Goal: Task Accomplishment & Management: Complete application form

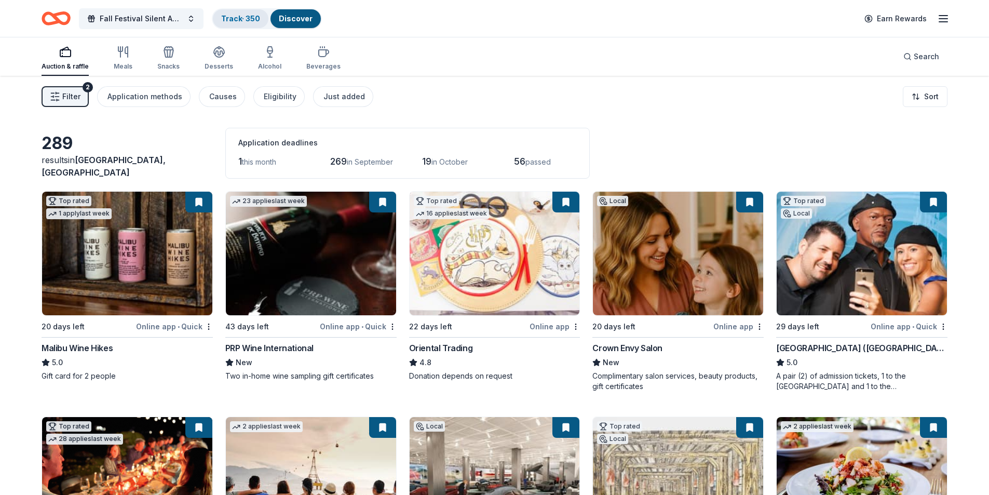
click at [250, 21] on link "Track · 350" at bounding box center [240, 18] width 39 height 9
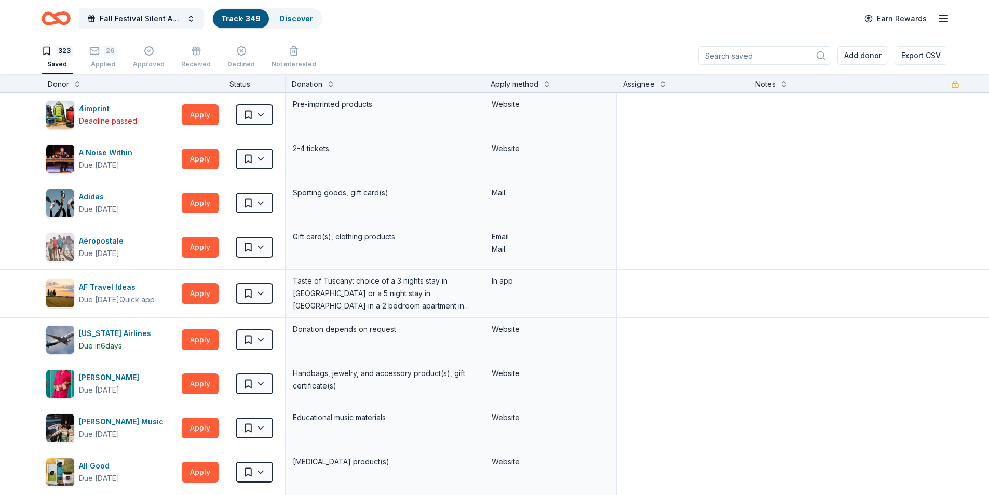
scroll to position [1, 0]
click at [95, 48] on icon "button" at bounding box center [94, 50] width 10 height 10
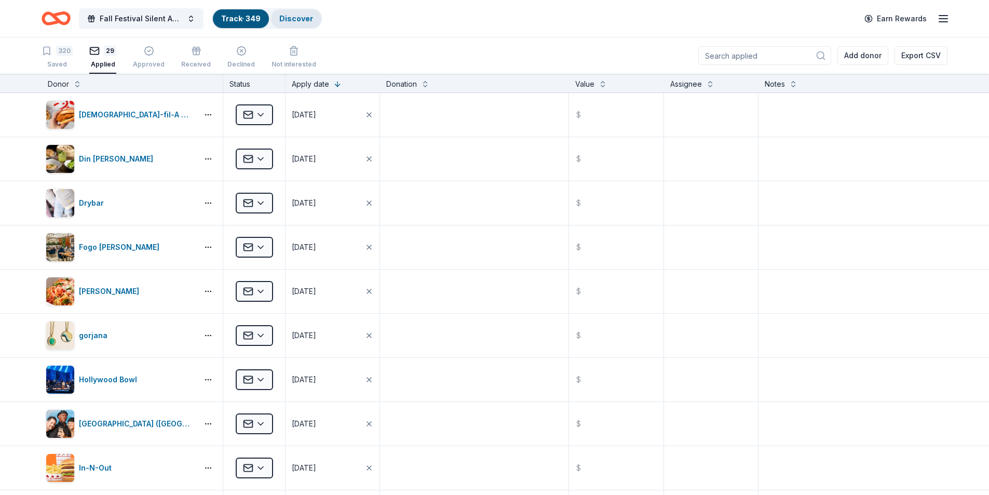
click at [304, 19] on link "Discover" at bounding box center [296, 18] width 34 height 9
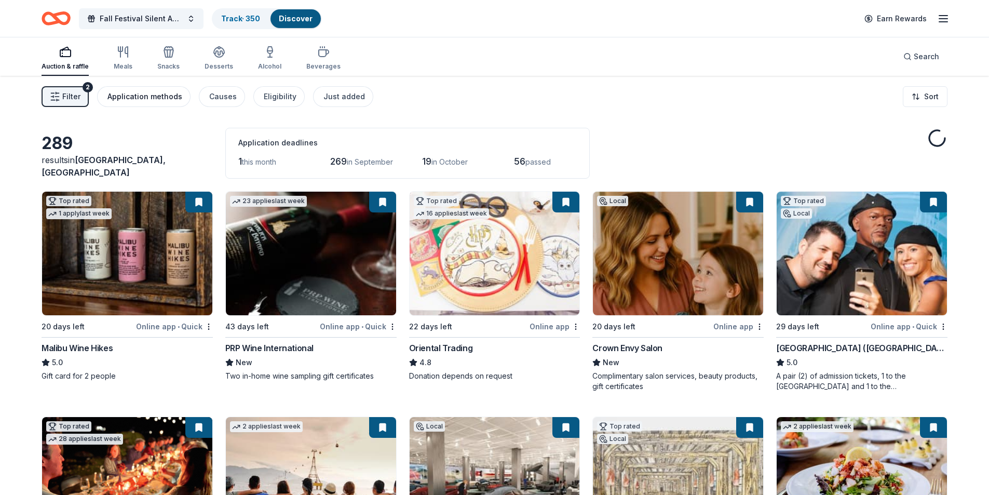
click at [177, 97] on div "Application methods" at bounding box center [145, 96] width 75 height 12
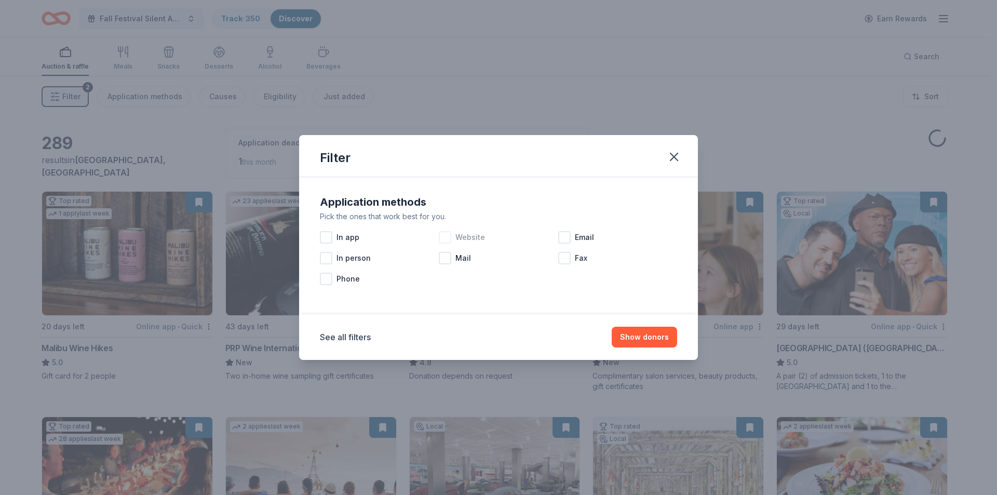
click at [446, 239] on div at bounding box center [445, 237] width 12 height 12
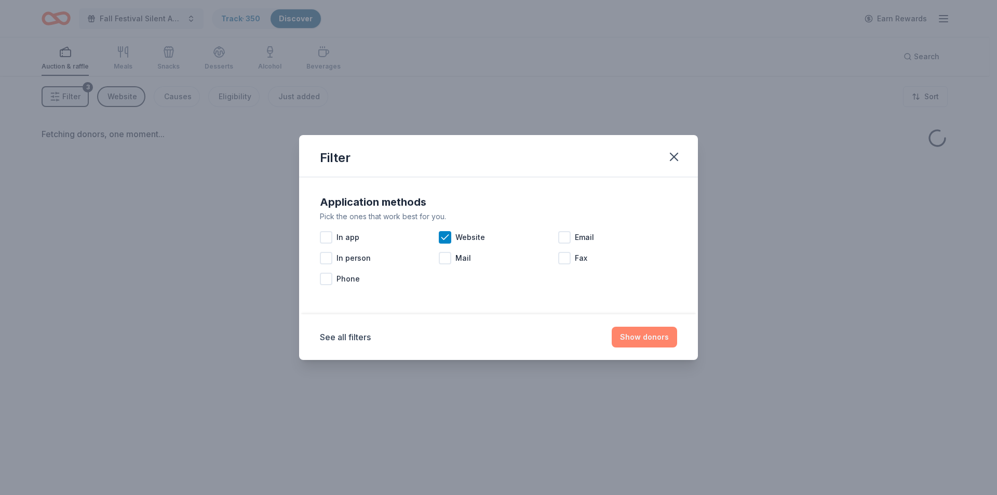
click at [638, 338] on button "Show donors" at bounding box center [644, 337] width 65 height 21
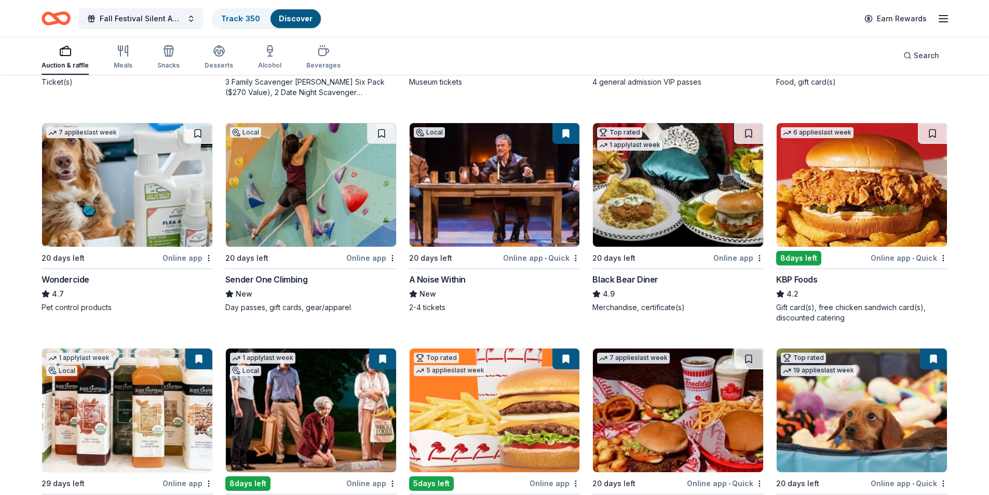
scroll to position [623, 0]
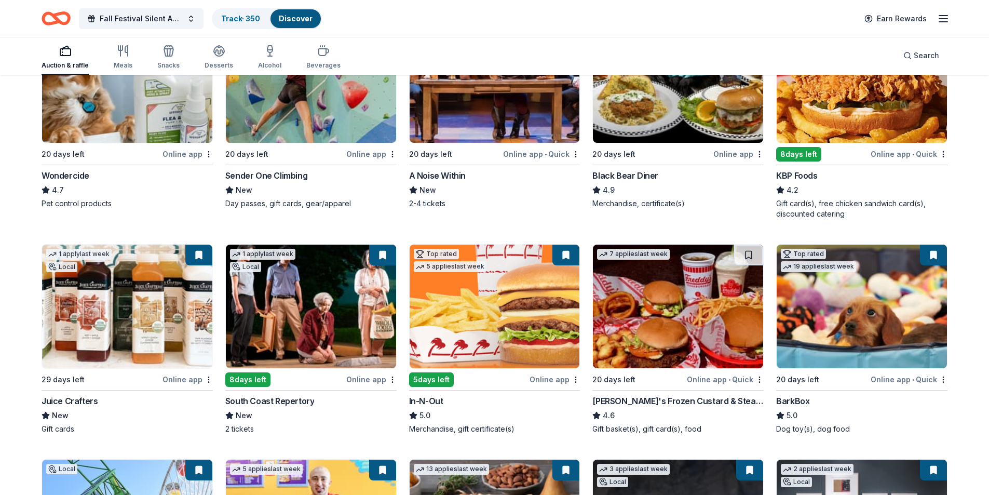
click at [441, 376] on div "5 days left" at bounding box center [431, 379] width 45 height 15
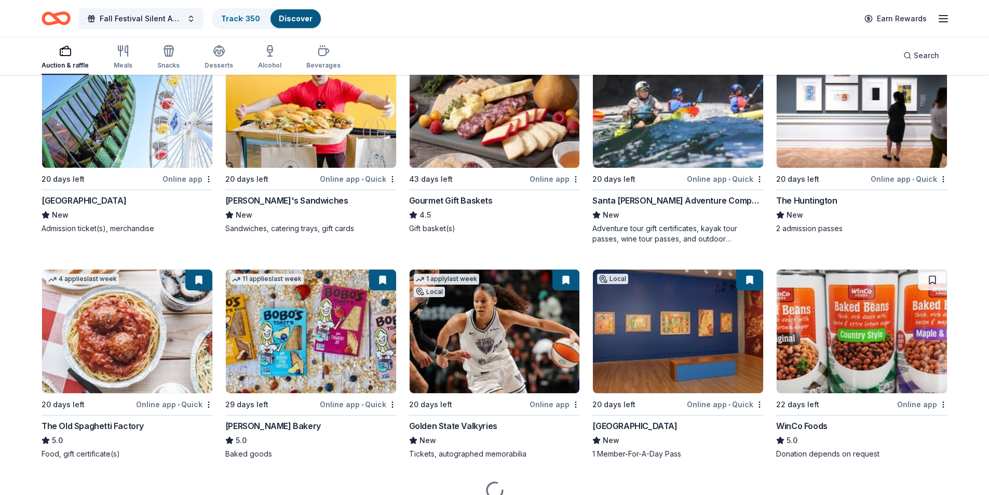
scroll to position [987, 0]
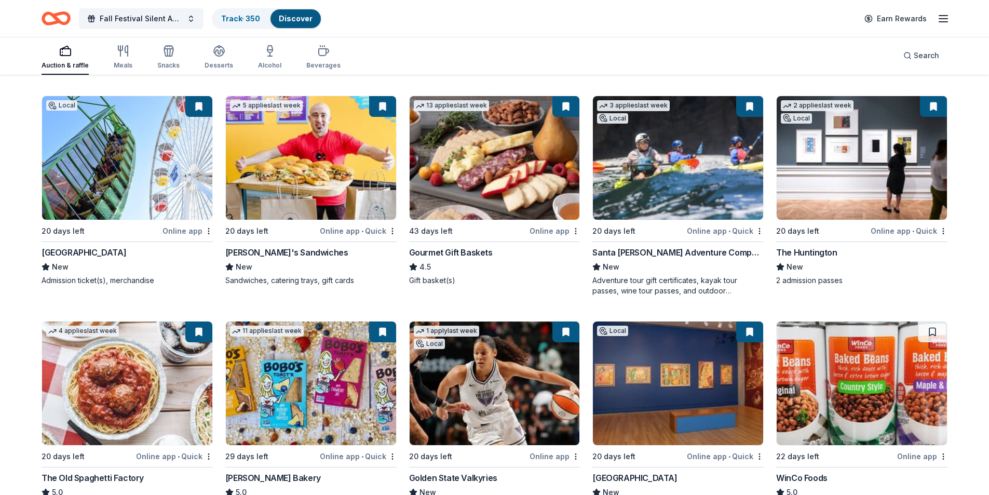
click at [714, 213] on img at bounding box center [678, 158] width 170 height 124
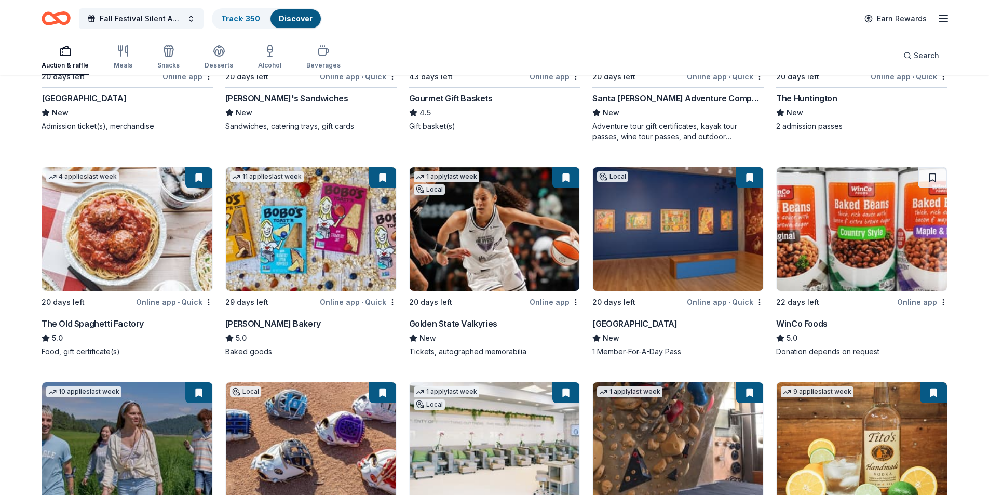
scroll to position [1143, 0]
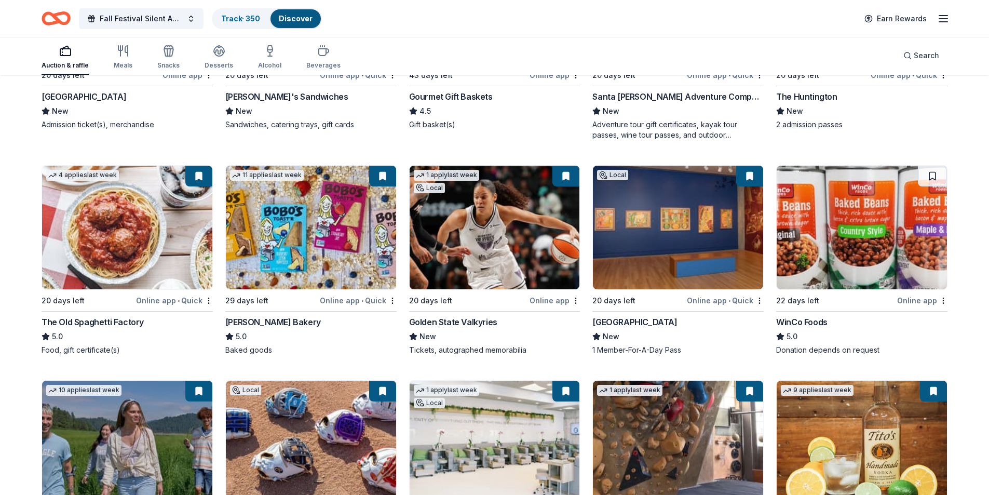
click at [331, 262] on img at bounding box center [311, 228] width 170 height 124
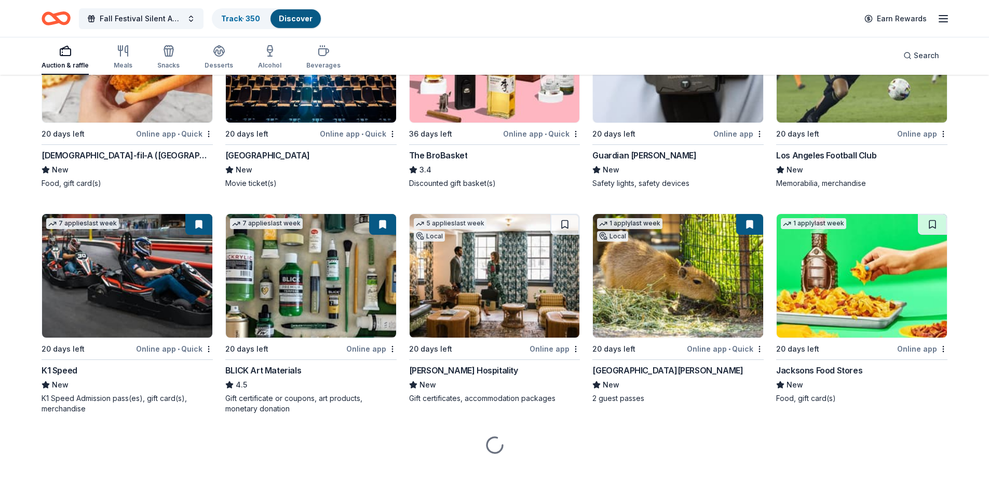
scroll to position [1957, 0]
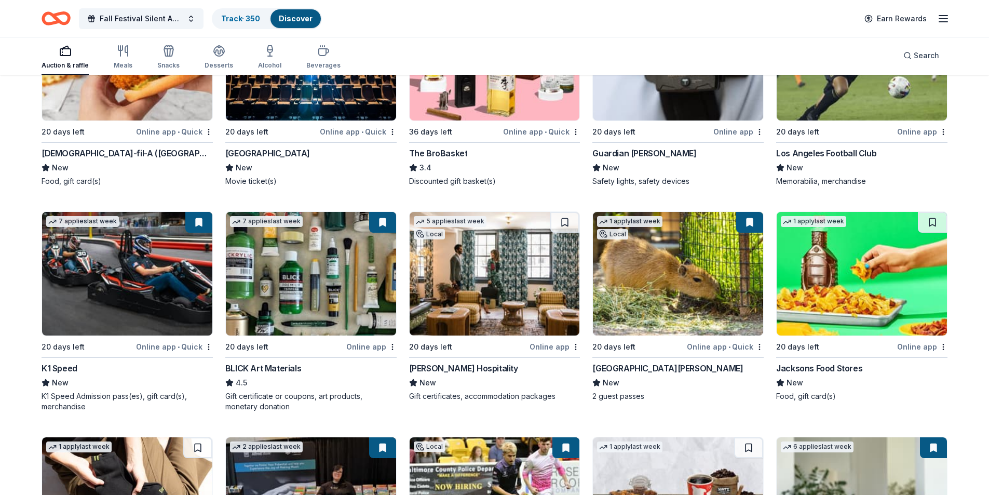
click at [170, 351] on div "Online app • Quick" at bounding box center [174, 346] width 77 height 13
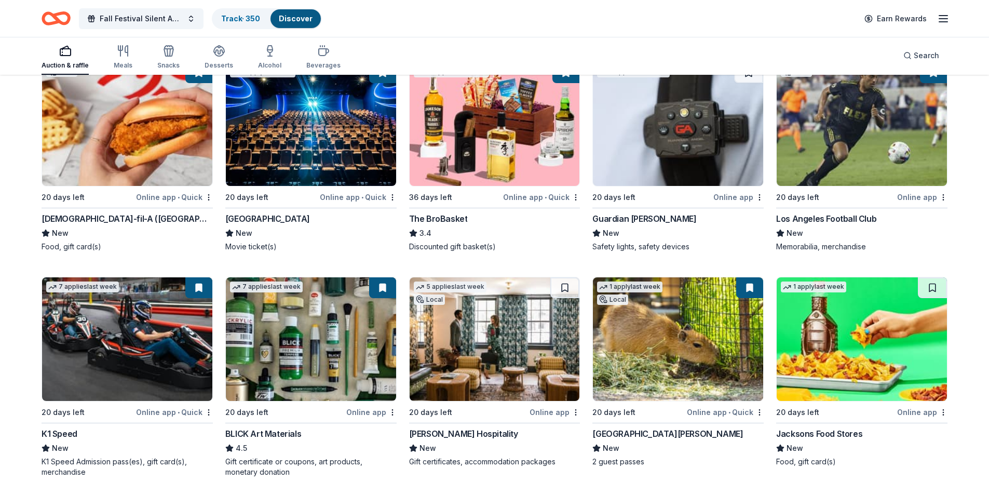
scroll to position [1801, 0]
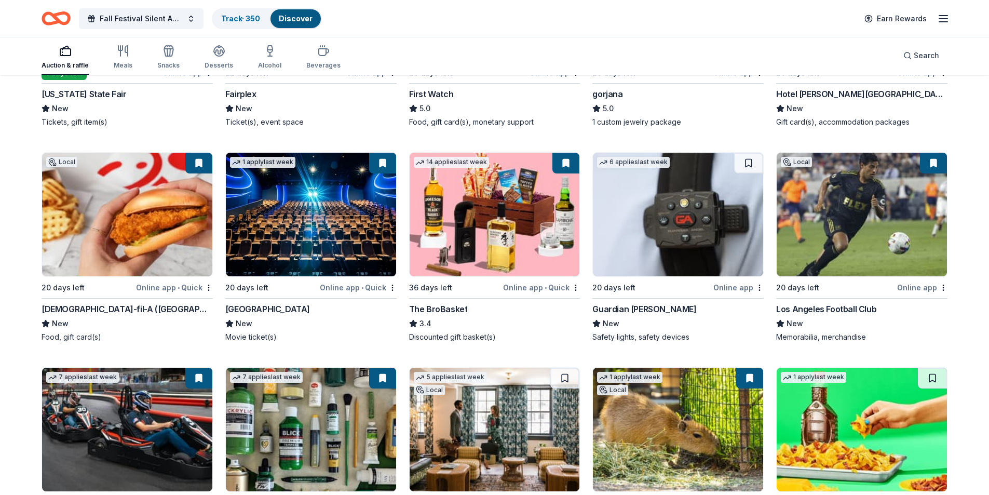
click at [314, 240] on img at bounding box center [311, 215] width 170 height 124
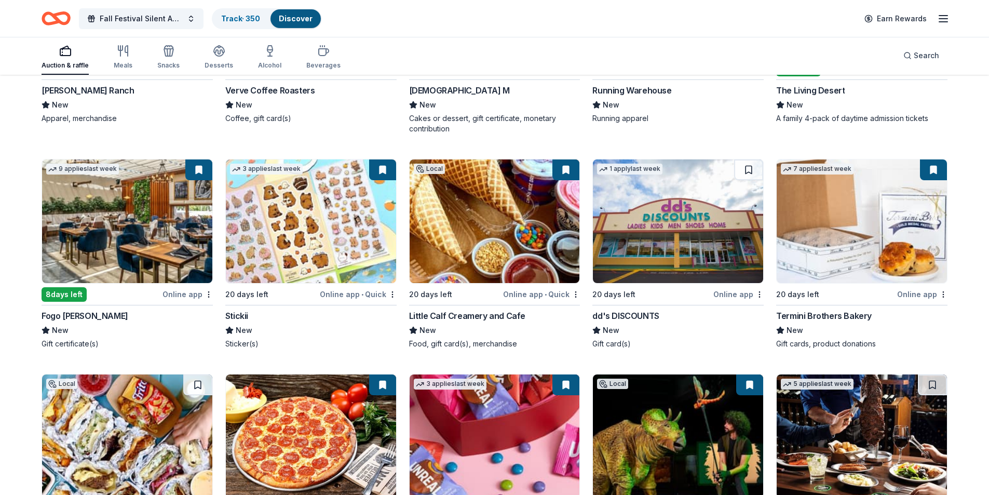
scroll to position [3151, 0]
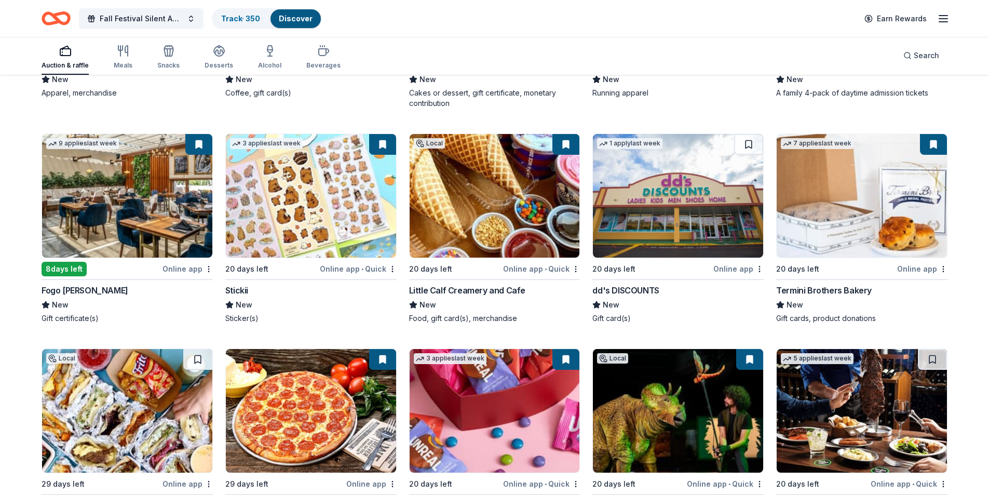
click at [122, 198] on img at bounding box center [127, 196] width 170 height 124
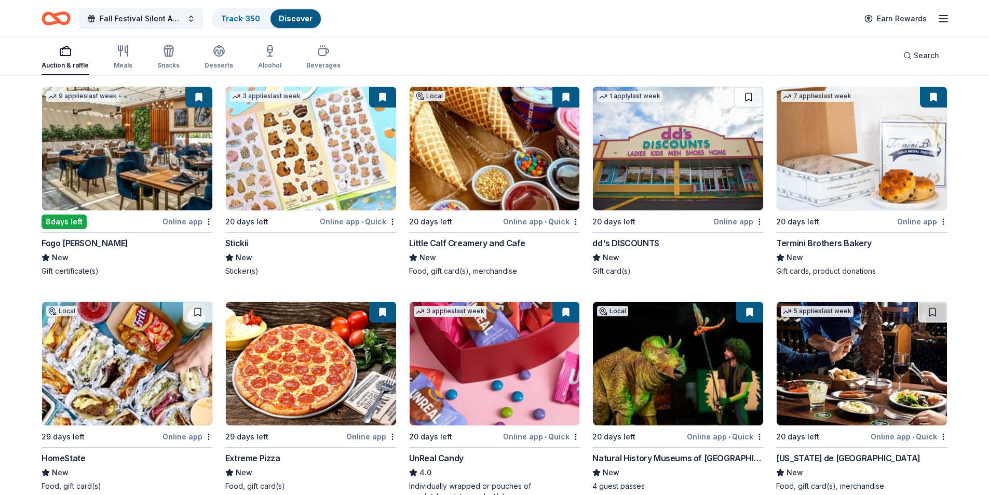
scroll to position [3255, 0]
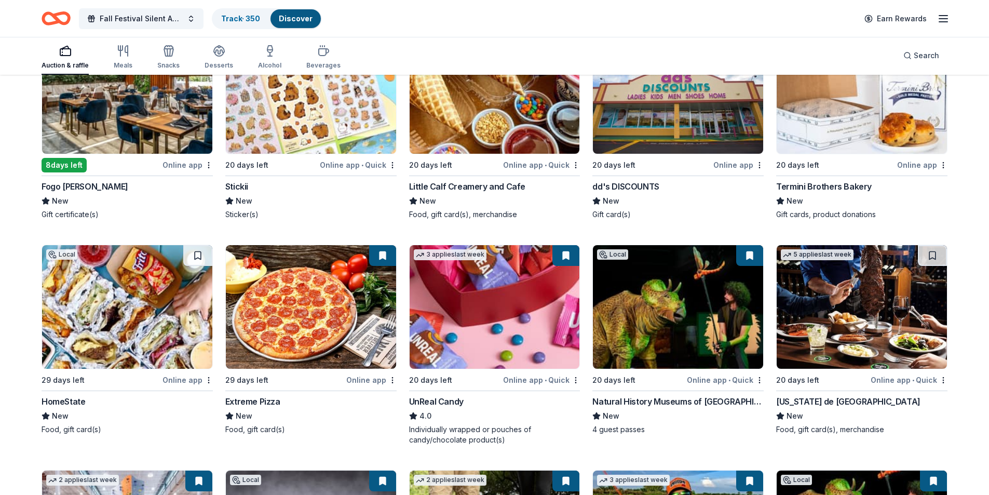
click at [69, 299] on img at bounding box center [127, 307] width 170 height 124
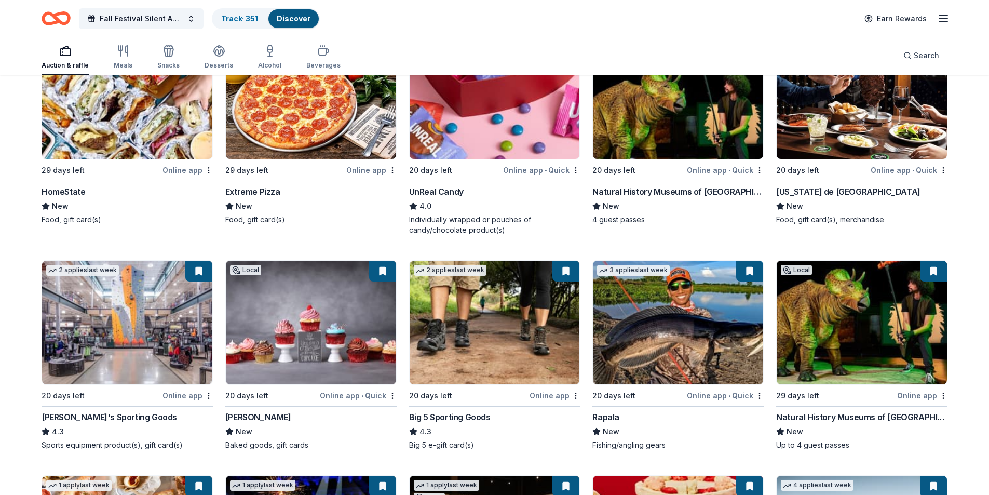
scroll to position [3515, 0]
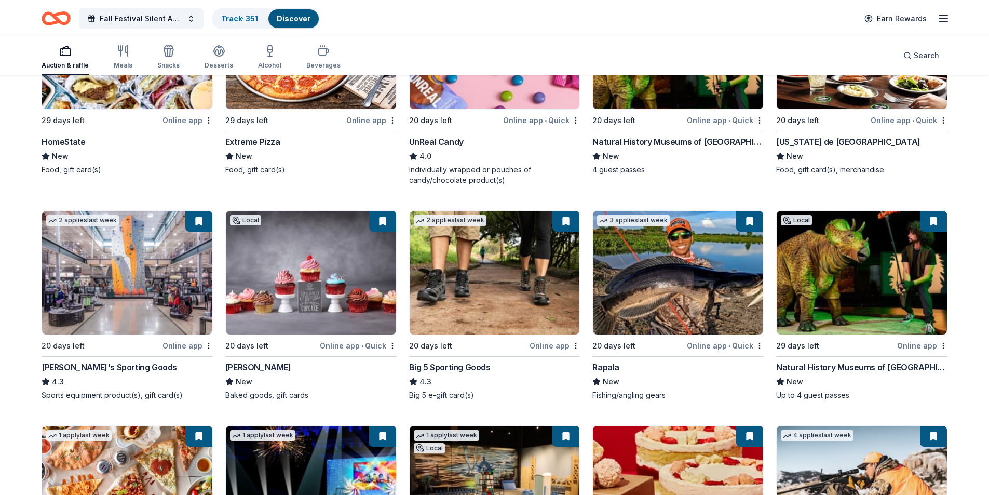
click at [87, 303] on img at bounding box center [127, 273] width 170 height 124
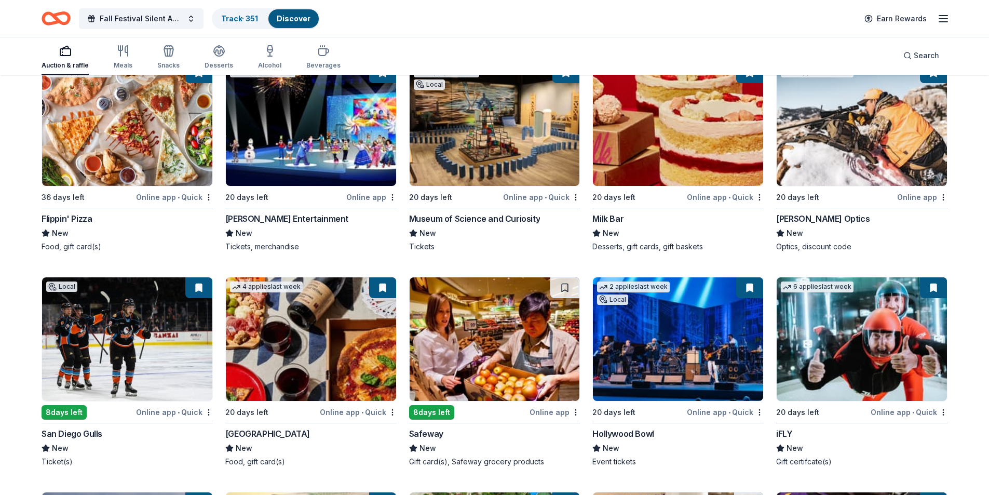
scroll to position [3930, 0]
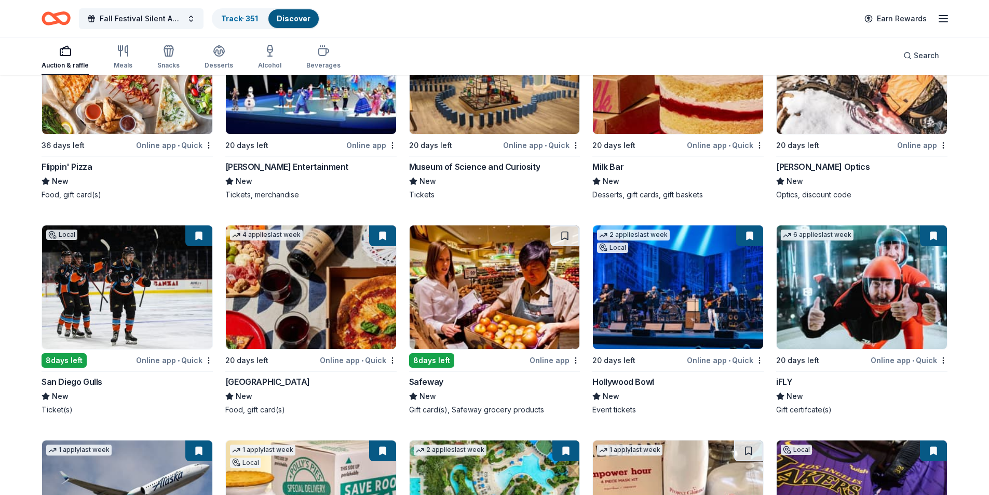
click at [358, 310] on img at bounding box center [311, 287] width 170 height 124
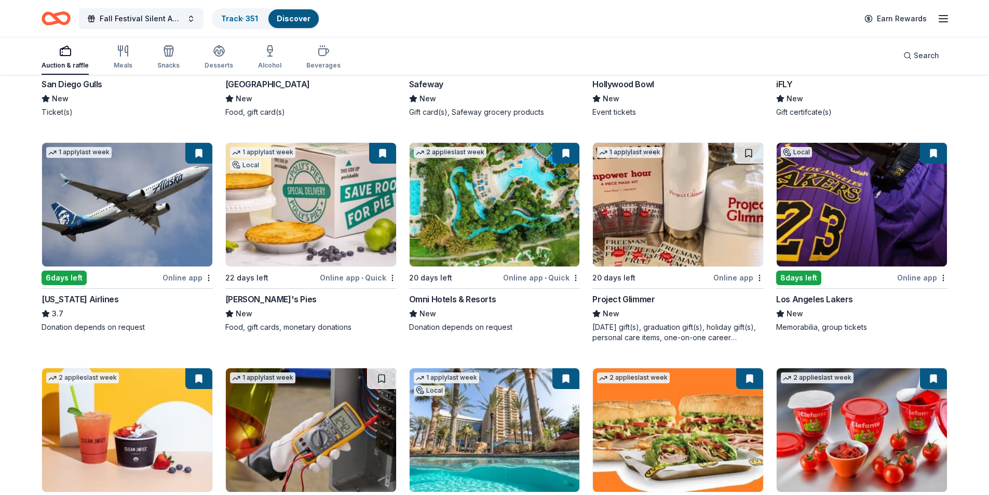
scroll to position [4242, 0]
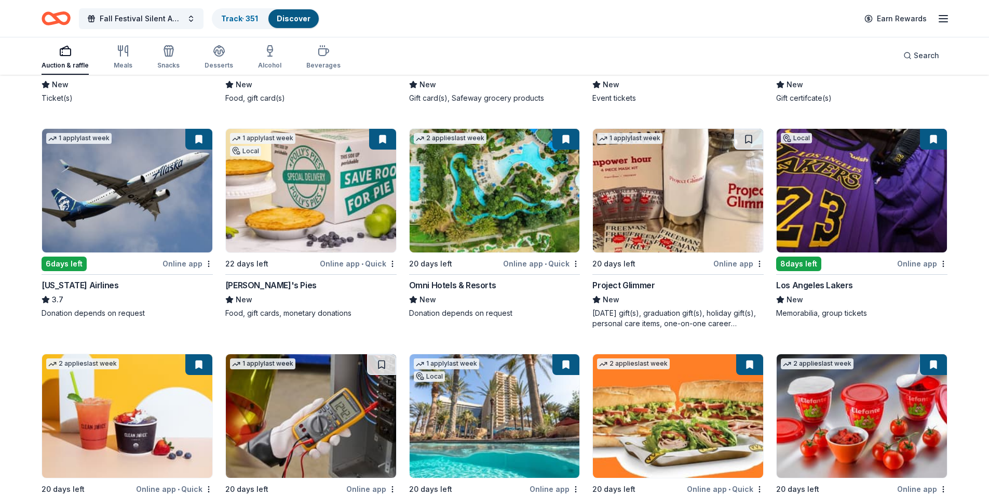
click at [883, 230] on img at bounding box center [862, 191] width 170 height 124
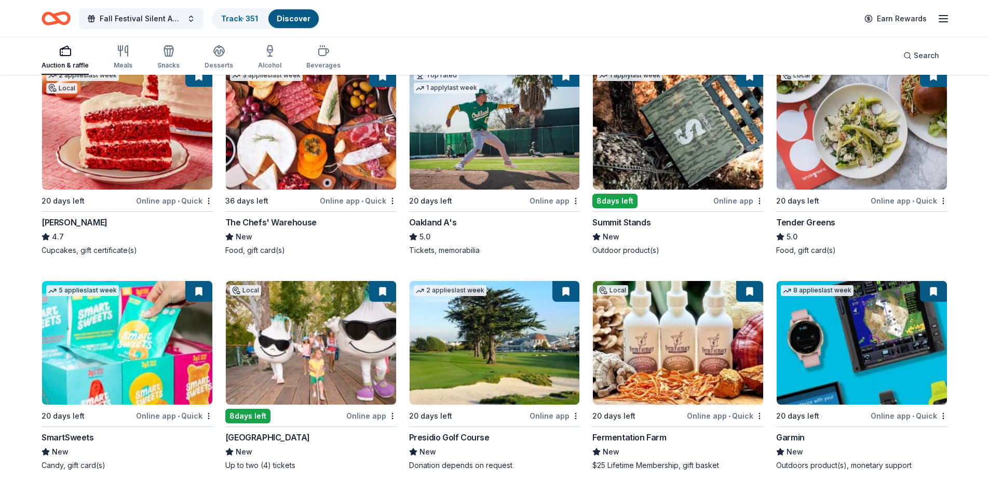
scroll to position [6986, 0]
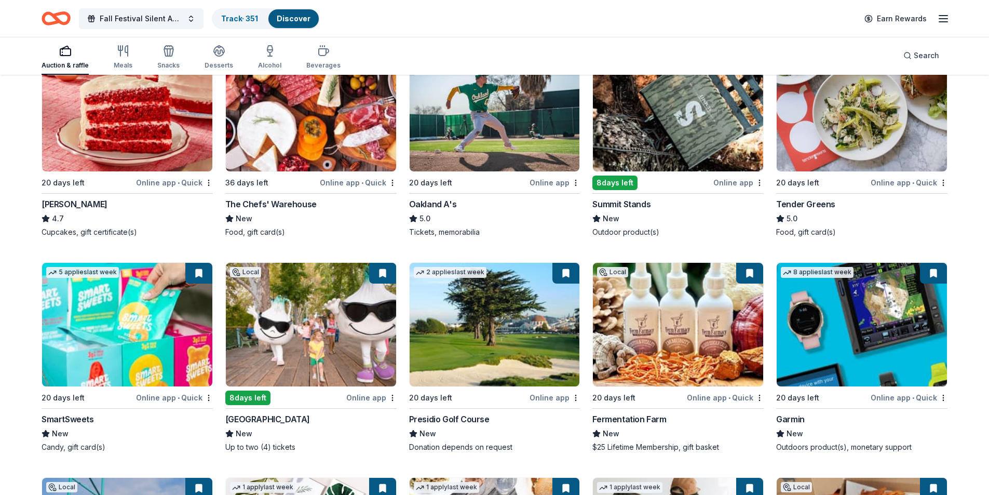
click at [127, 294] on img at bounding box center [127, 325] width 170 height 124
click at [146, 263] on img at bounding box center [127, 325] width 170 height 124
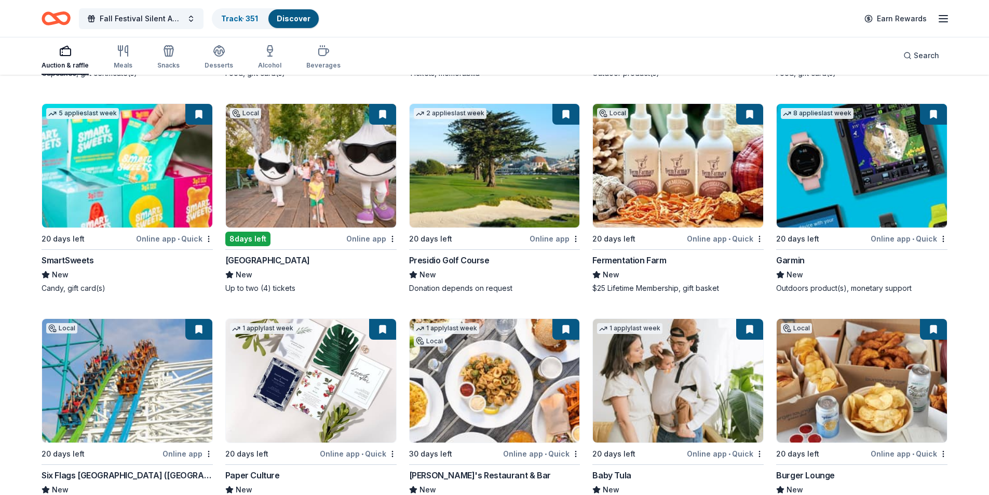
scroll to position [7232, 0]
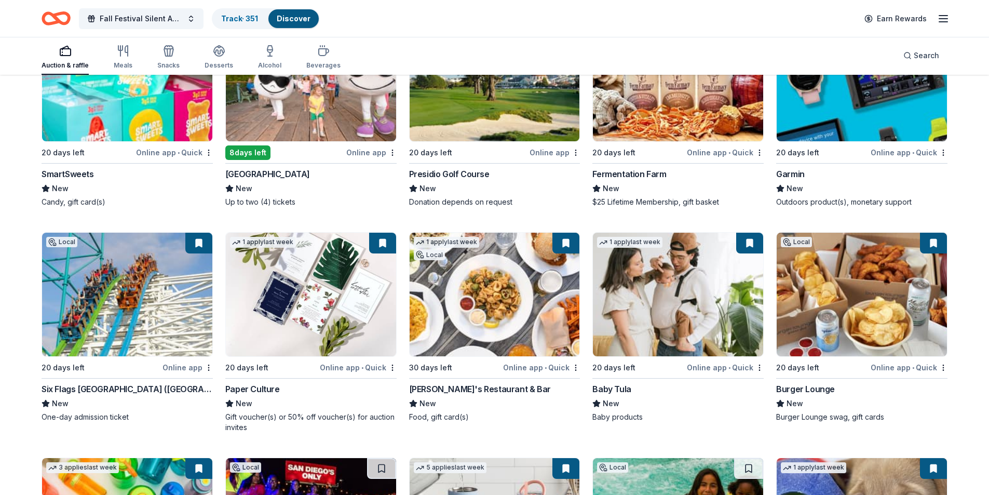
click at [81, 252] on img at bounding box center [127, 295] width 170 height 124
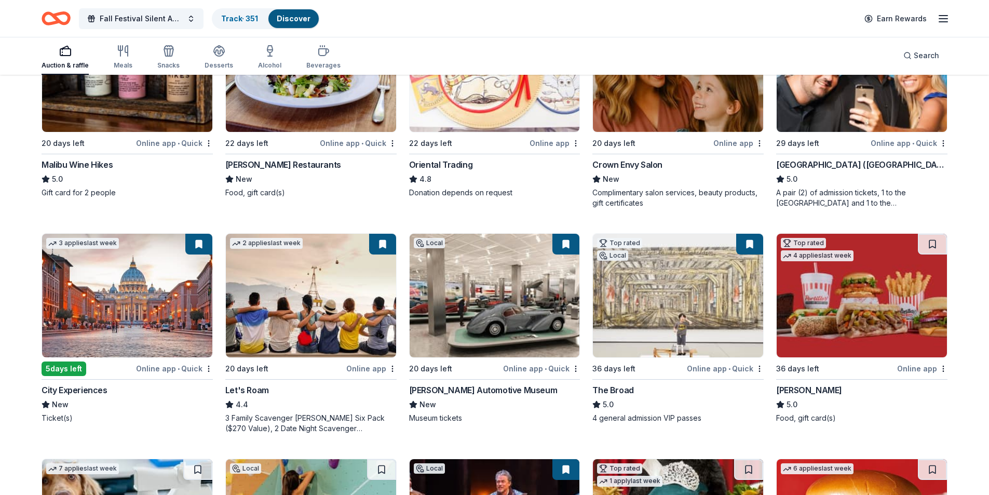
scroll to position [0, 0]
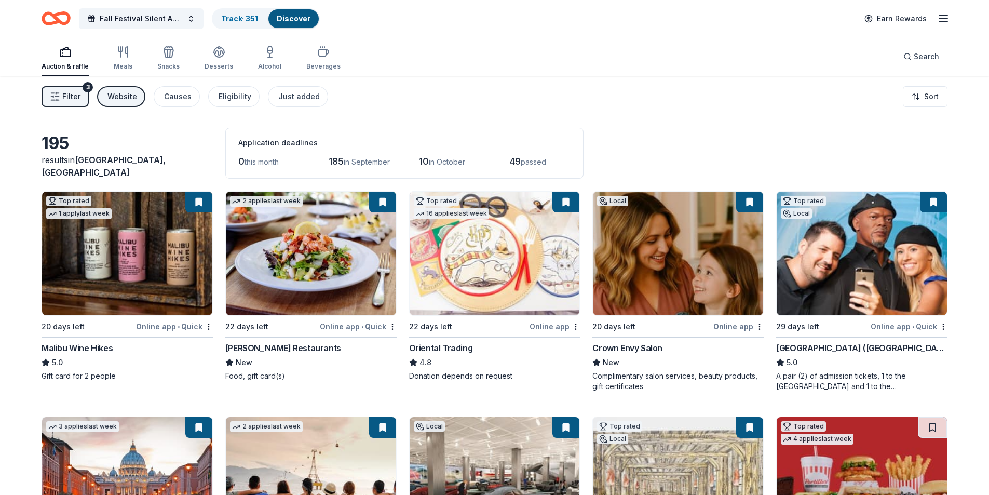
click at [126, 95] on div "Website" at bounding box center [123, 96] width 30 height 12
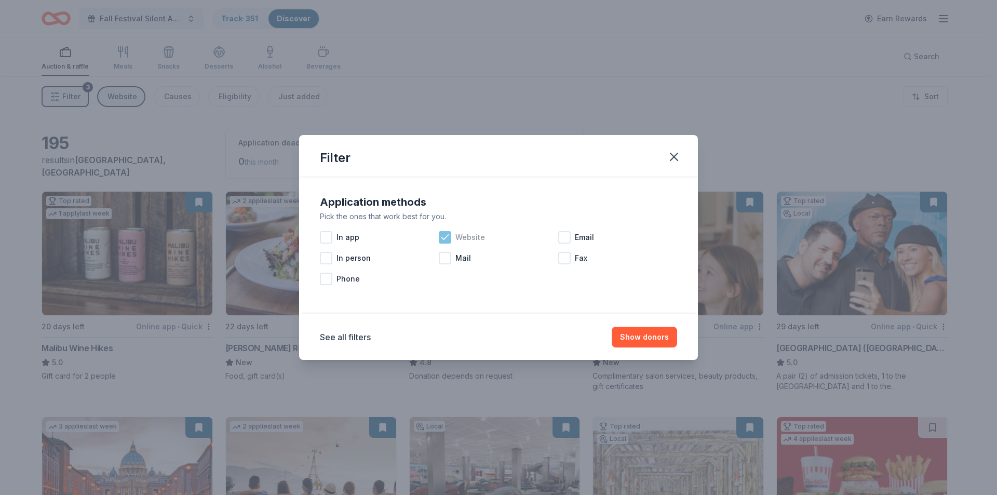
click at [449, 239] on icon at bounding box center [445, 237] width 10 height 10
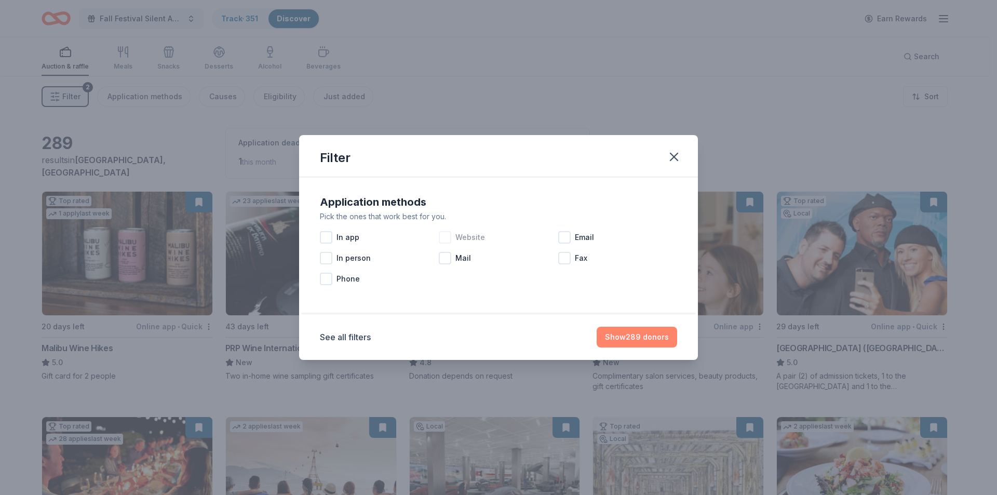
click at [629, 336] on button "Show 289 donors" at bounding box center [637, 337] width 81 height 21
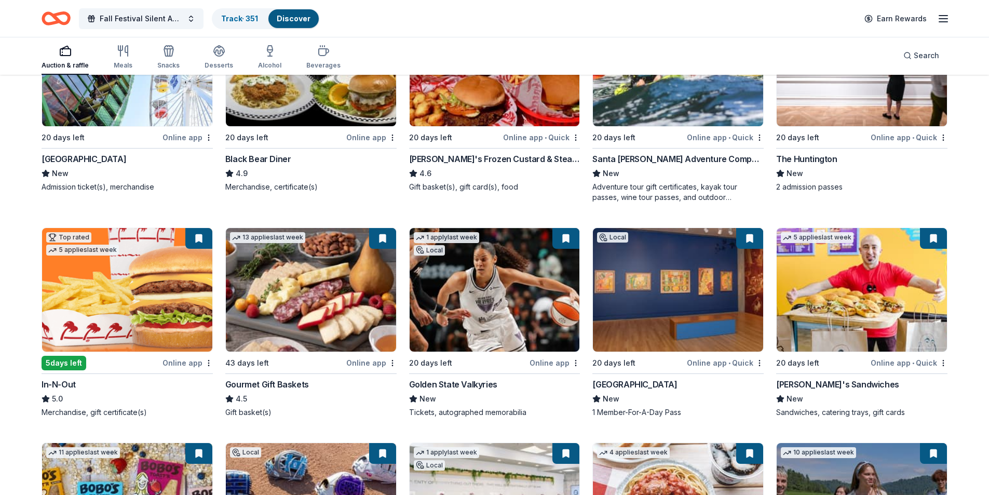
scroll to position [1350, 0]
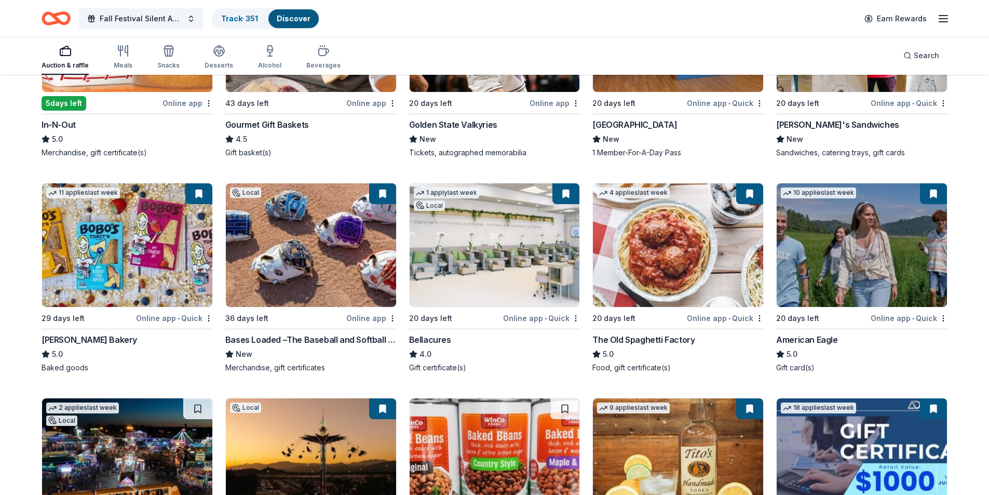
click at [564, 235] on img at bounding box center [495, 245] width 170 height 124
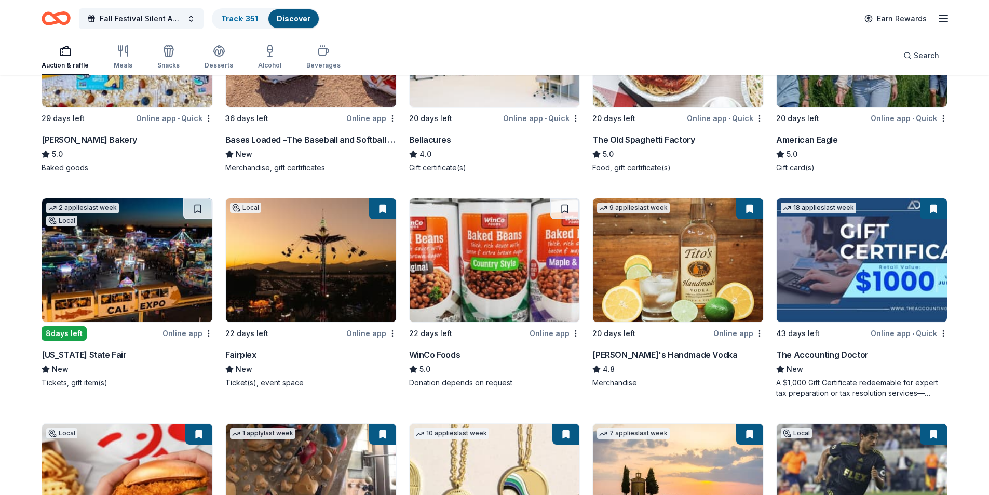
scroll to position [1558, 0]
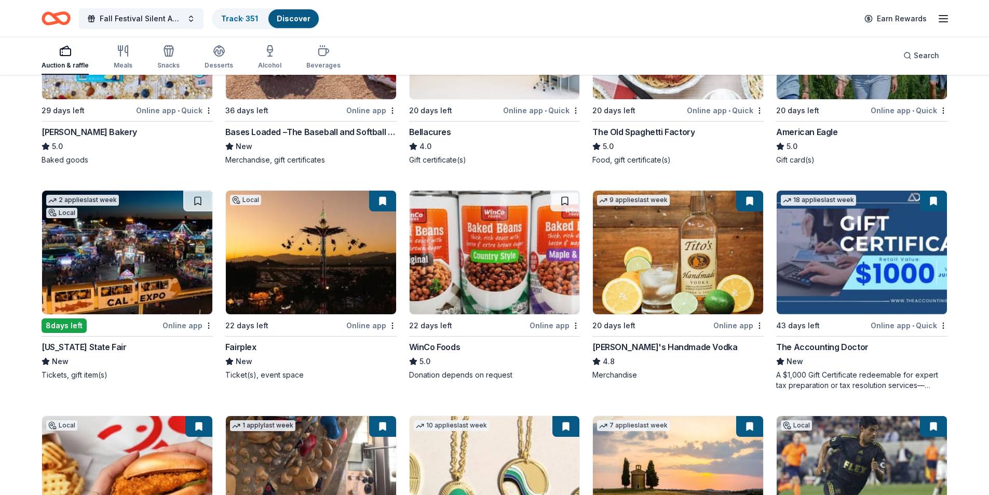
click at [128, 274] on img at bounding box center [127, 253] width 170 height 124
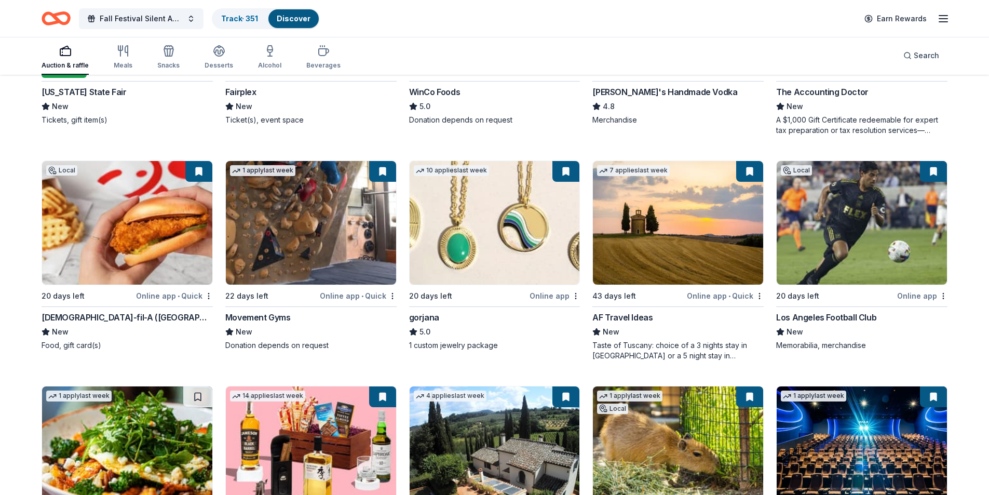
scroll to position [1922, 0]
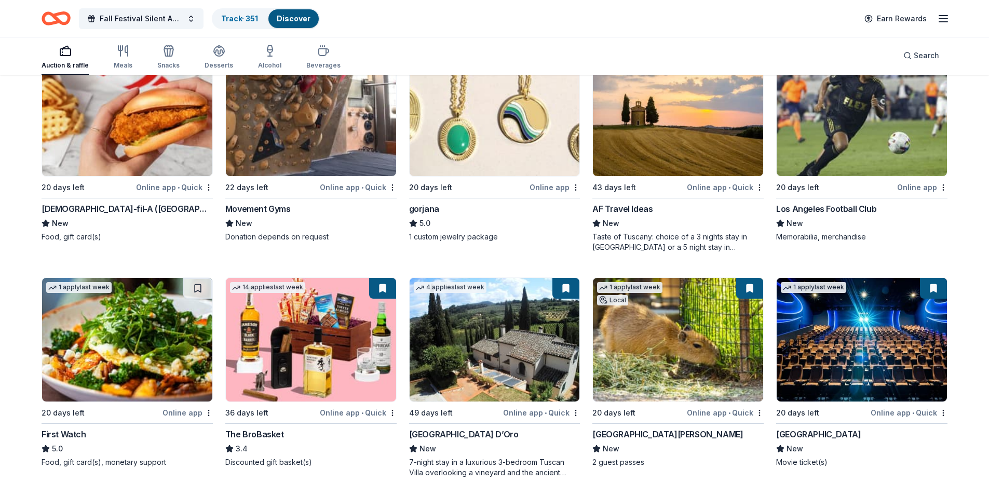
click at [820, 127] on img at bounding box center [862, 114] width 170 height 124
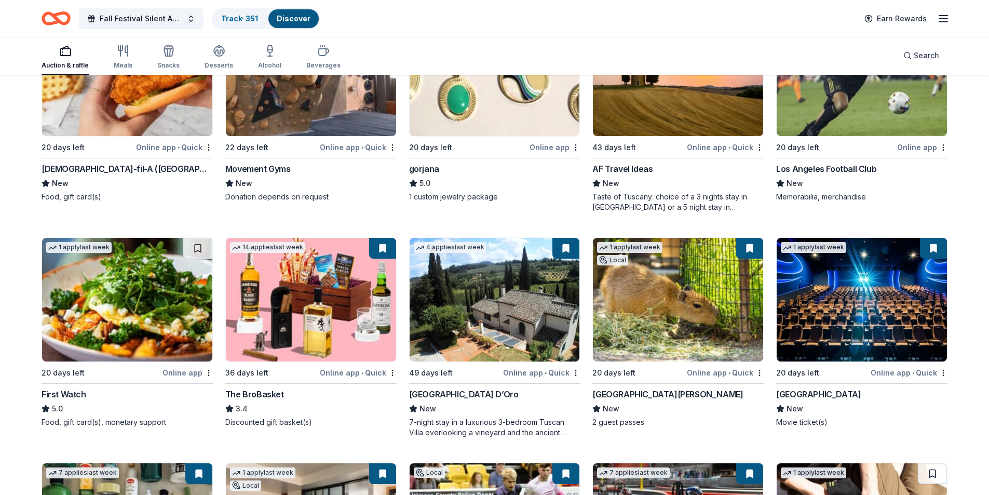
scroll to position [1974, 0]
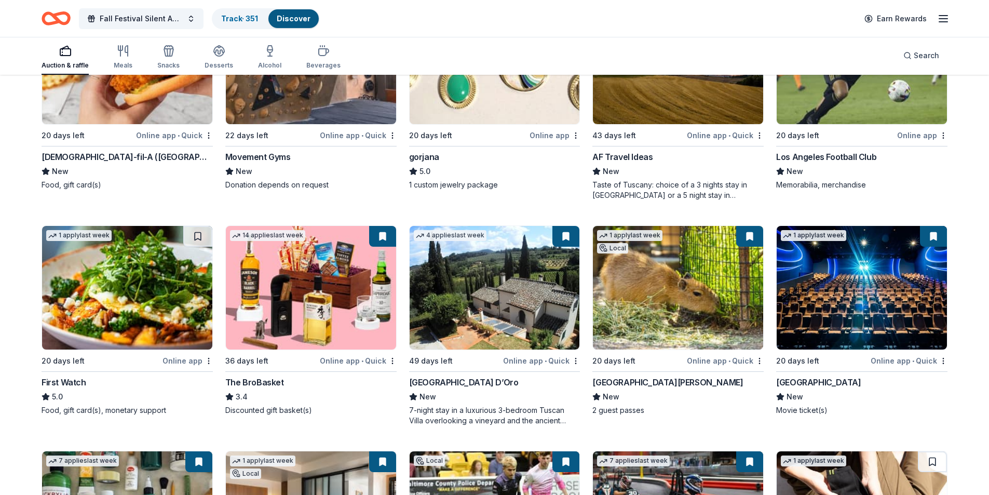
click at [479, 252] on img at bounding box center [495, 288] width 170 height 124
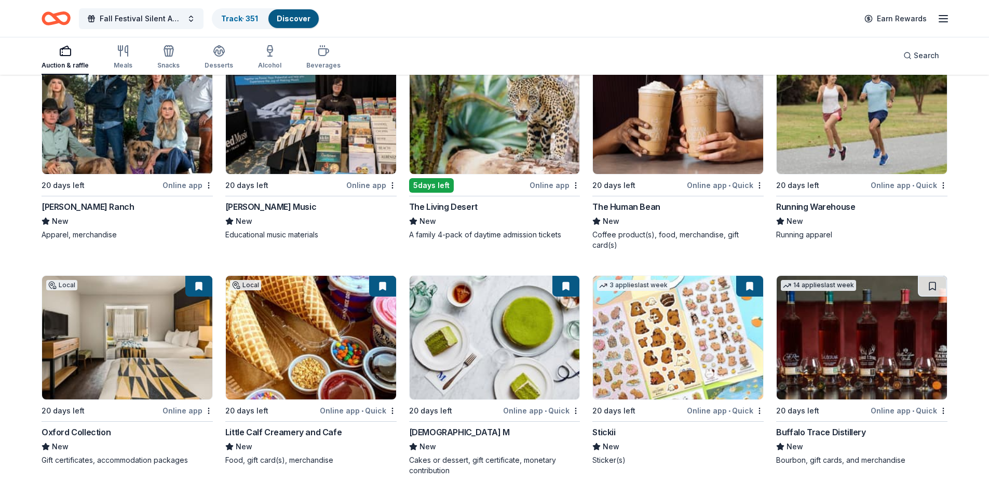
scroll to position [3324, 0]
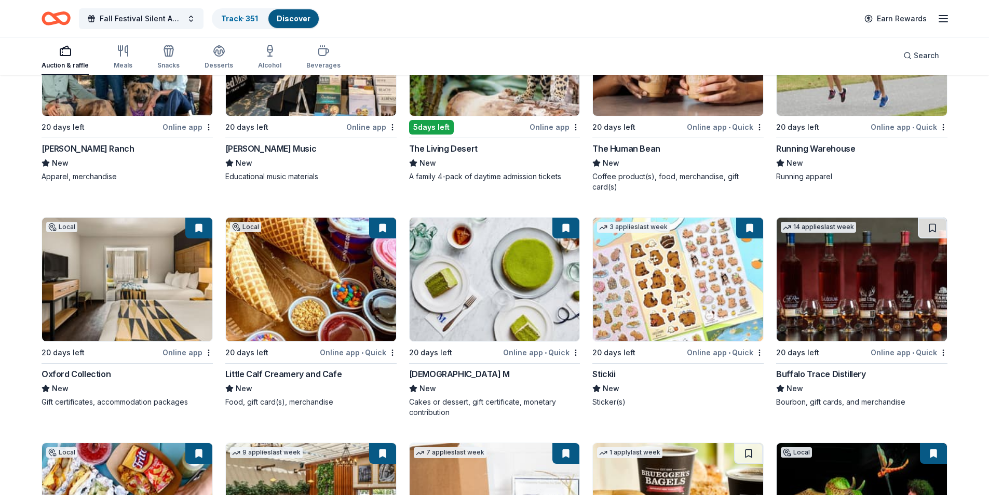
click at [520, 306] on img at bounding box center [495, 280] width 170 height 124
click at [660, 282] on img at bounding box center [678, 280] width 170 height 124
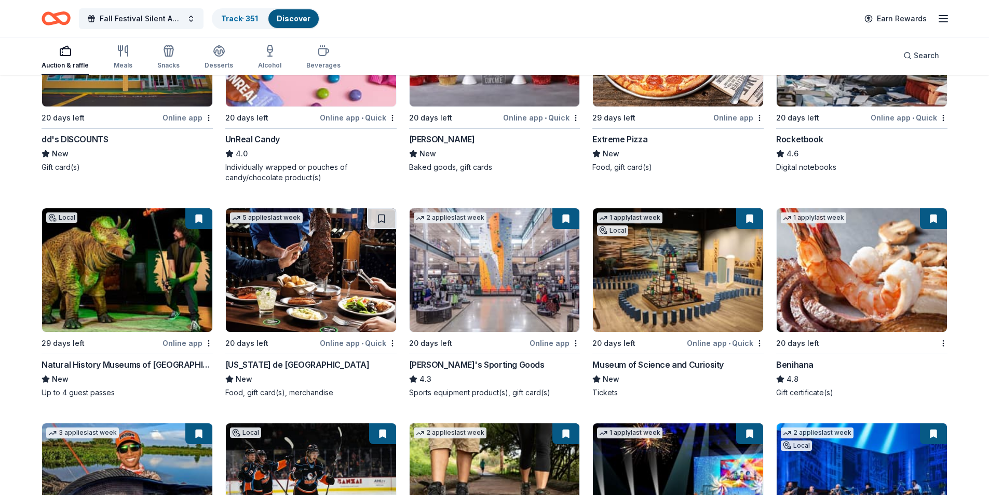
scroll to position [4051, 0]
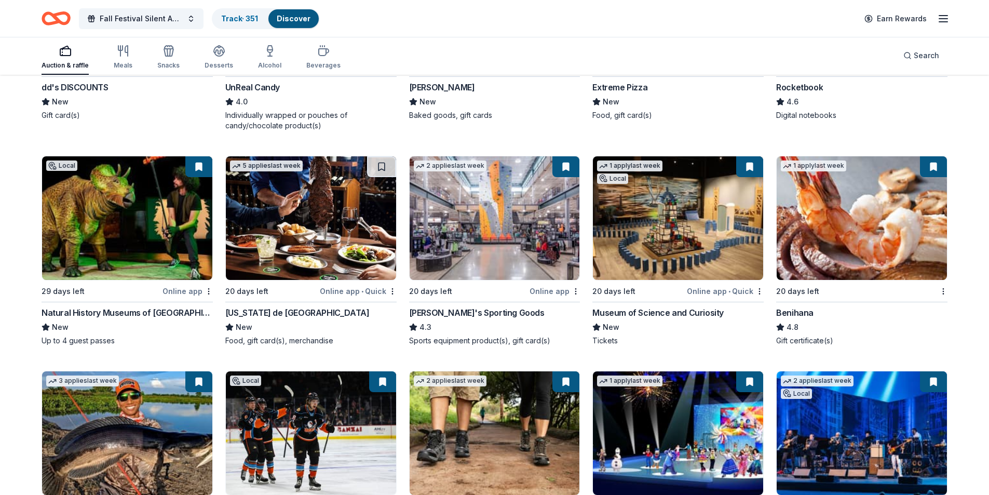
click at [904, 188] on img at bounding box center [862, 218] width 170 height 124
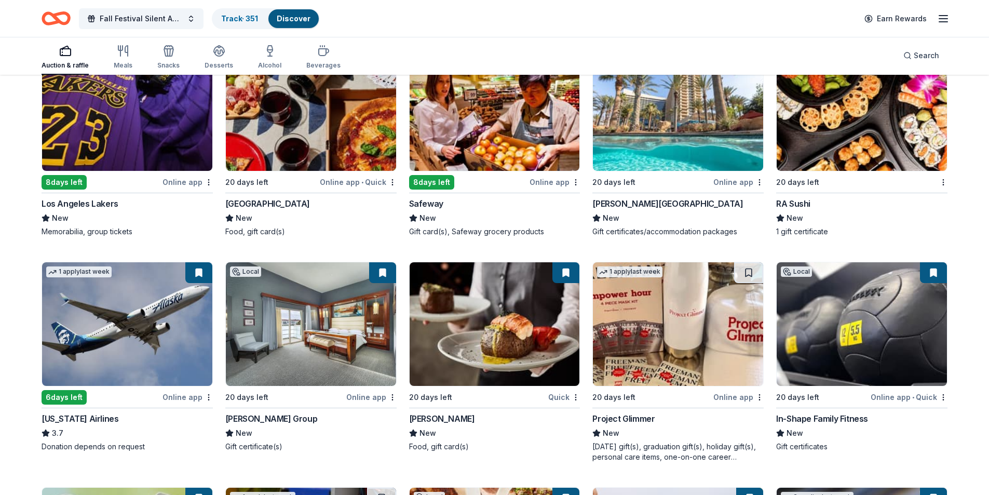
scroll to position [4934, 0]
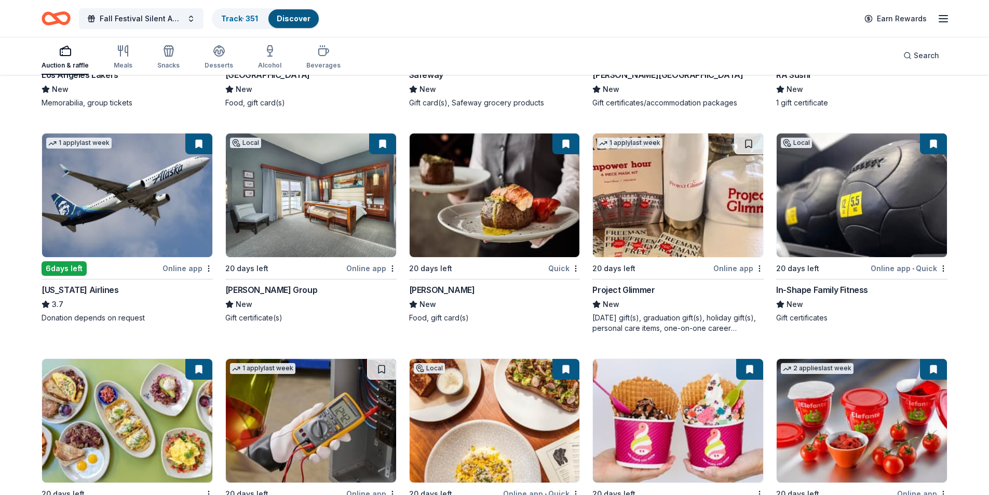
click at [541, 154] on img at bounding box center [495, 195] width 170 height 124
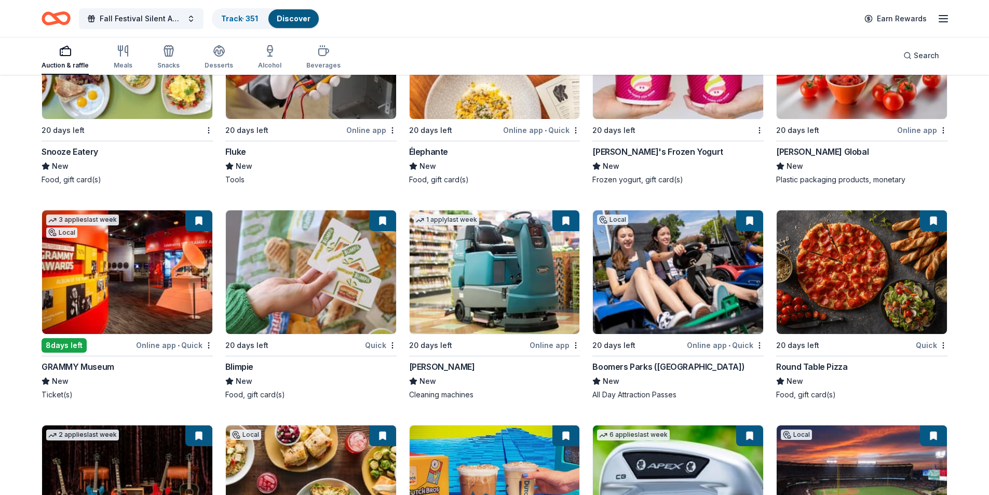
scroll to position [5350, 0]
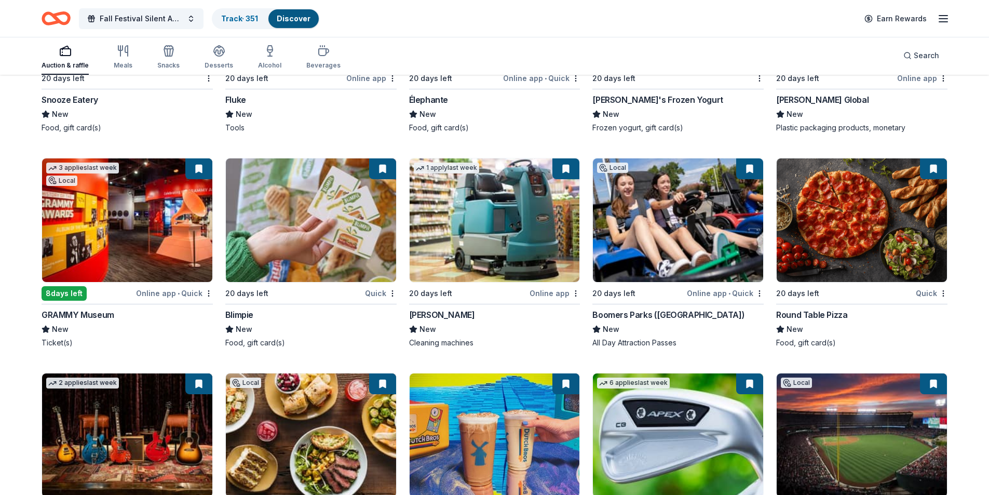
click at [861, 188] on img at bounding box center [862, 220] width 170 height 124
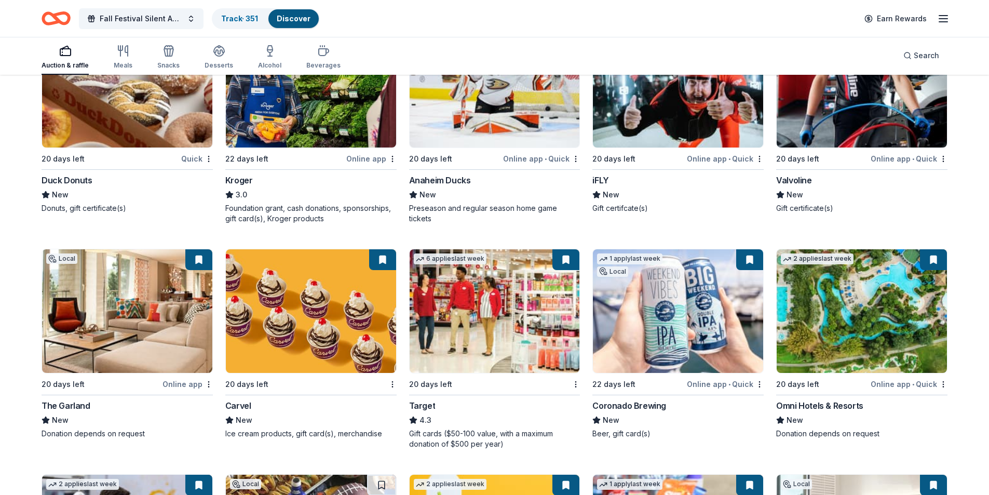
scroll to position [5921, 0]
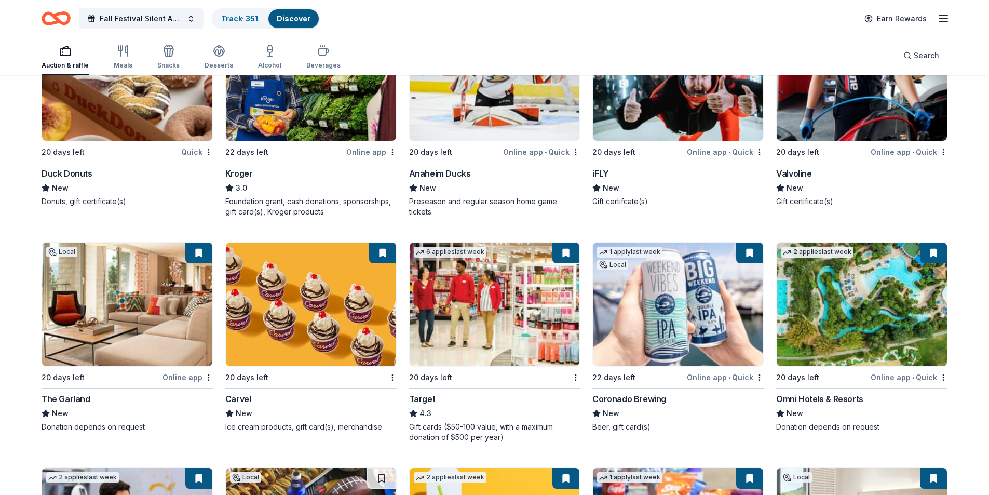
click at [489, 307] on img at bounding box center [495, 305] width 170 height 124
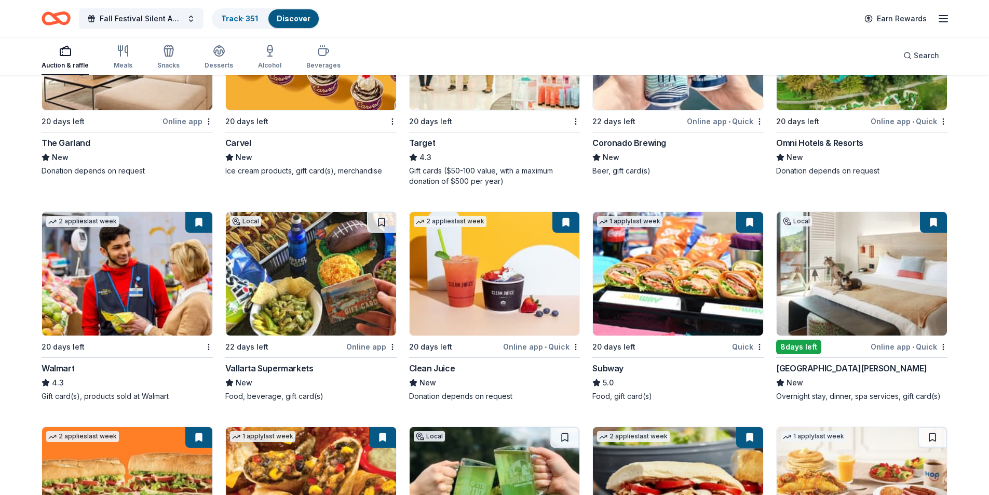
scroll to position [6181, 0]
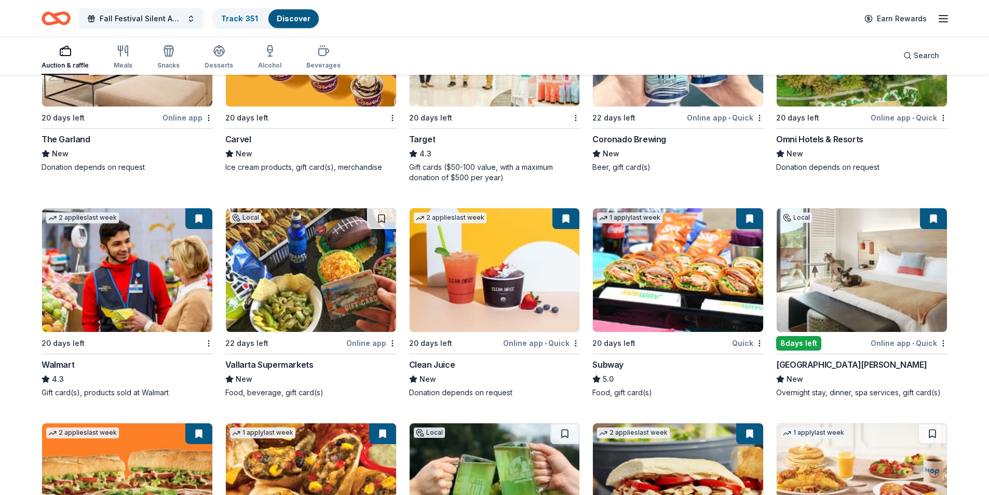
click at [328, 274] on img at bounding box center [311, 270] width 170 height 124
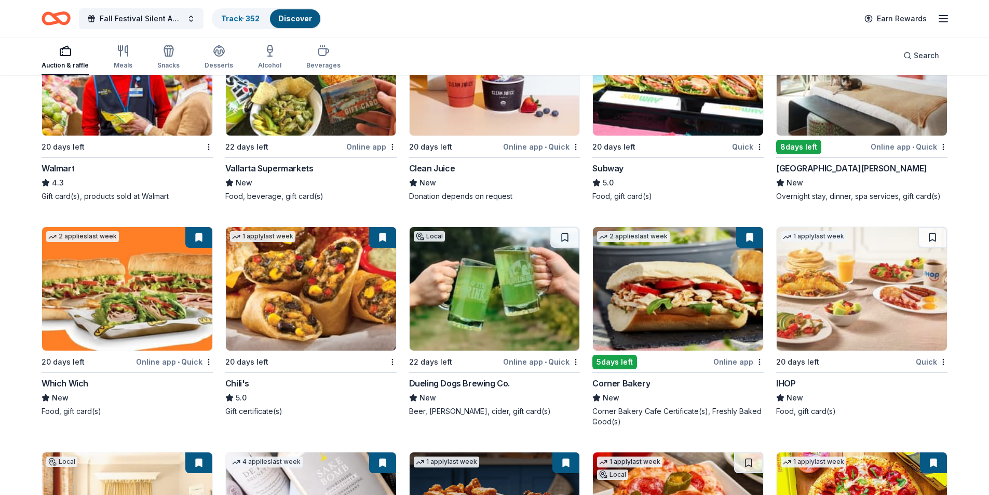
scroll to position [6389, 0]
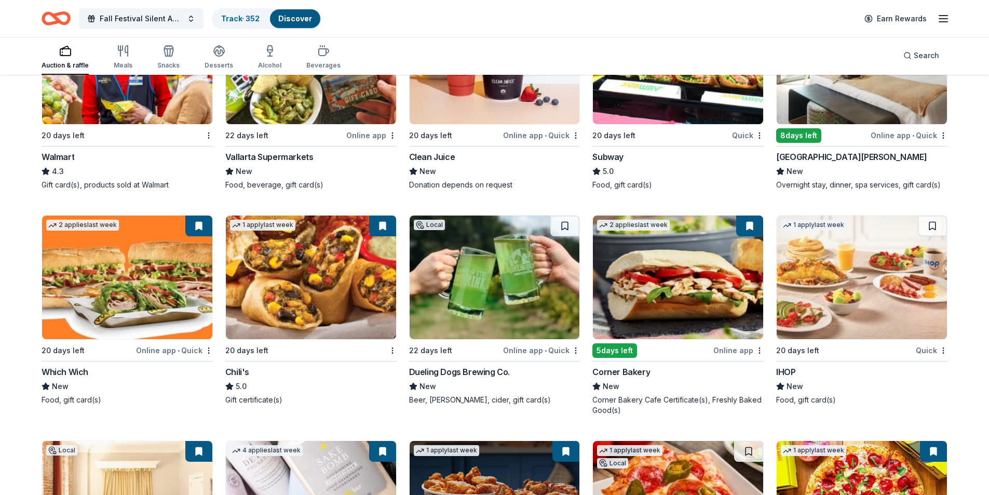
click at [310, 264] on img at bounding box center [311, 278] width 170 height 124
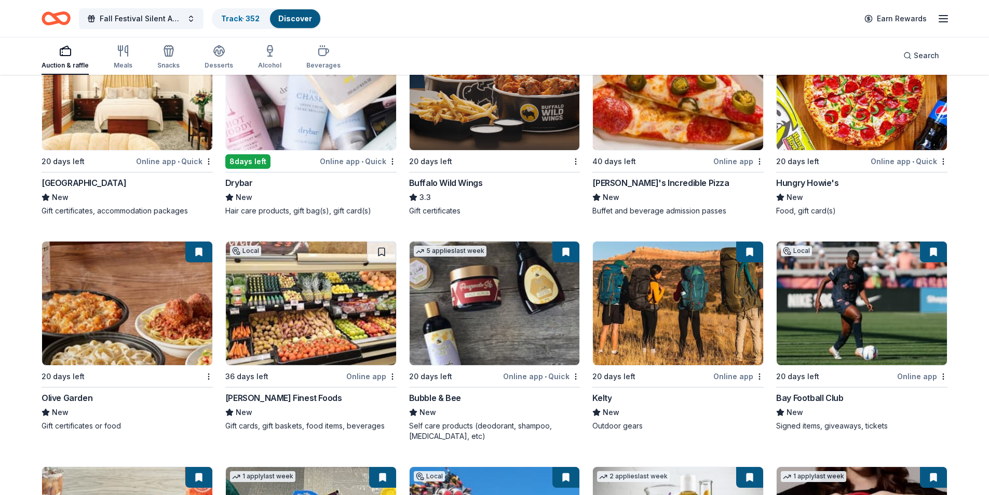
scroll to position [6804, 0]
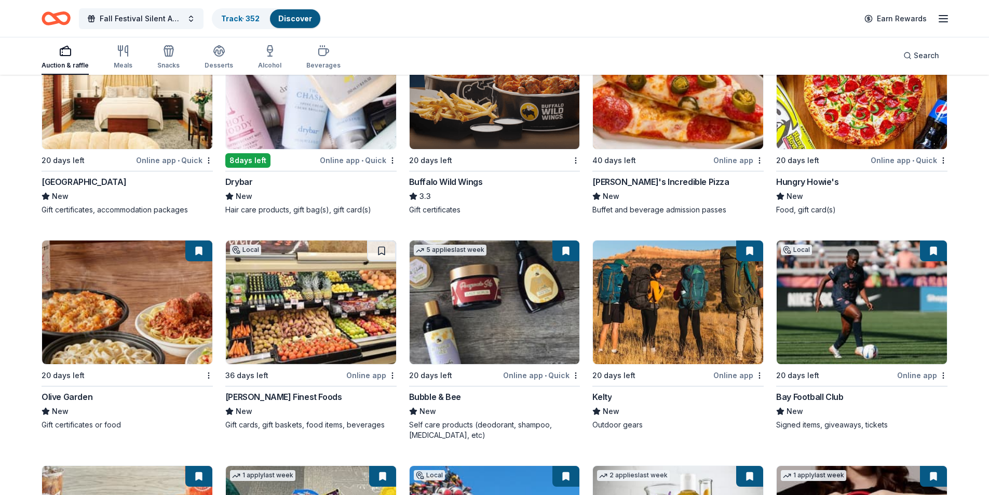
click at [160, 263] on img at bounding box center [127, 302] width 170 height 124
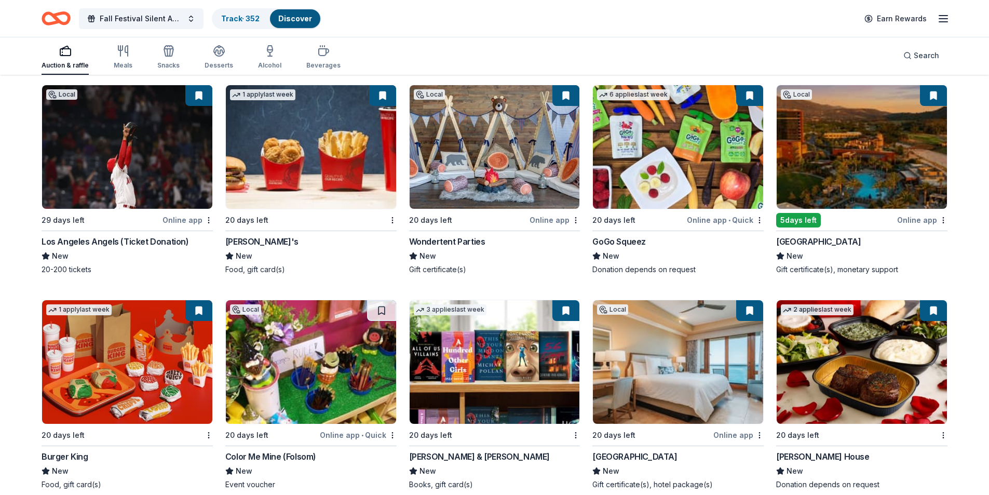
scroll to position [7427, 0]
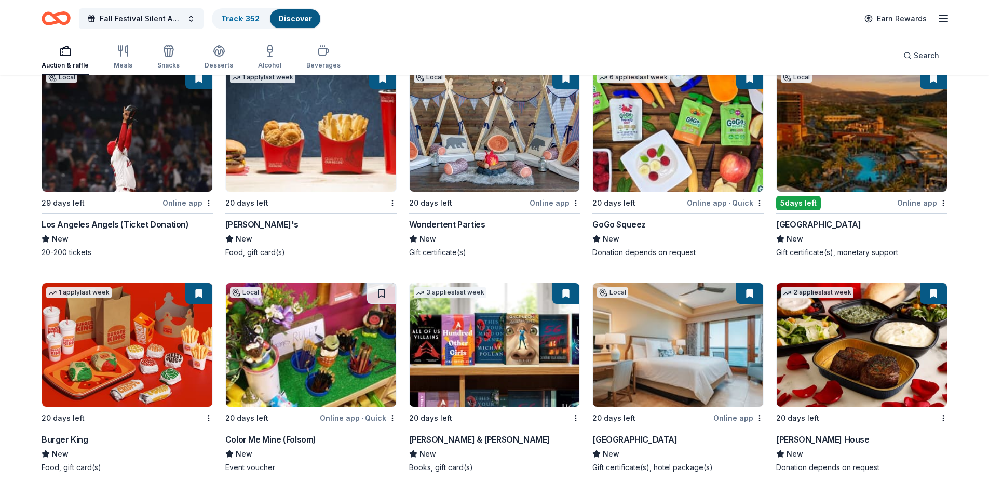
click at [474, 308] on img at bounding box center [495, 345] width 170 height 124
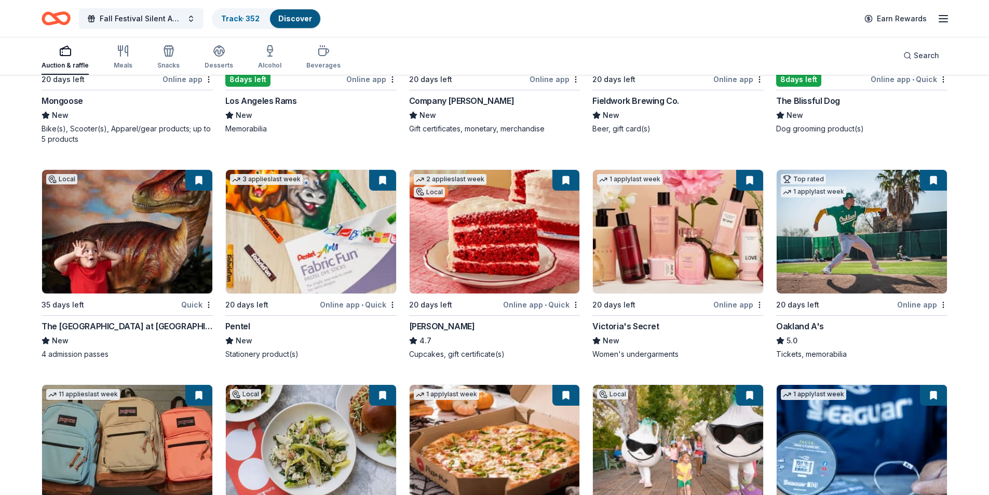
scroll to position [8310, 0]
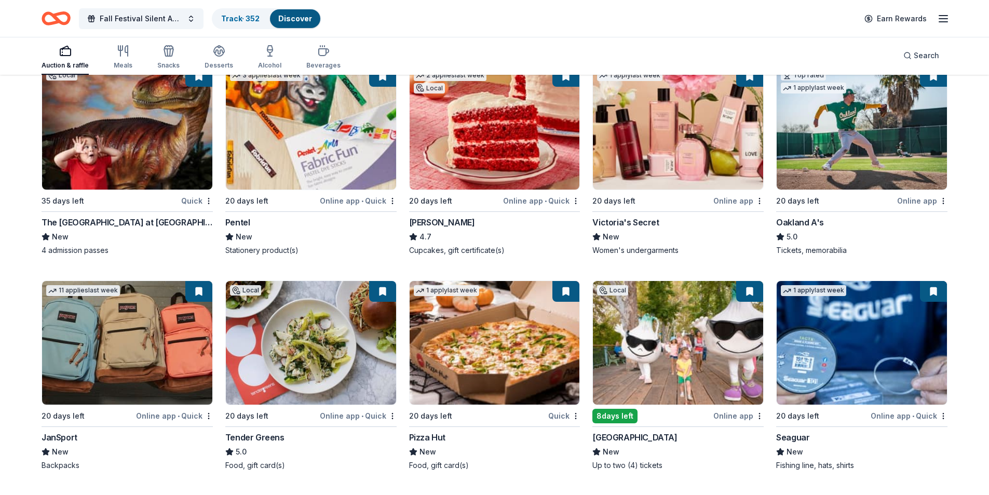
click at [181, 320] on img at bounding box center [127, 343] width 170 height 124
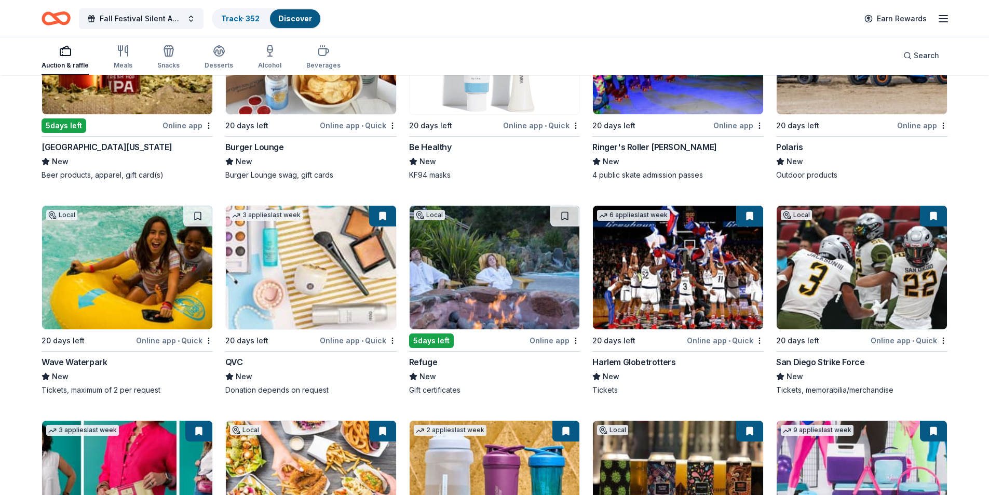
scroll to position [9089, 0]
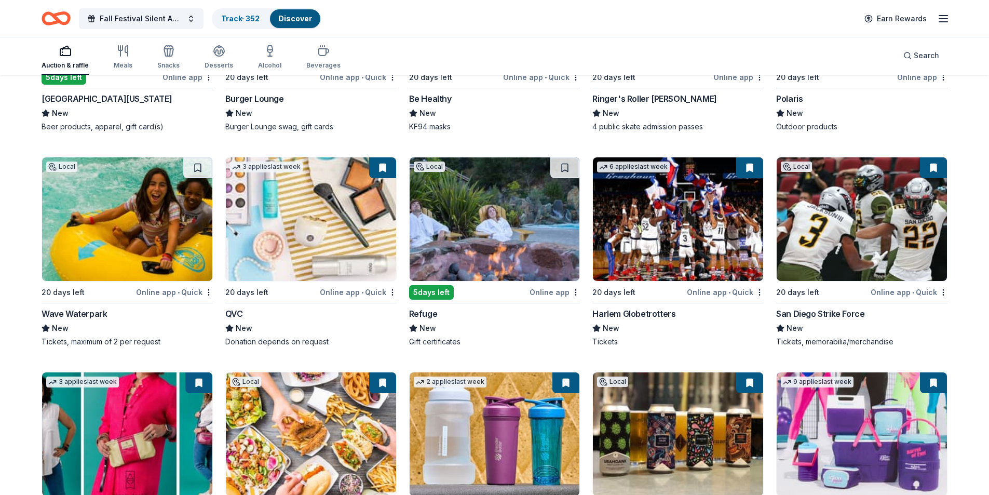
click at [718, 230] on img at bounding box center [678, 219] width 170 height 124
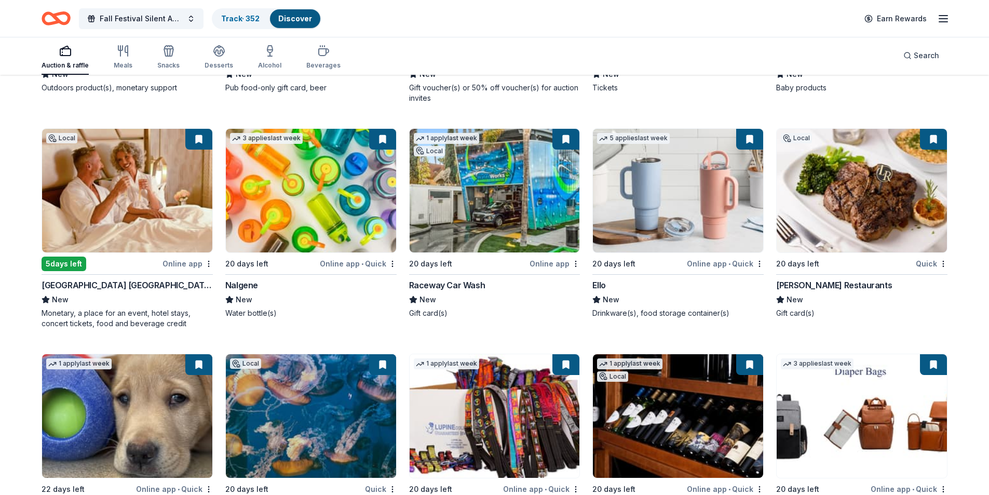
scroll to position [10491, 0]
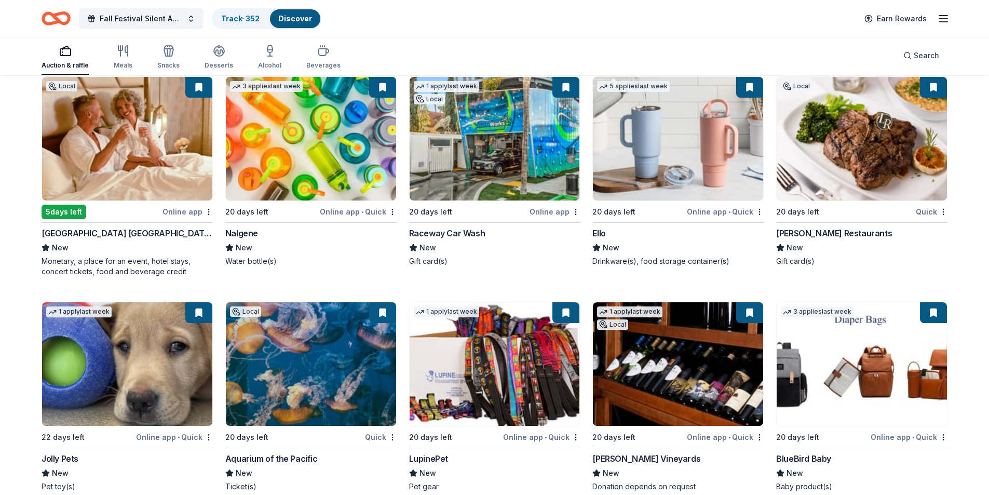
click at [666, 341] on img at bounding box center [678, 364] width 170 height 124
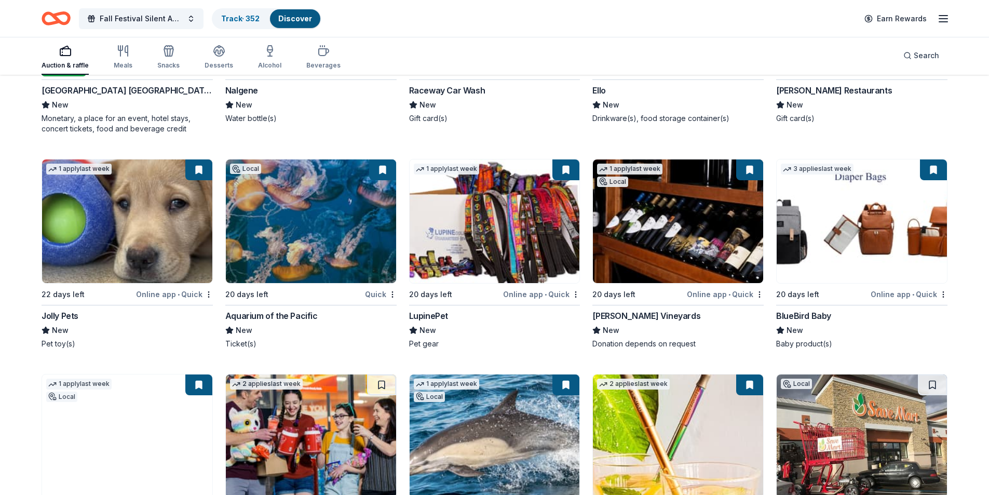
scroll to position [10699, 0]
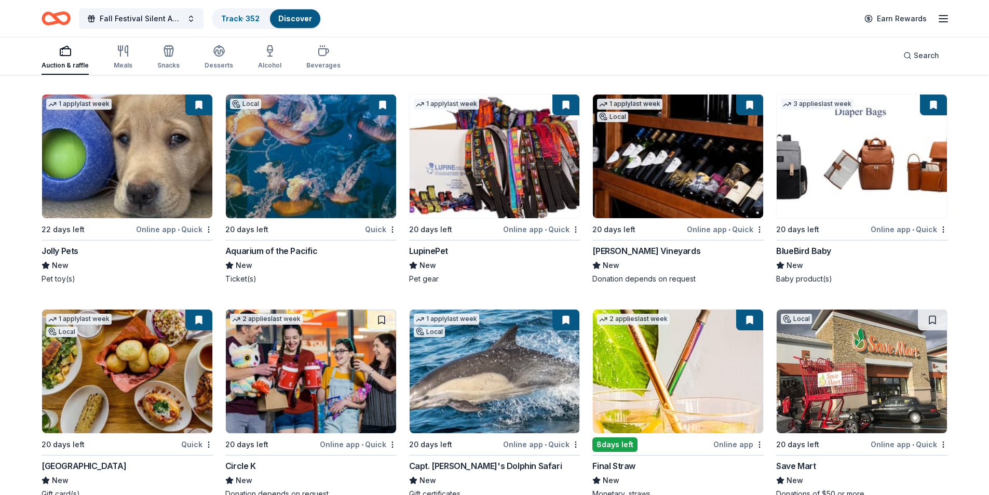
click at [123, 364] on img at bounding box center [127, 372] width 170 height 124
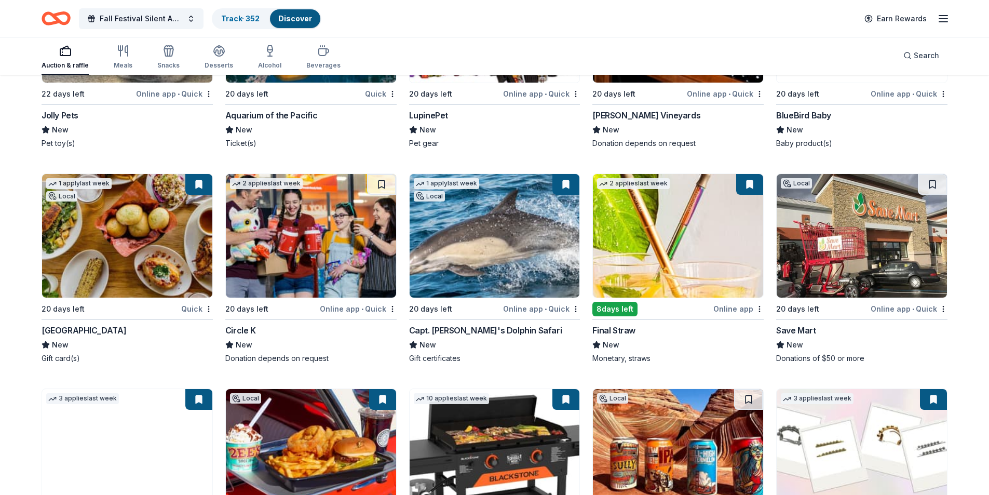
scroll to position [10855, 0]
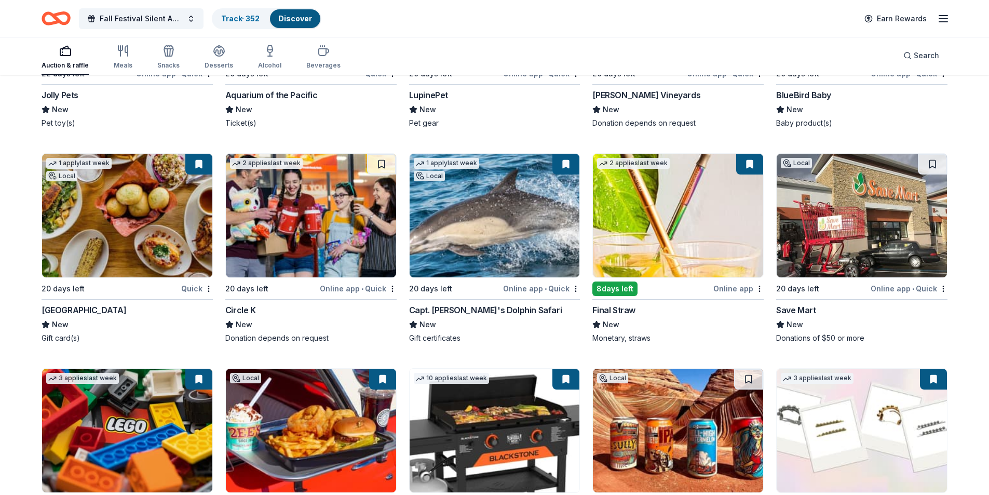
click at [495, 217] on img at bounding box center [495, 216] width 170 height 124
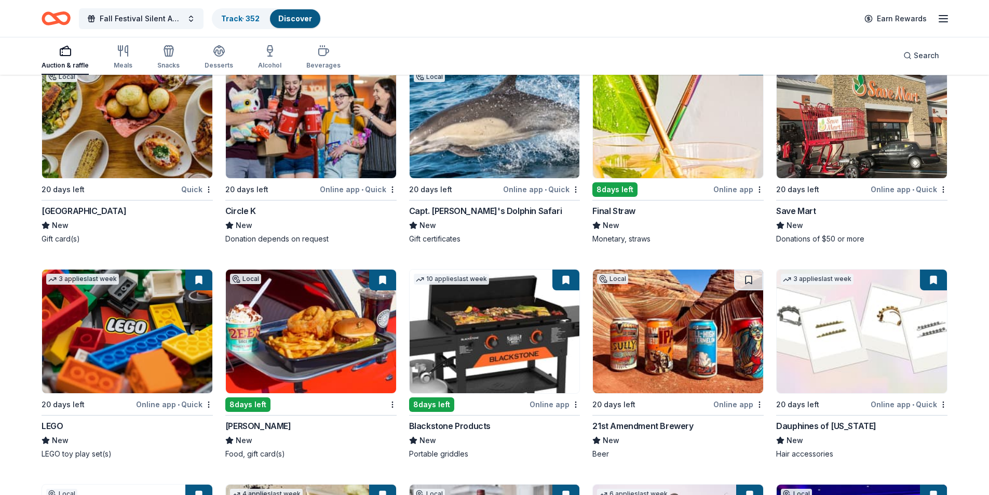
scroll to position [10959, 0]
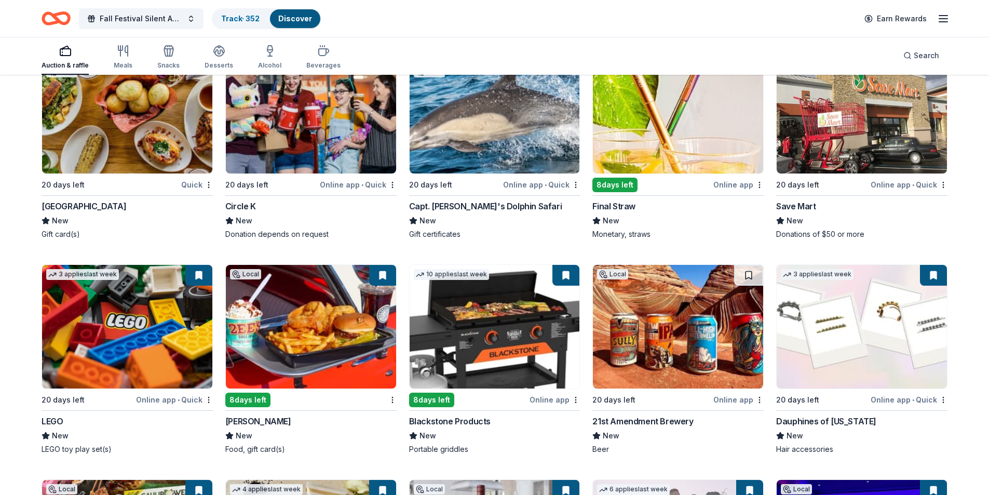
click at [156, 322] on img at bounding box center [127, 327] width 170 height 124
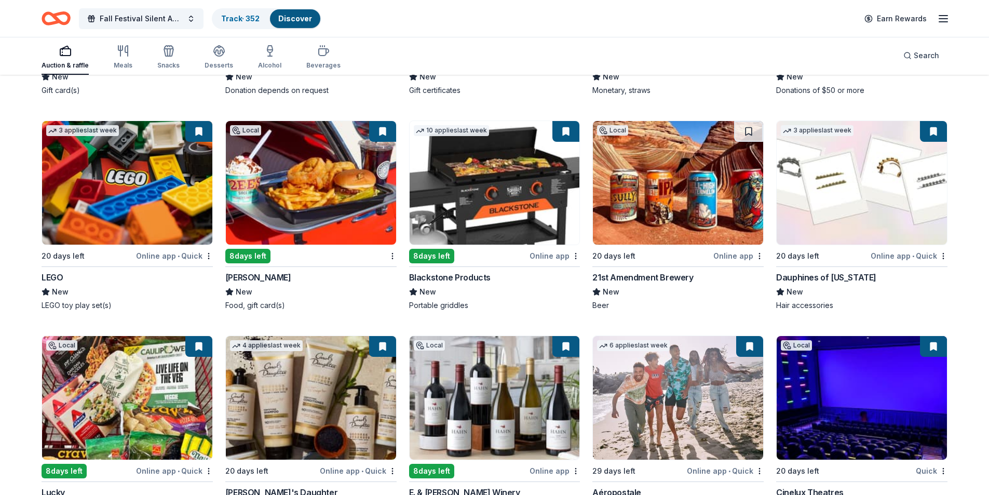
scroll to position [11196, 0]
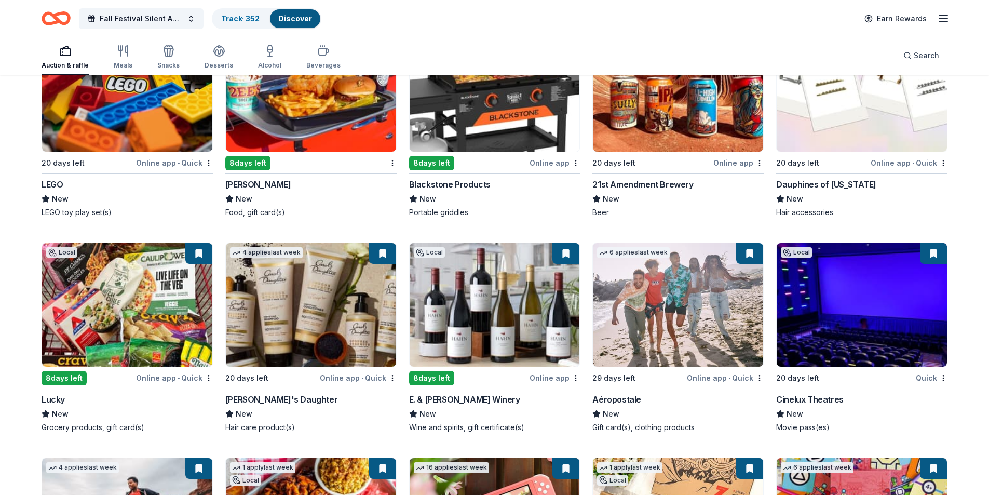
click at [508, 286] on img at bounding box center [495, 305] width 170 height 124
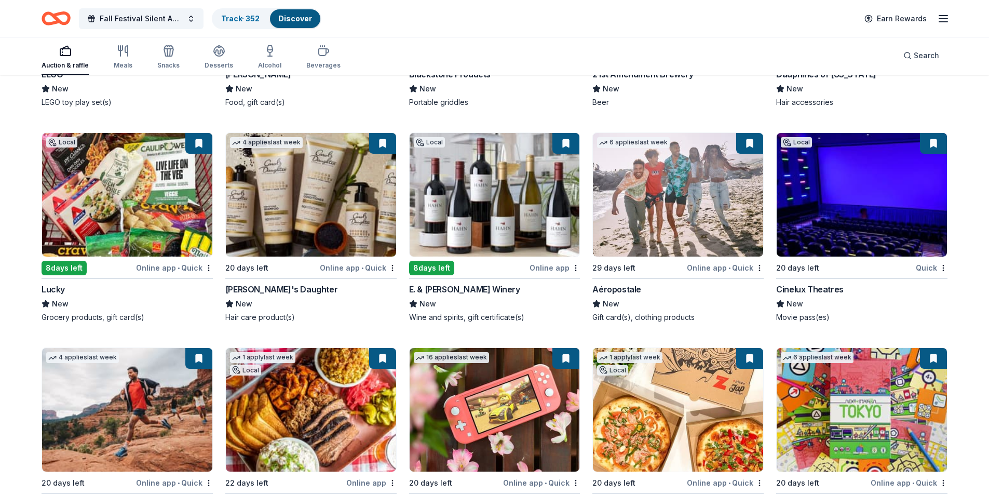
scroll to position [11403, 0]
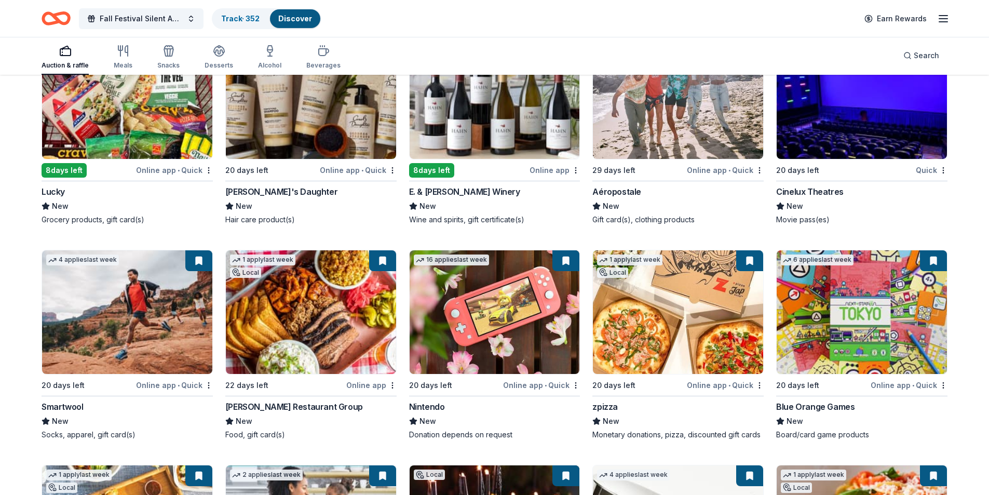
click at [674, 295] on img at bounding box center [678, 312] width 170 height 124
click at [502, 295] on img at bounding box center [495, 312] width 170 height 124
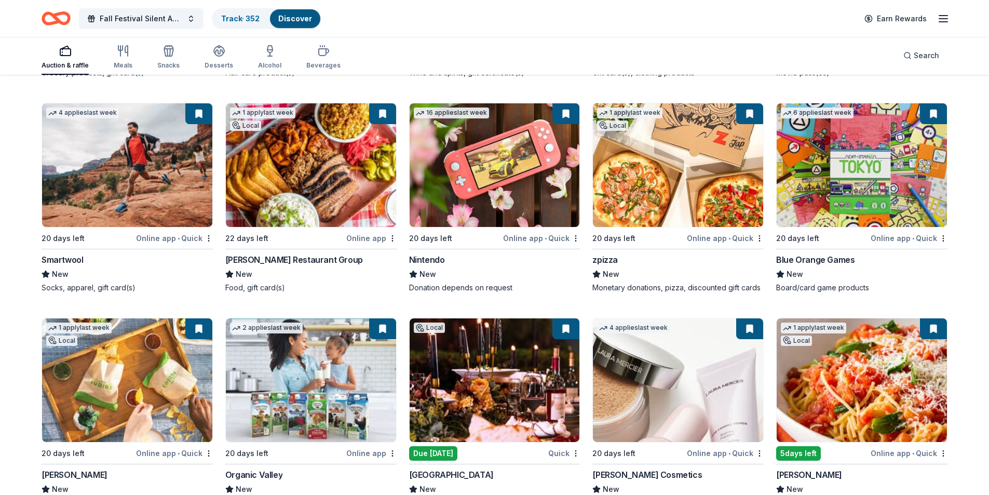
scroll to position [11636, 0]
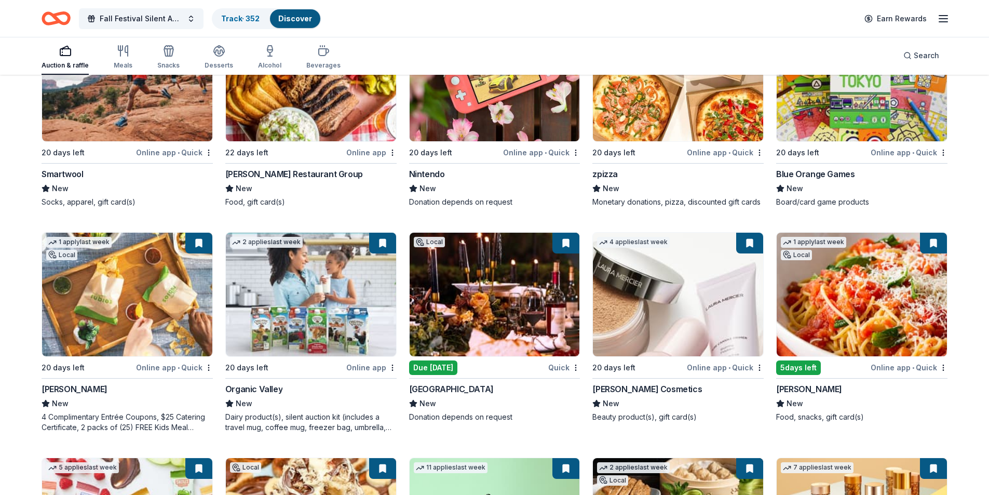
click at [492, 279] on img at bounding box center [495, 295] width 170 height 124
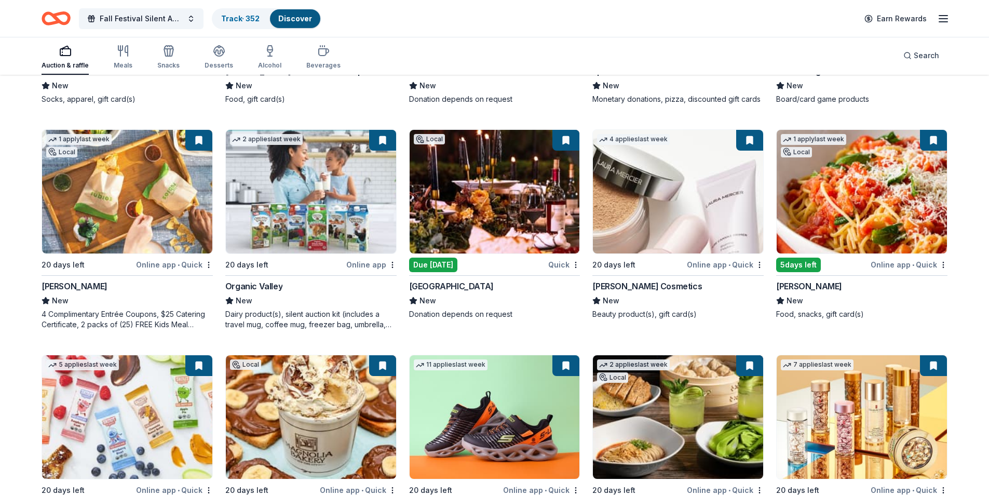
scroll to position [11740, 0]
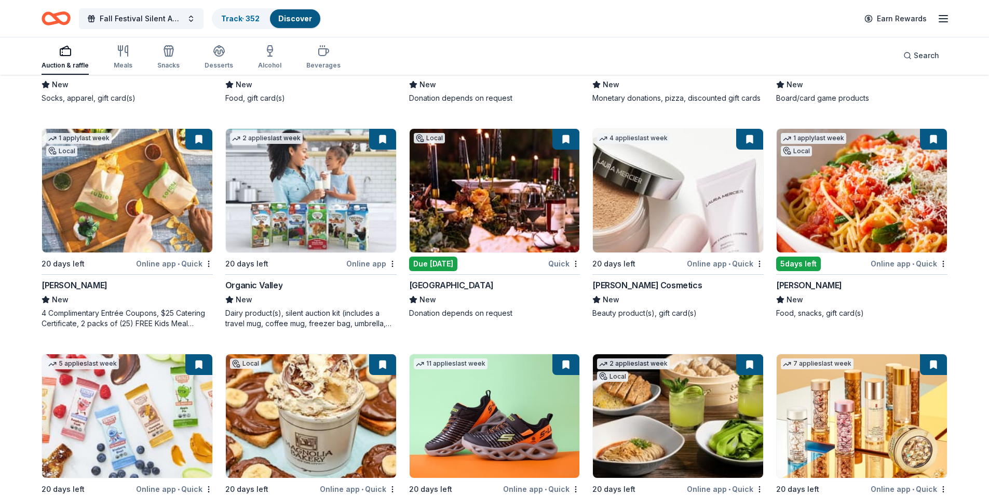
click at [673, 204] on img at bounding box center [678, 191] width 170 height 124
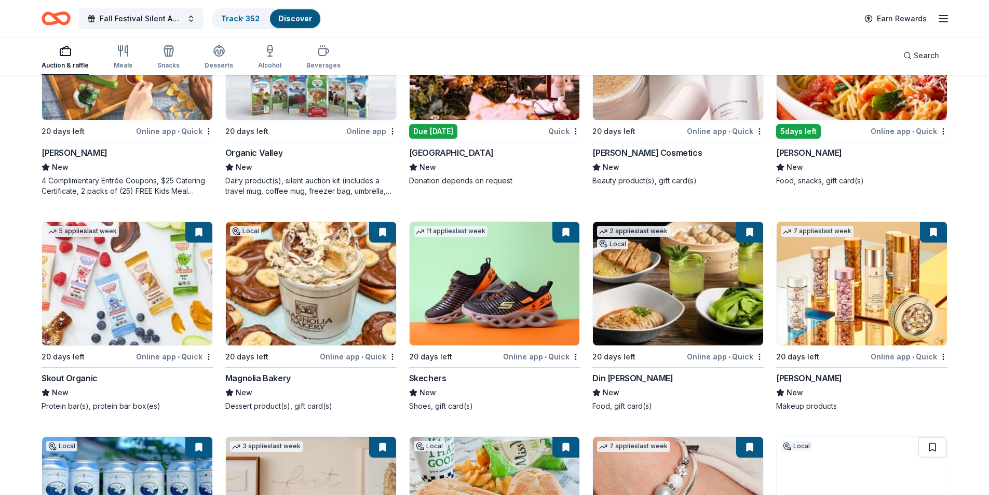
scroll to position [11896, 0]
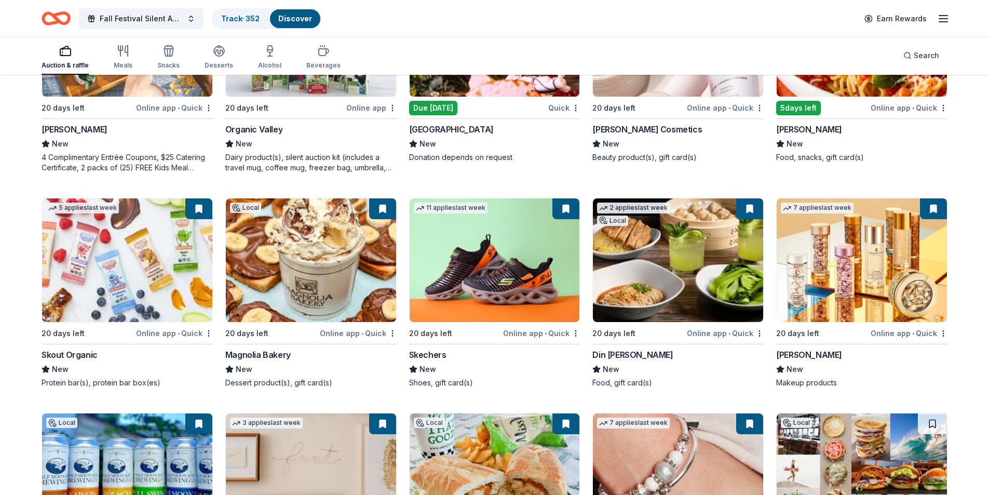
click at [714, 235] on img at bounding box center [678, 260] width 170 height 124
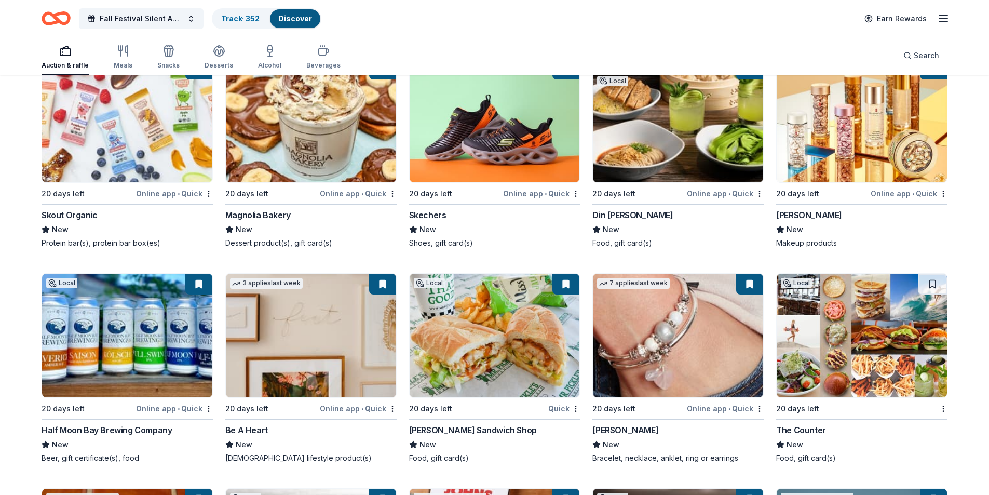
scroll to position [12051, 0]
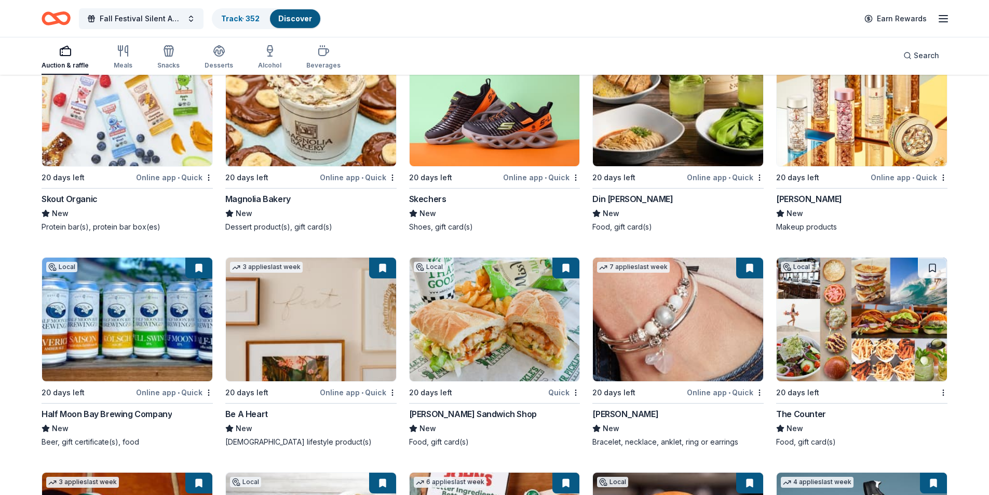
click at [320, 305] on img at bounding box center [311, 320] width 170 height 124
click at [690, 326] on img at bounding box center [678, 320] width 170 height 124
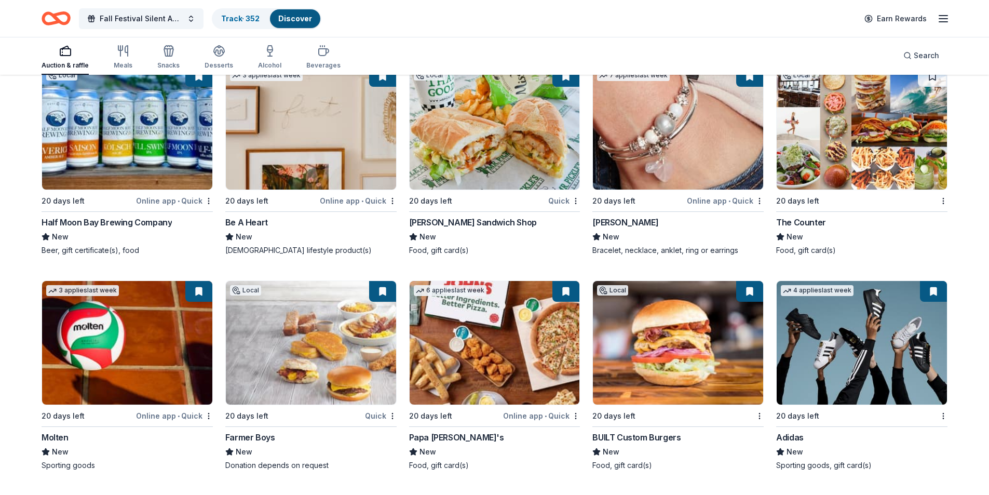
scroll to position [12259, 0]
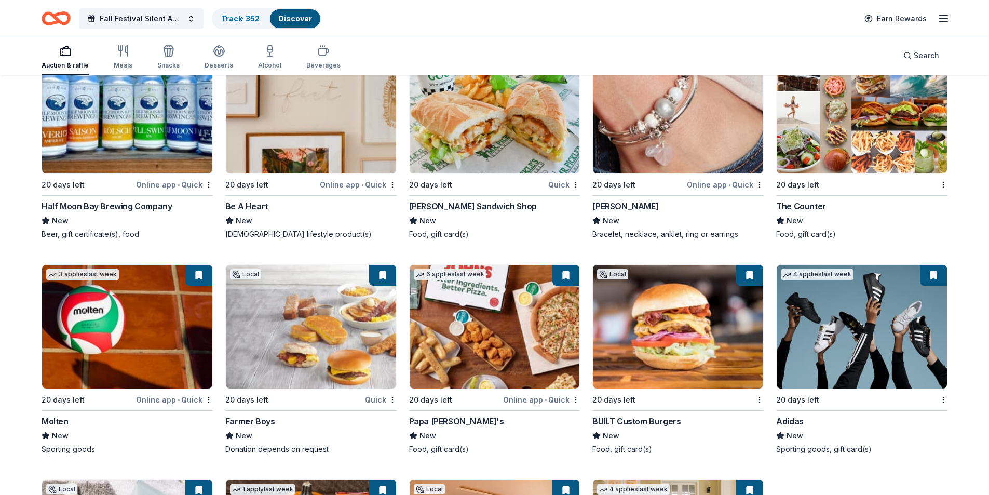
click at [477, 340] on img at bounding box center [495, 327] width 170 height 124
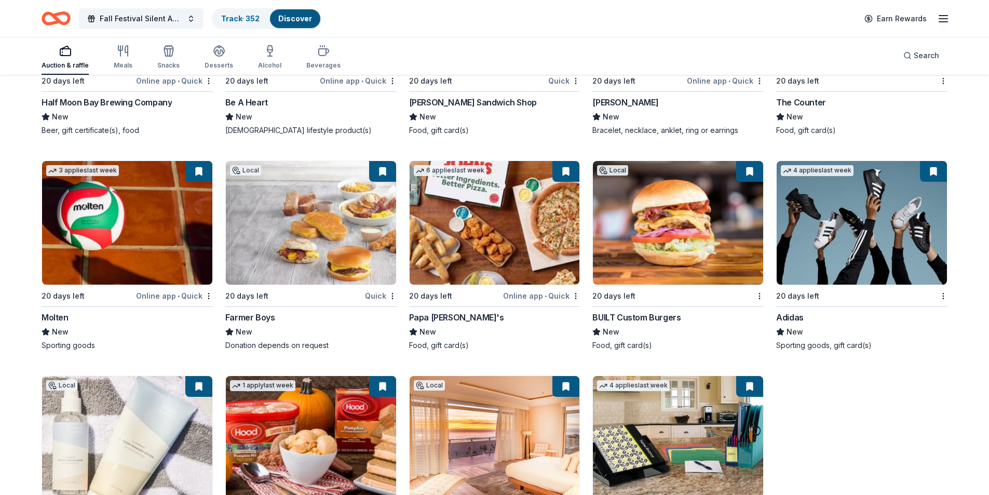
scroll to position [12434, 0]
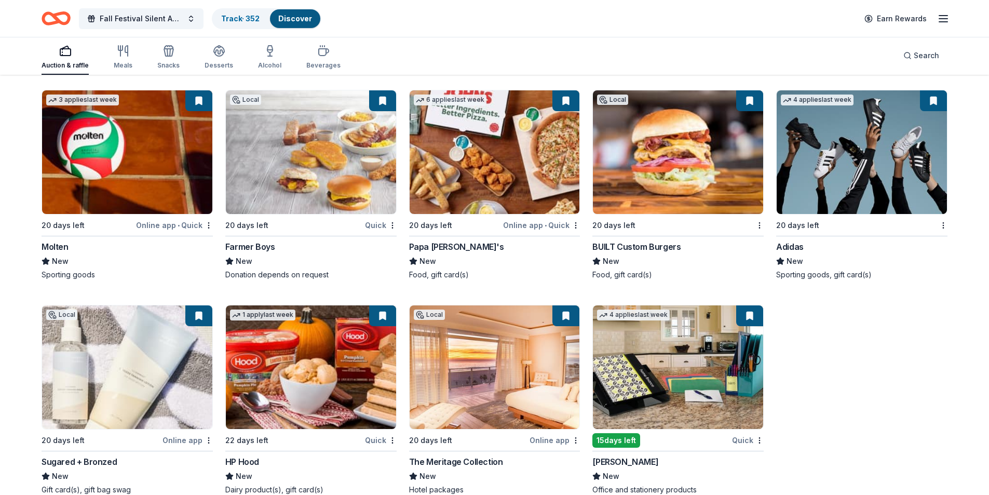
click at [539, 329] on img at bounding box center [495, 367] width 170 height 124
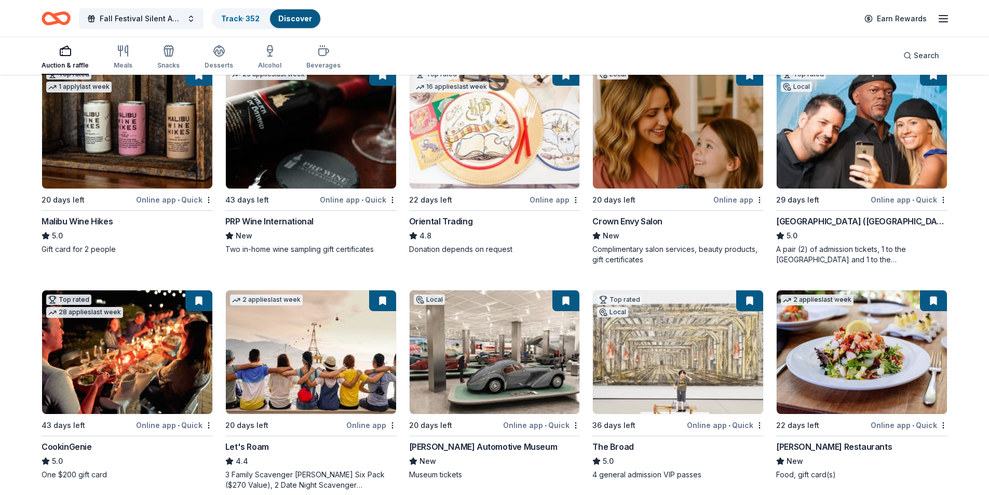
scroll to position [0, 0]
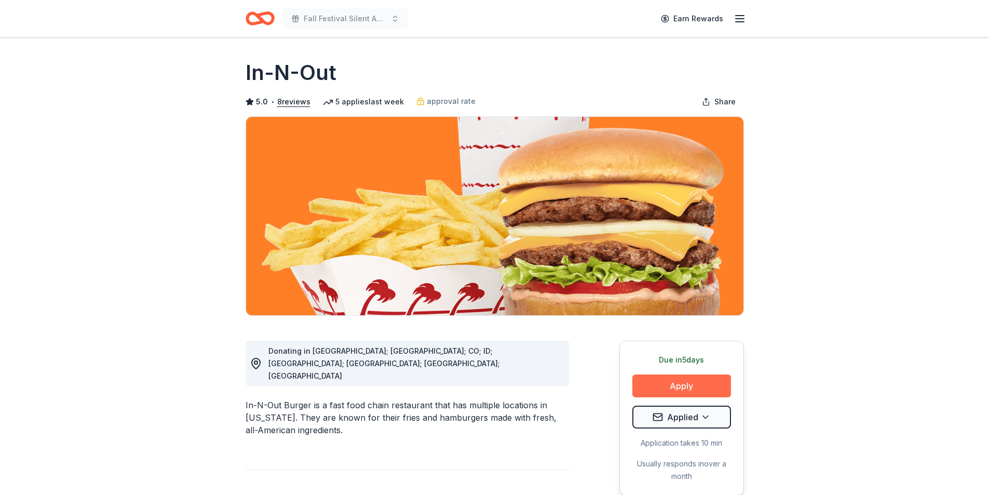
click at [653, 388] on button "Apply" at bounding box center [682, 385] width 99 height 23
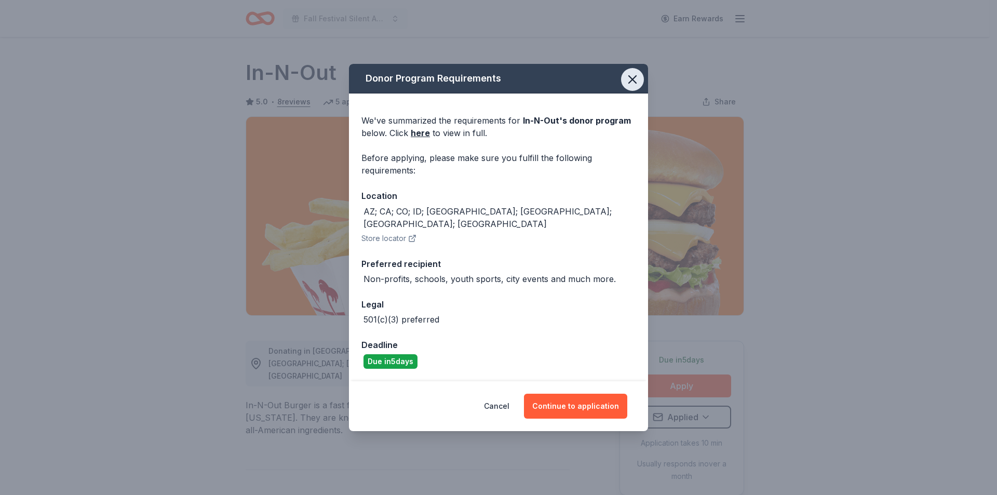
click at [636, 87] on icon "button" at bounding box center [632, 79] width 15 height 15
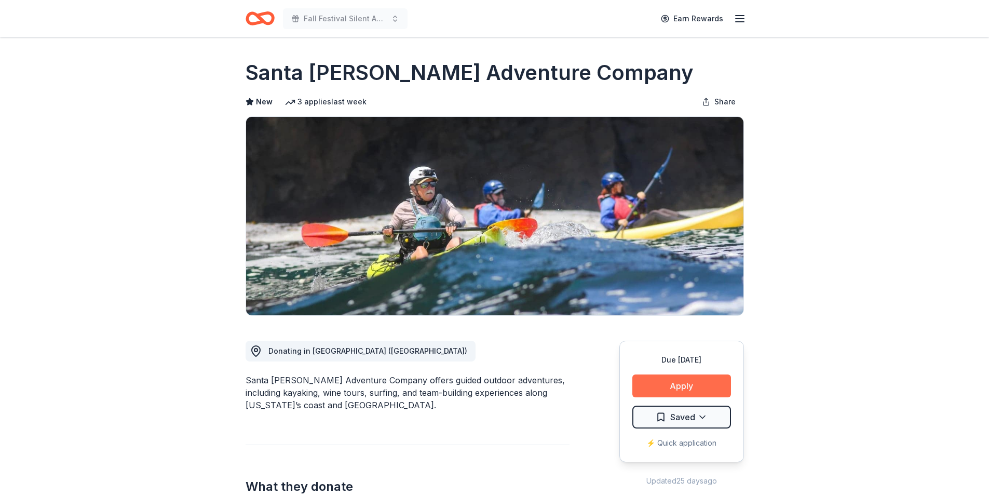
click at [684, 386] on button "Apply" at bounding box center [682, 385] width 99 height 23
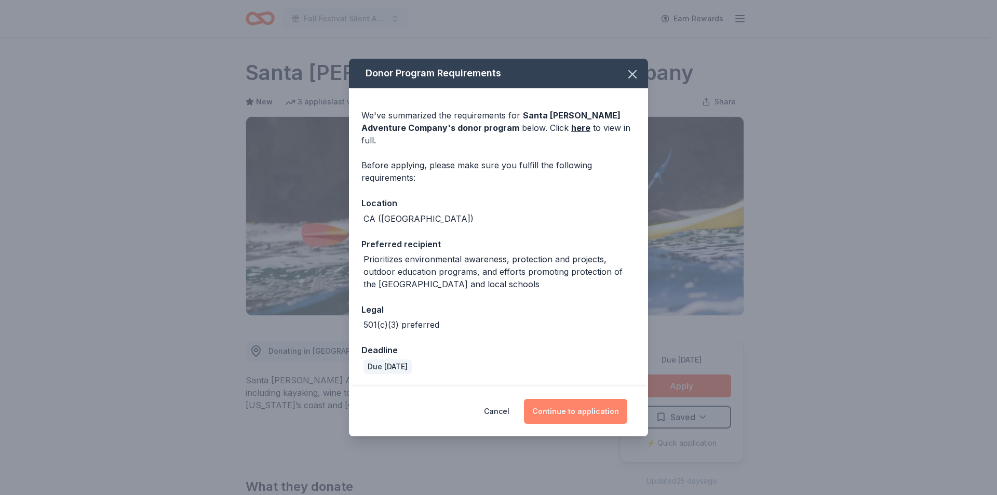
click at [580, 405] on button "Continue to application" at bounding box center [575, 411] width 103 height 25
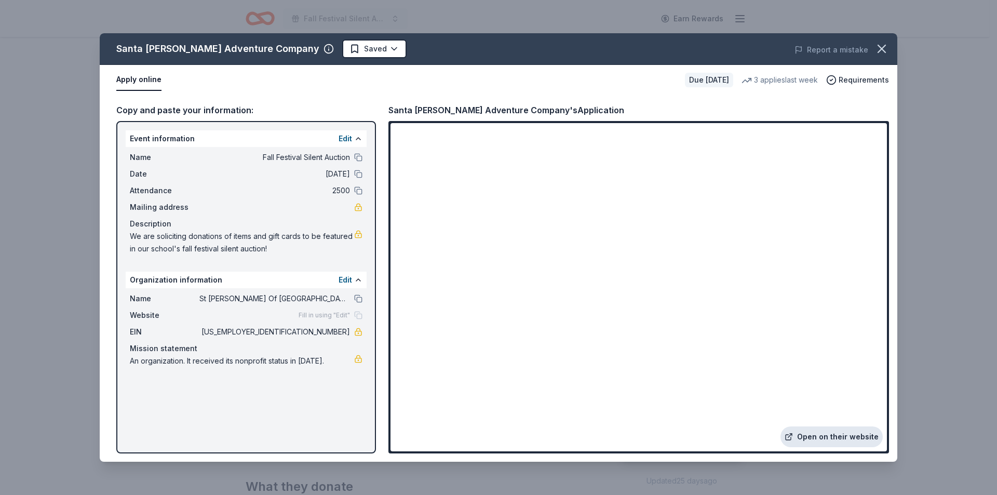
click at [833, 436] on link "Open on their website" at bounding box center [832, 436] width 102 height 21
click at [335, 48] on html "Fall Festival Silent Auction Earn Rewards Due in 20 days Share Santa Barbara Ad…" at bounding box center [498, 247] width 997 height 495
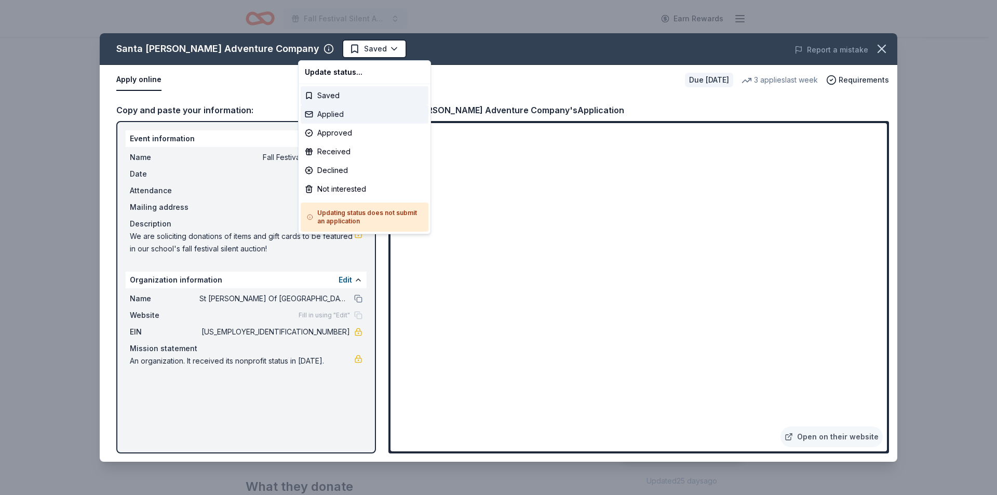
click at [338, 113] on div "Applied" at bounding box center [365, 114] width 128 height 19
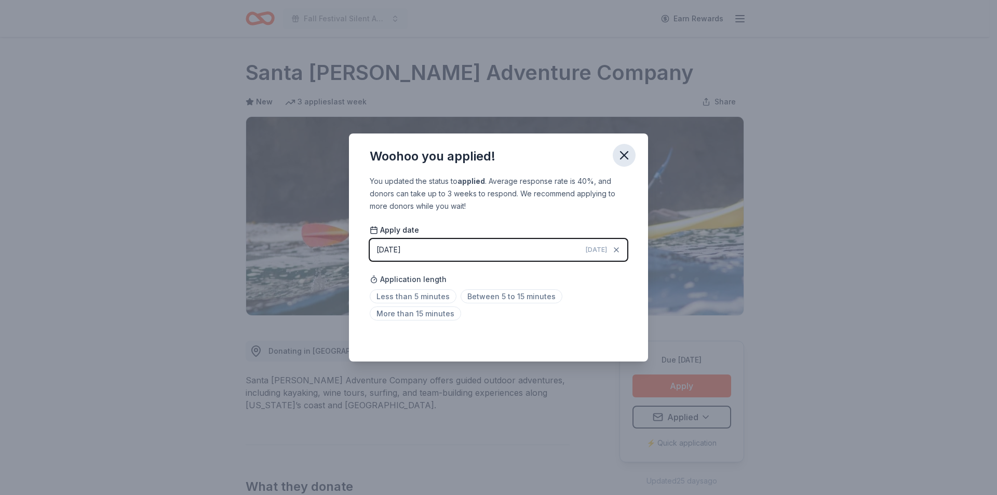
click at [621, 156] on icon "button" at bounding box center [624, 155] width 15 height 15
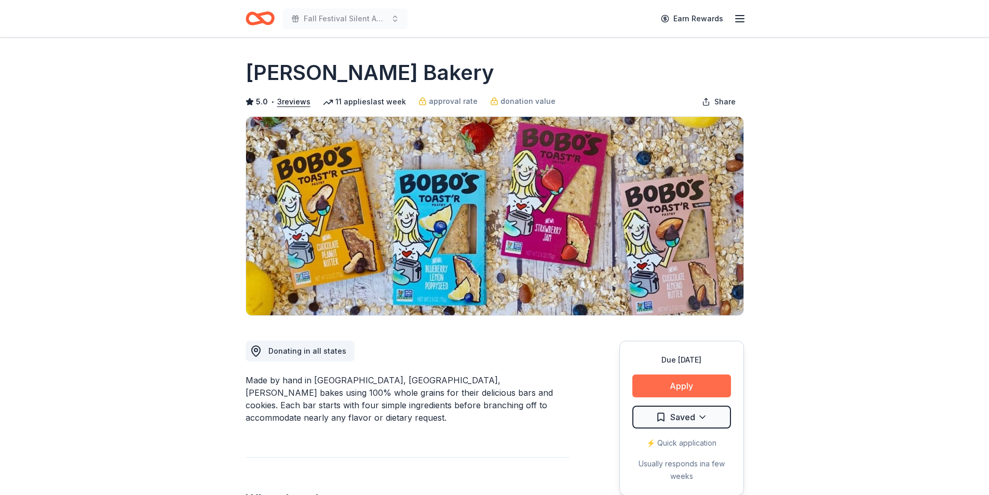
click at [682, 388] on button "Apply" at bounding box center [682, 385] width 99 height 23
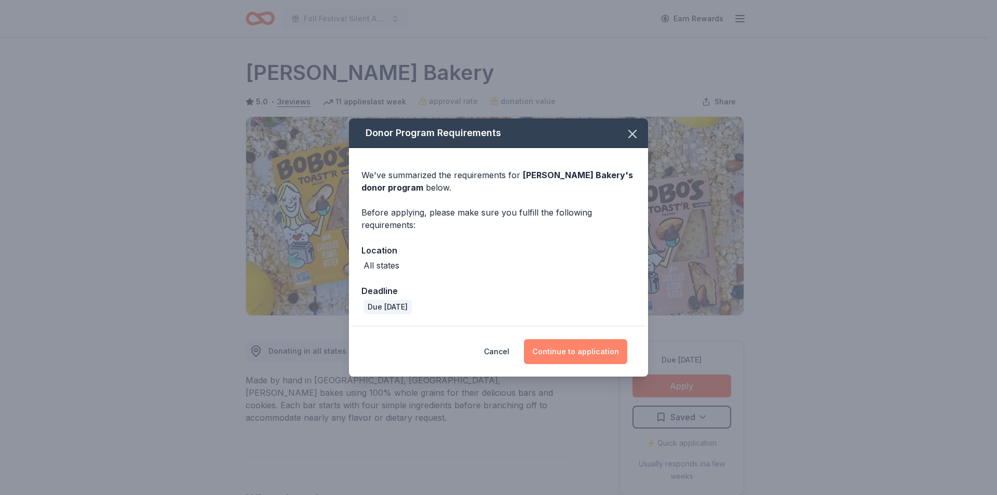
click at [591, 348] on button "Continue to application" at bounding box center [575, 351] width 103 height 25
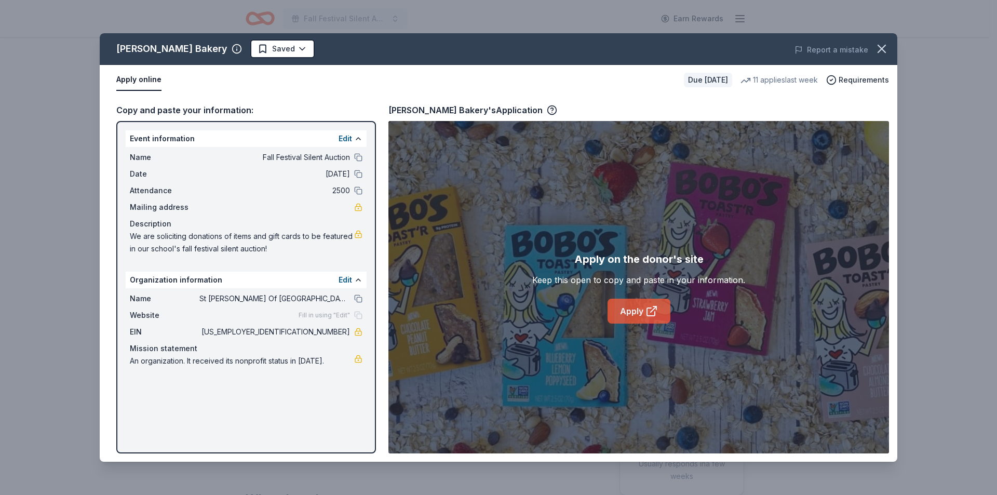
click at [638, 313] on link "Apply" at bounding box center [639, 311] width 63 height 25
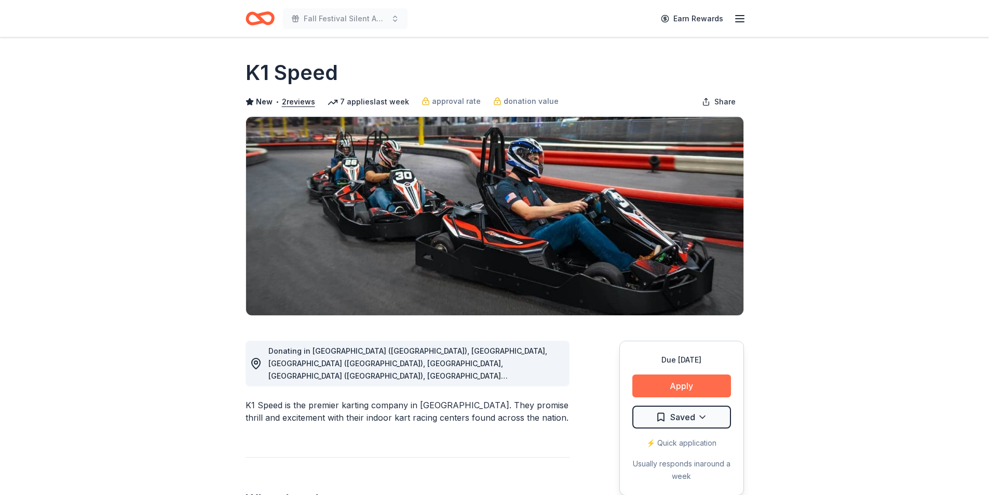
click at [682, 385] on button "Apply" at bounding box center [682, 385] width 99 height 23
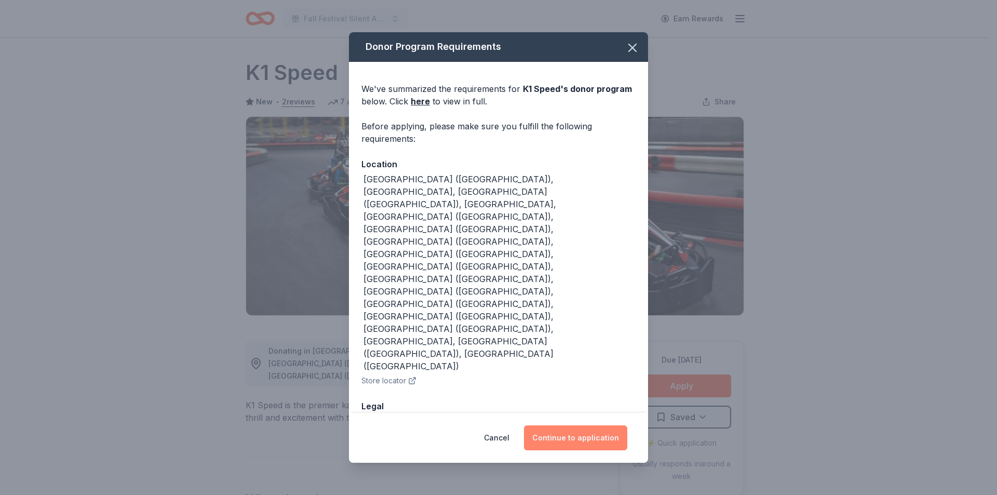
click at [585, 425] on button "Continue to application" at bounding box center [575, 437] width 103 height 25
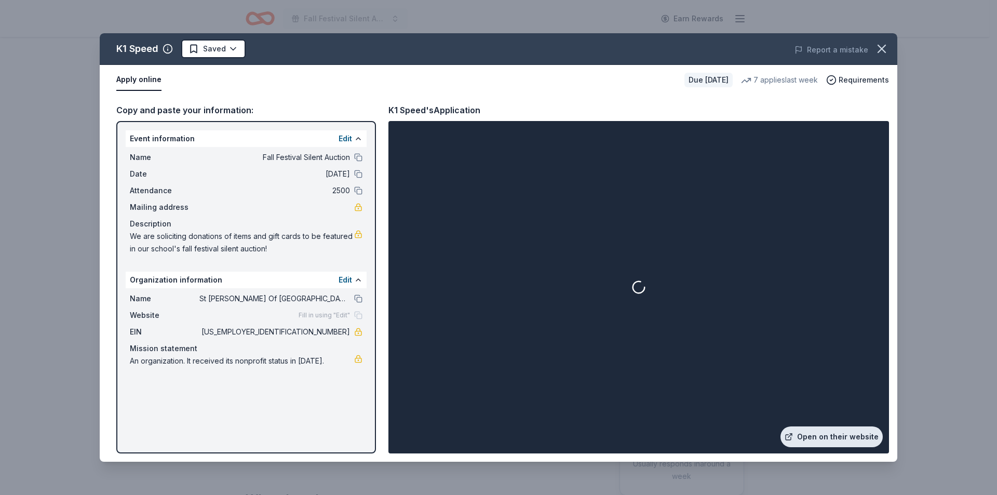
click at [834, 430] on link "Open on their website" at bounding box center [832, 436] width 102 height 21
click at [878, 48] on icon "button" at bounding box center [882, 49] width 15 height 15
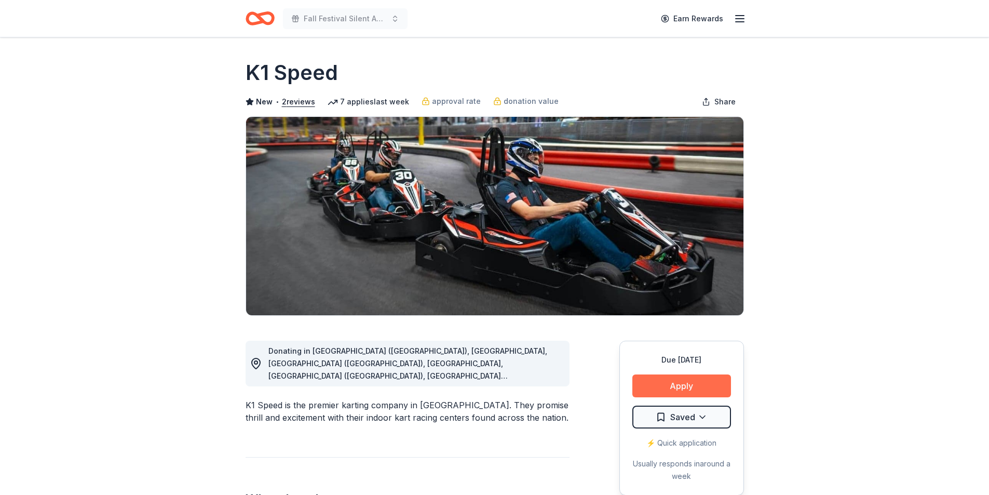
click at [684, 385] on button "Apply" at bounding box center [682, 385] width 99 height 23
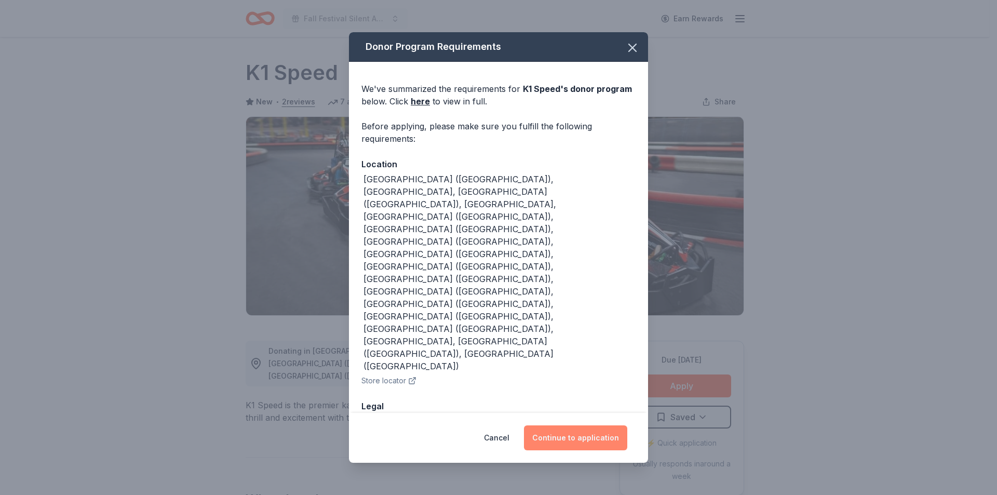
click at [586, 425] on button "Continue to application" at bounding box center [575, 437] width 103 height 25
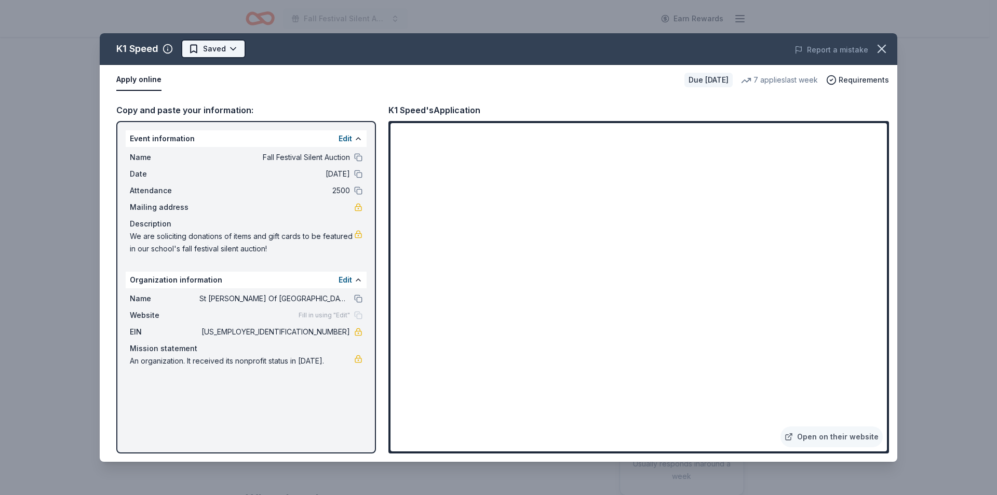
click at [227, 50] on html "Fall Festival Silent Auction Earn Rewards Due in 20 days Share K1 Speed New • 2…" at bounding box center [498, 247] width 997 height 495
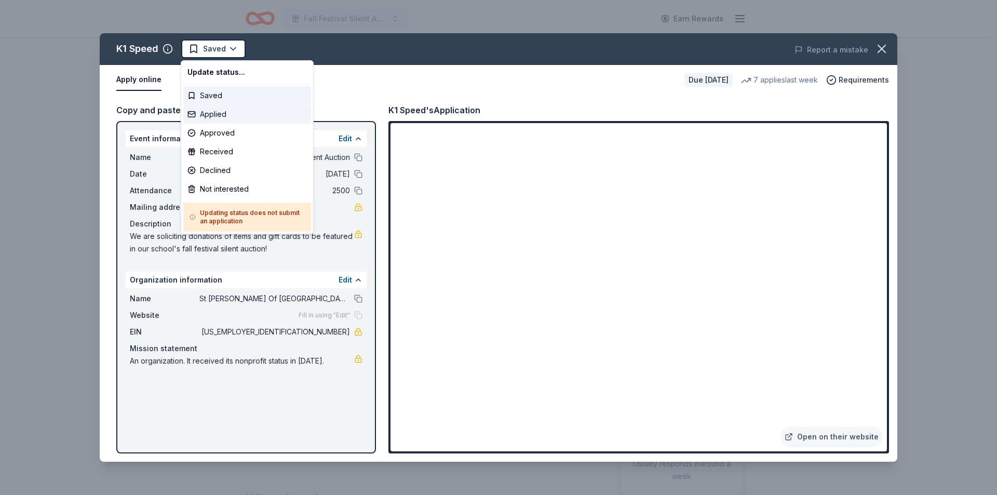
click at [229, 116] on div "Applied" at bounding box center [247, 114] width 128 height 19
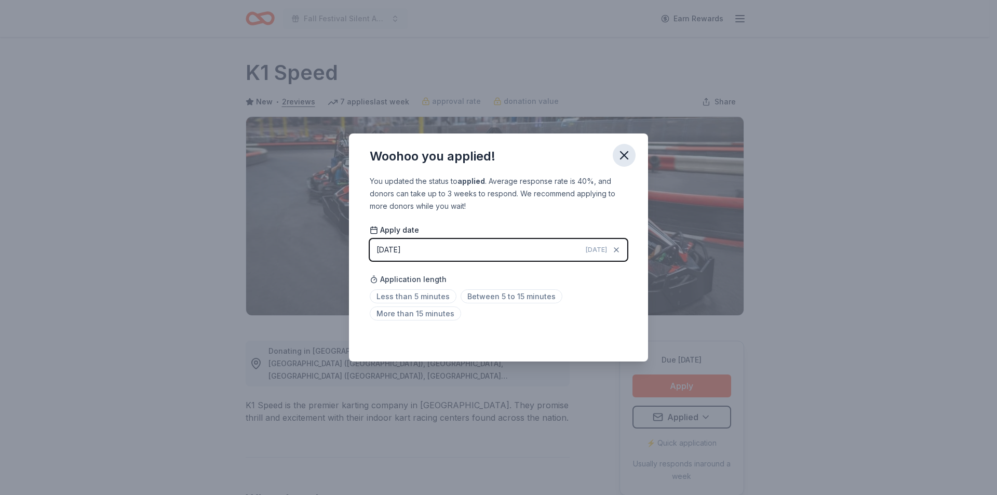
click at [626, 158] on icon "button" at bounding box center [624, 155] width 15 height 15
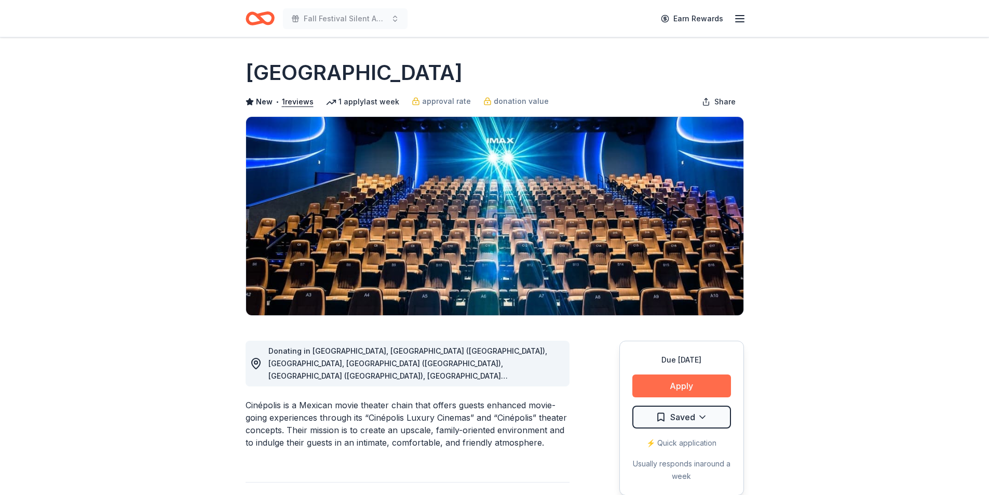
click at [688, 384] on button "Apply" at bounding box center [682, 385] width 99 height 23
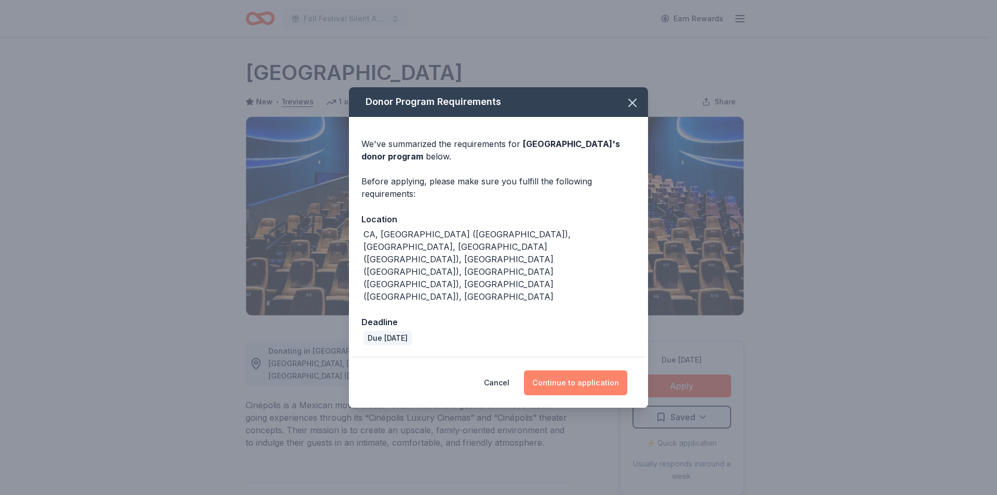
click at [569, 370] on button "Continue to application" at bounding box center [575, 382] width 103 height 25
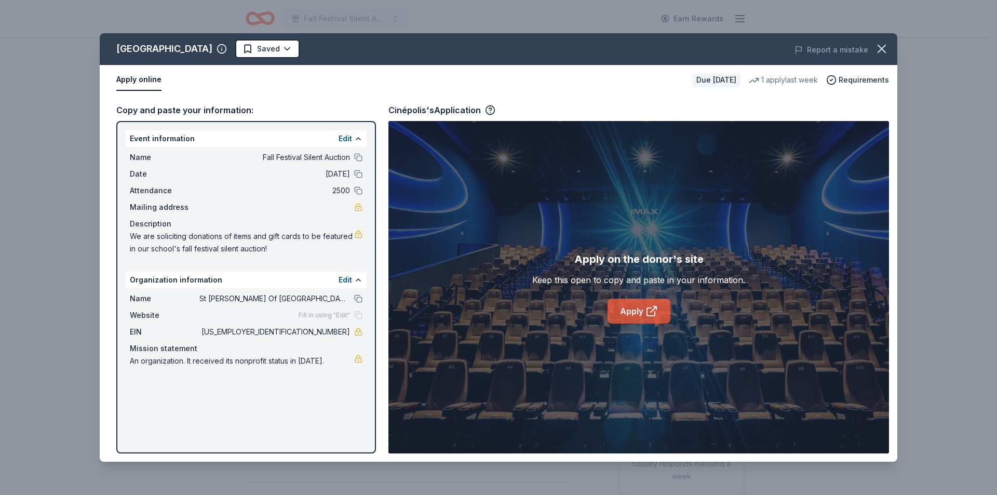
click at [640, 310] on link "Apply" at bounding box center [639, 311] width 63 height 25
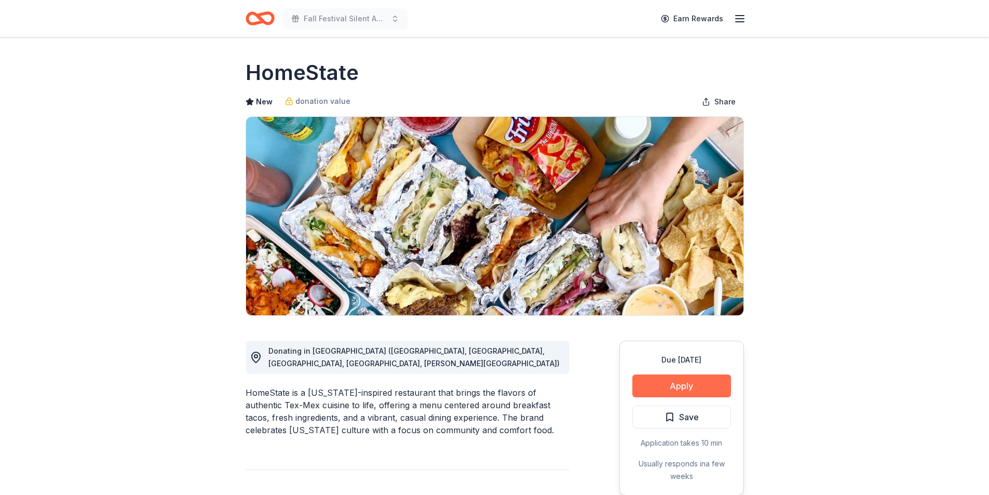
click at [690, 389] on button "Apply" at bounding box center [682, 385] width 99 height 23
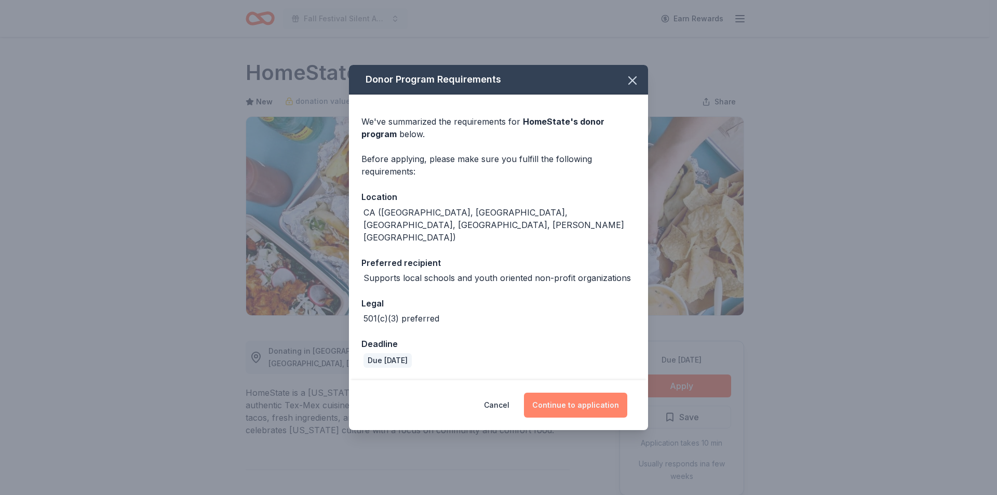
click at [587, 394] on button "Continue to application" at bounding box center [575, 405] width 103 height 25
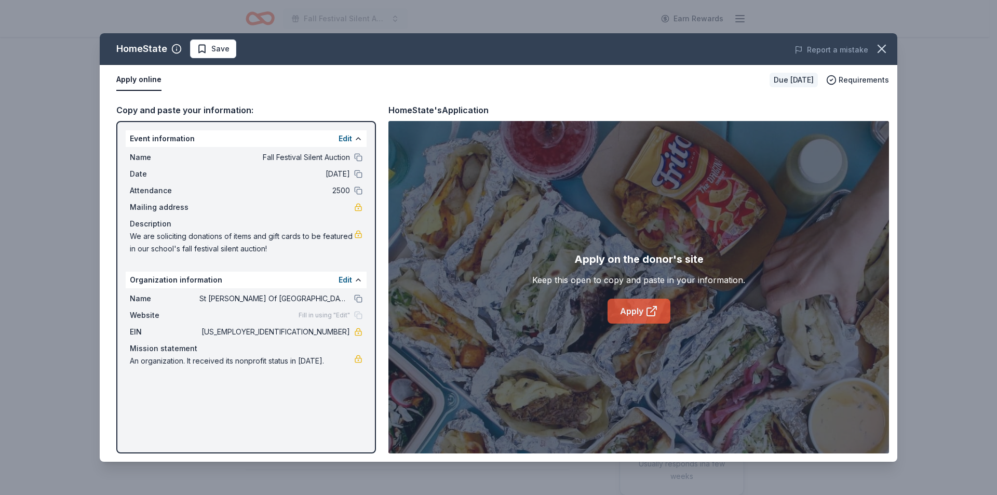
click at [627, 310] on link "Apply" at bounding box center [639, 311] width 63 height 25
click at [211, 48] on span "Save" at bounding box center [220, 49] width 18 height 12
click at [231, 55] on html "Fall Festival Silent Auction Earn Rewards Due in 29 days Share HomeState New do…" at bounding box center [498, 247] width 997 height 495
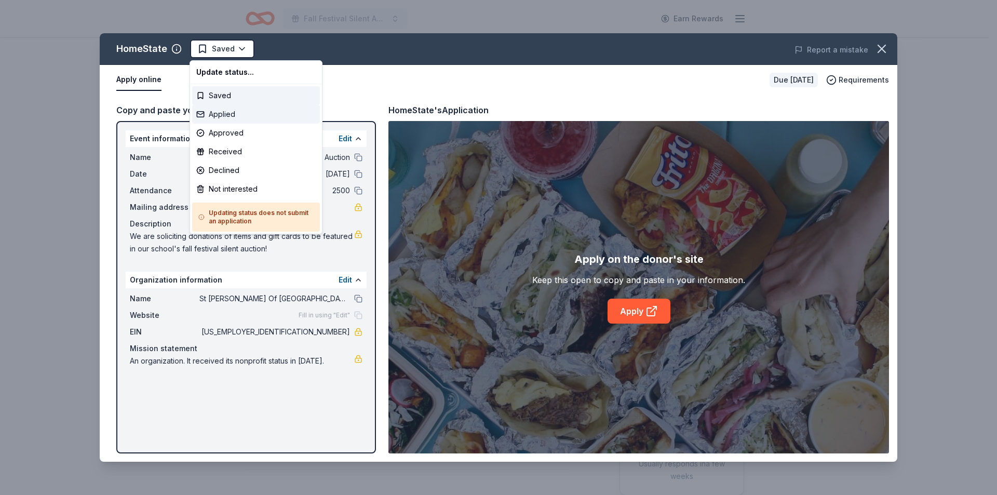
click at [224, 111] on div "Applied" at bounding box center [256, 114] width 128 height 19
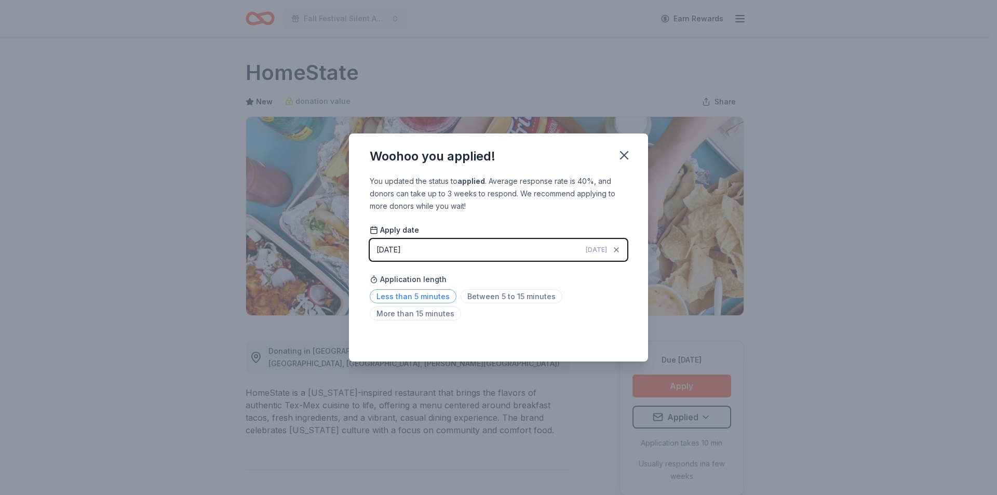
click at [428, 298] on span "Less than 5 minutes" at bounding box center [413, 296] width 87 height 14
click at [622, 156] on icon "button" at bounding box center [624, 155] width 15 height 15
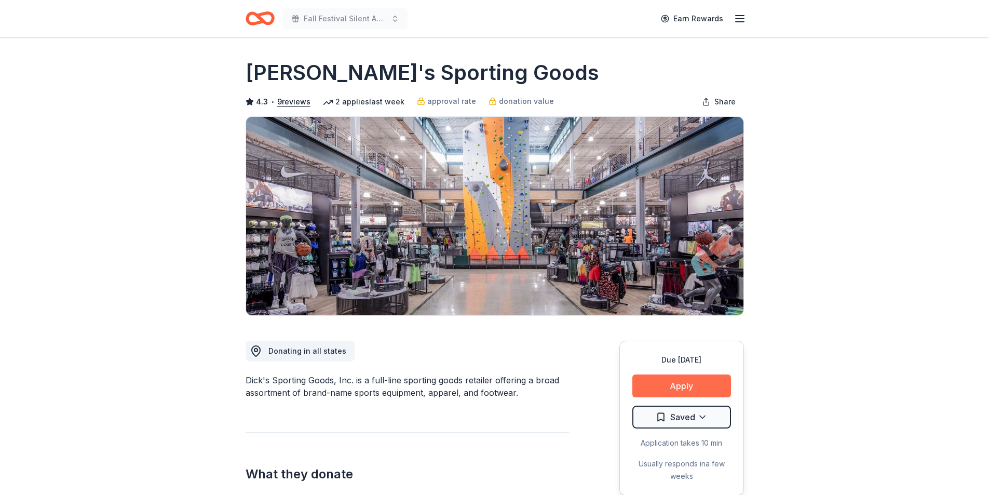
click at [686, 387] on button "Apply" at bounding box center [682, 385] width 99 height 23
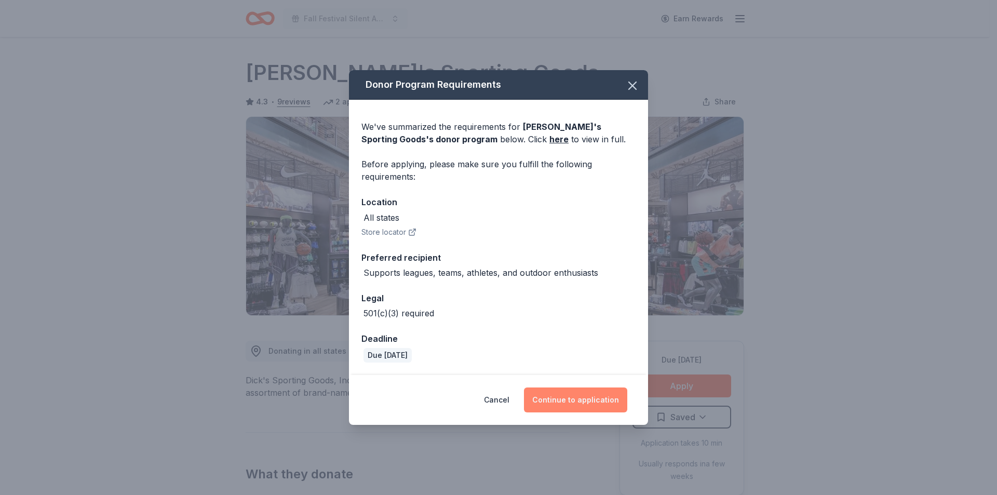
click at [558, 401] on button "Continue to application" at bounding box center [575, 399] width 103 height 25
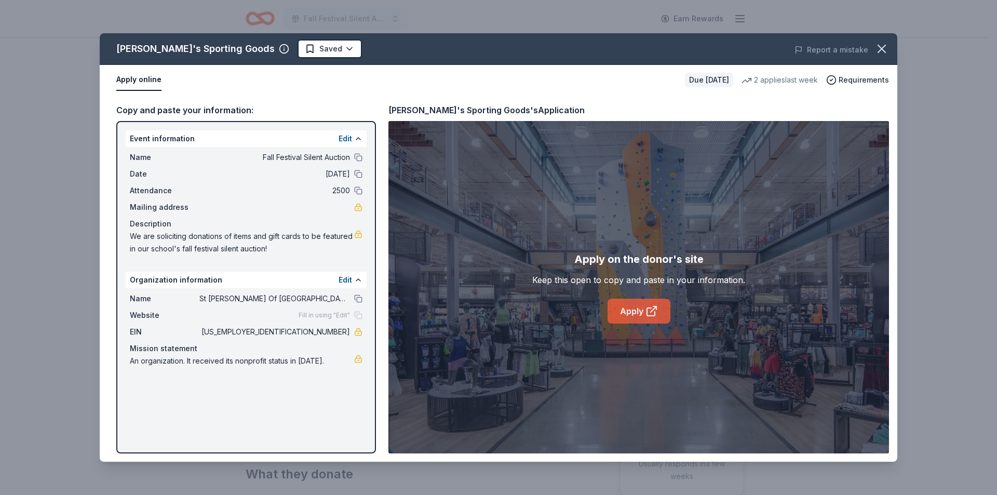
click at [639, 304] on link "Apply" at bounding box center [639, 311] width 63 height 25
click at [614, 23] on div "Dick's Sporting Goods Saved Report a mistake Apply online Due in 20 days 2 appl…" at bounding box center [498, 247] width 997 height 495
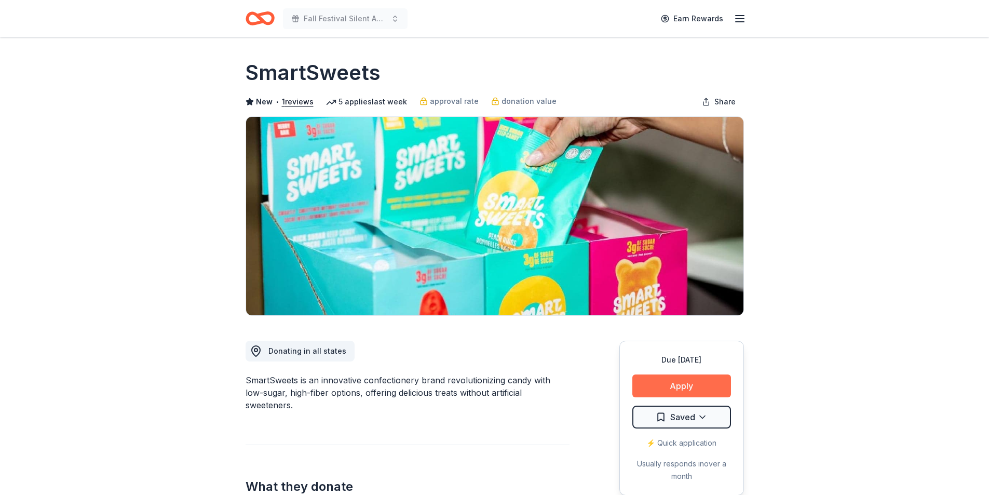
click at [709, 387] on button "Apply" at bounding box center [682, 385] width 99 height 23
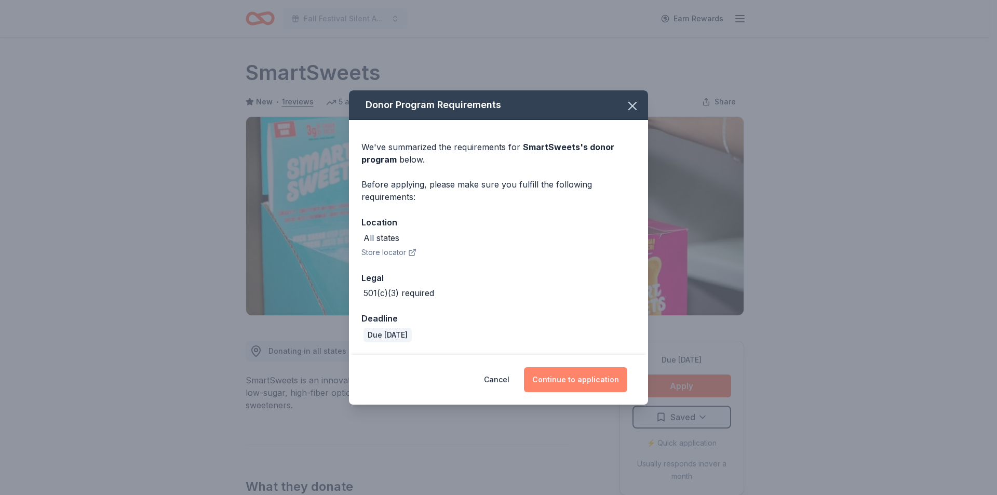
click at [557, 382] on button "Continue to application" at bounding box center [575, 379] width 103 height 25
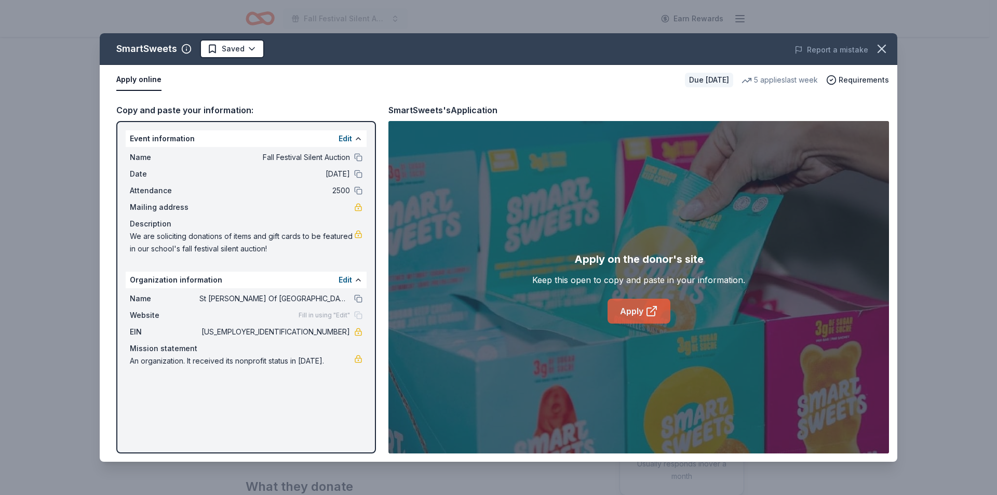
click at [635, 315] on link "Apply" at bounding box center [639, 311] width 63 height 25
click at [251, 47] on html "Fall Festival Silent Auction Earn Rewards Due in 20 days Share SmartSweets New …" at bounding box center [498, 247] width 997 height 495
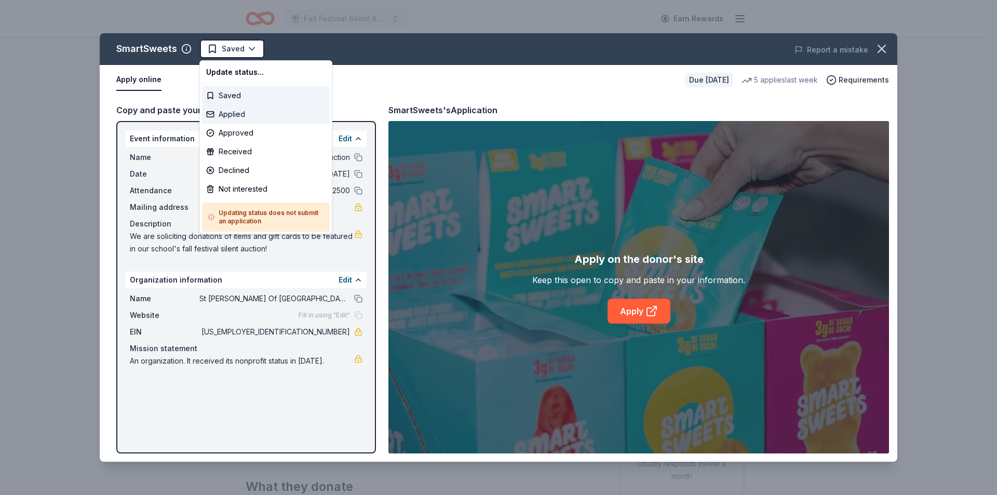
click at [239, 115] on div "Applied" at bounding box center [266, 114] width 128 height 19
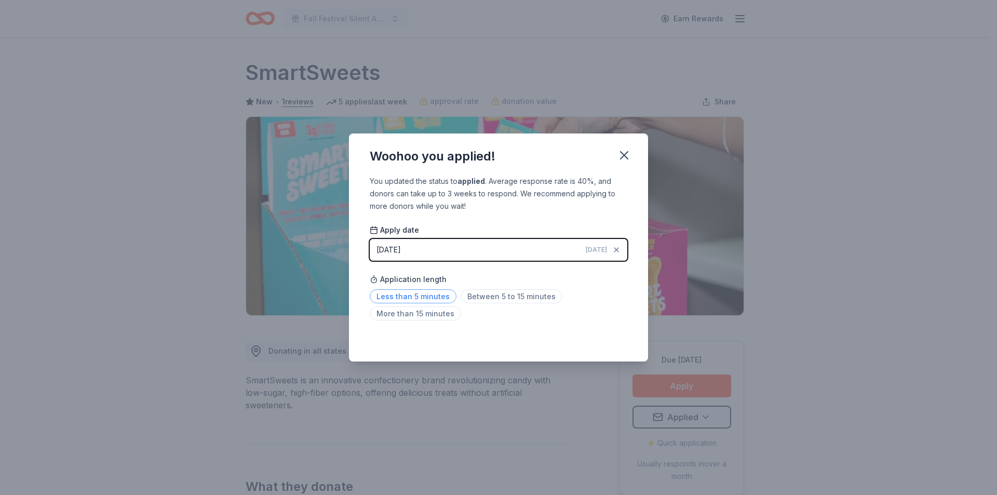
click at [399, 293] on span "Less than 5 minutes" at bounding box center [413, 296] width 87 height 14
click at [614, 339] on div "Saved" at bounding box center [499, 338] width 258 height 12
click at [623, 150] on icon "button" at bounding box center [624, 155] width 15 height 15
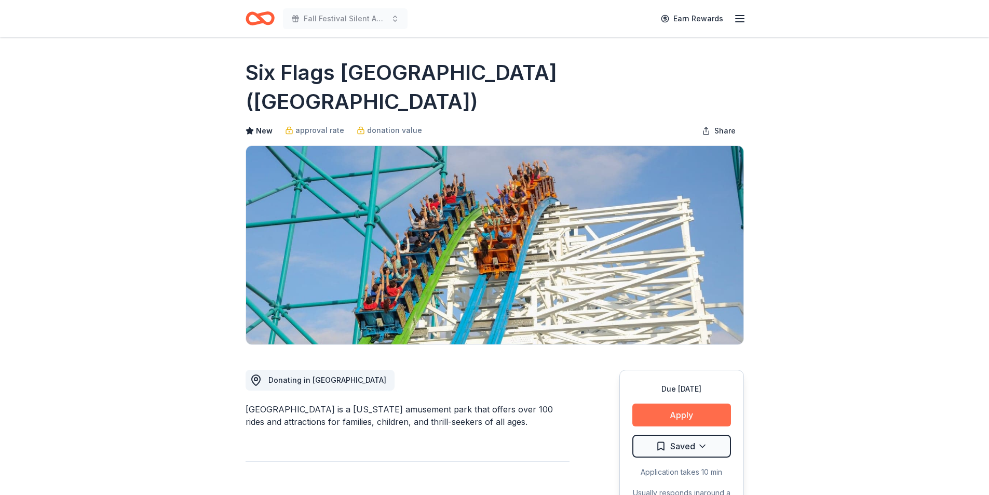
click at [701, 404] on button "Apply" at bounding box center [682, 415] width 99 height 23
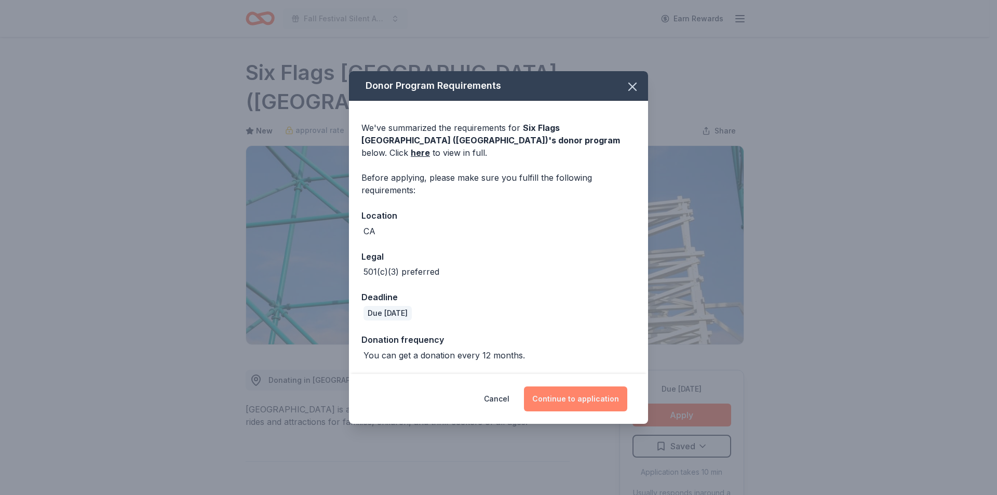
click at [589, 392] on button "Continue to application" at bounding box center [575, 398] width 103 height 25
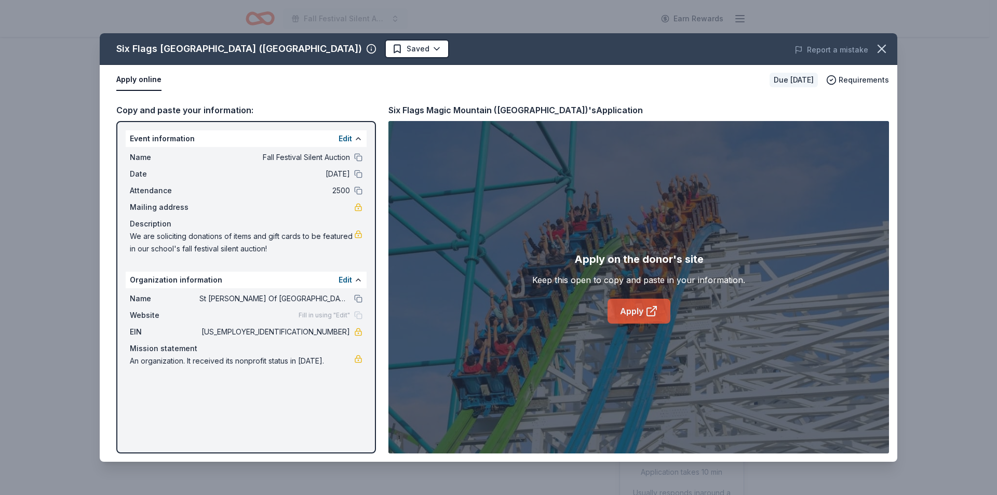
click at [636, 316] on link "Apply" at bounding box center [639, 311] width 63 height 25
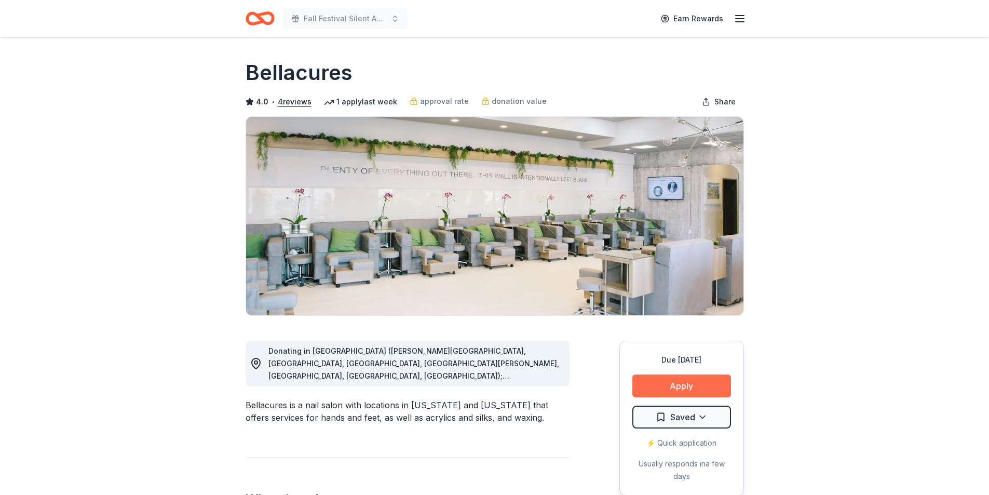
click at [678, 378] on button "Apply" at bounding box center [682, 385] width 99 height 23
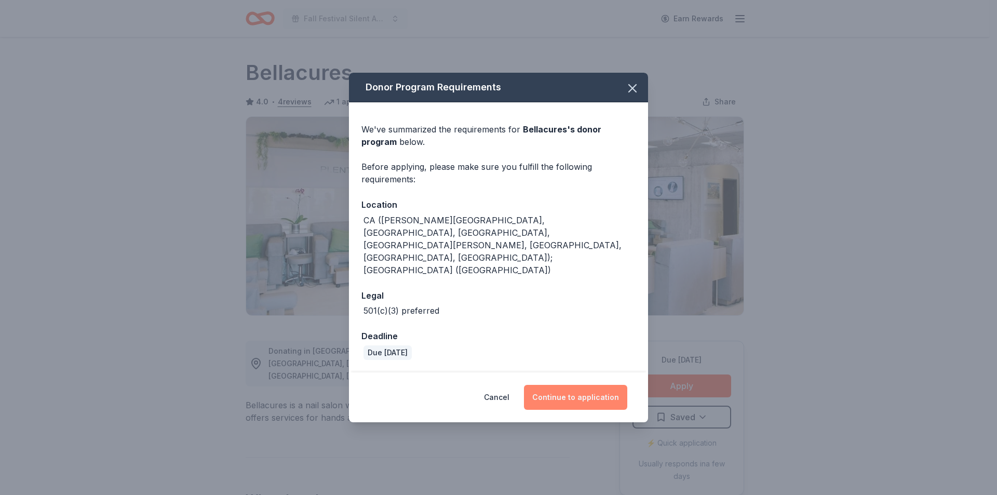
click at [603, 385] on button "Continue to application" at bounding box center [575, 397] width 103 height 25
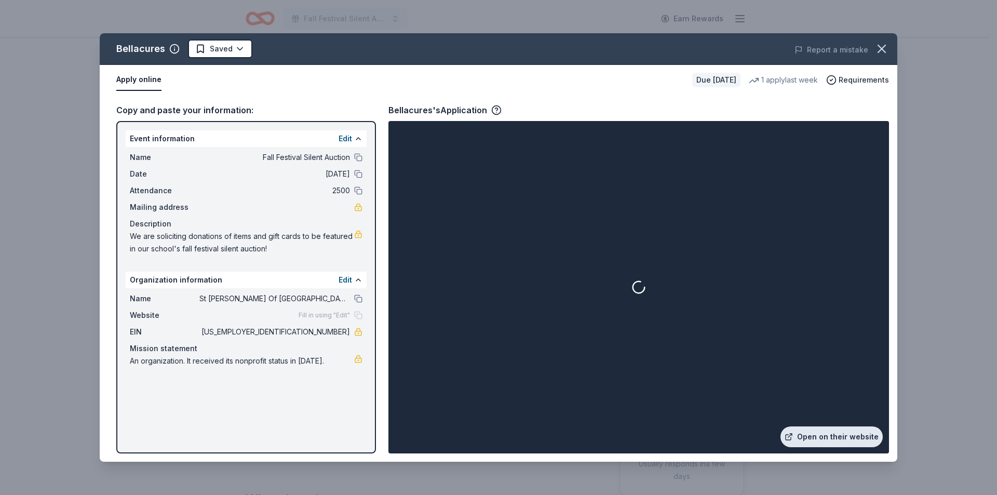
click at [836, 441] on link "Open on their website" at bounding box center [832, 436] width 102 height 21
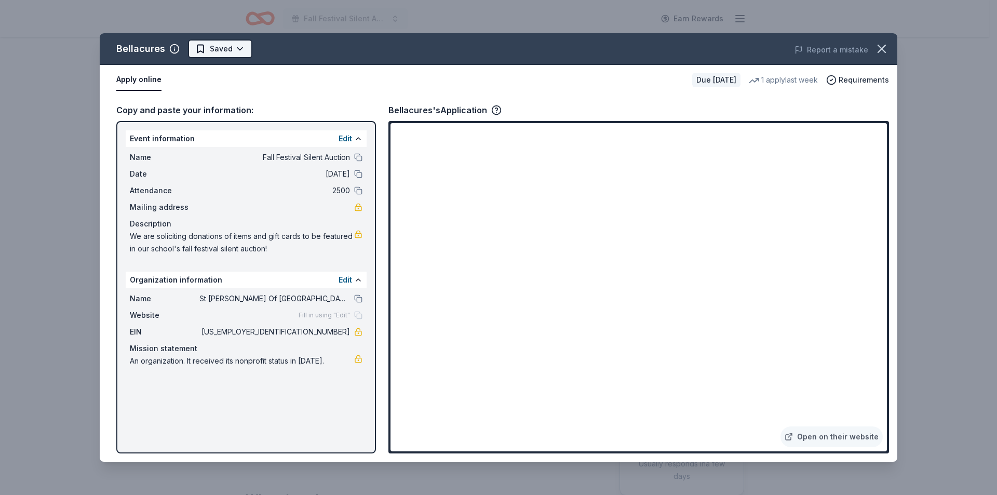
click at [243, 48] on html "Fall Festival Silent Auction Earn Rewards Due in 20 days Share Bellacures 4.0 •…" at bounding box center [498, 247] width 997 height 495
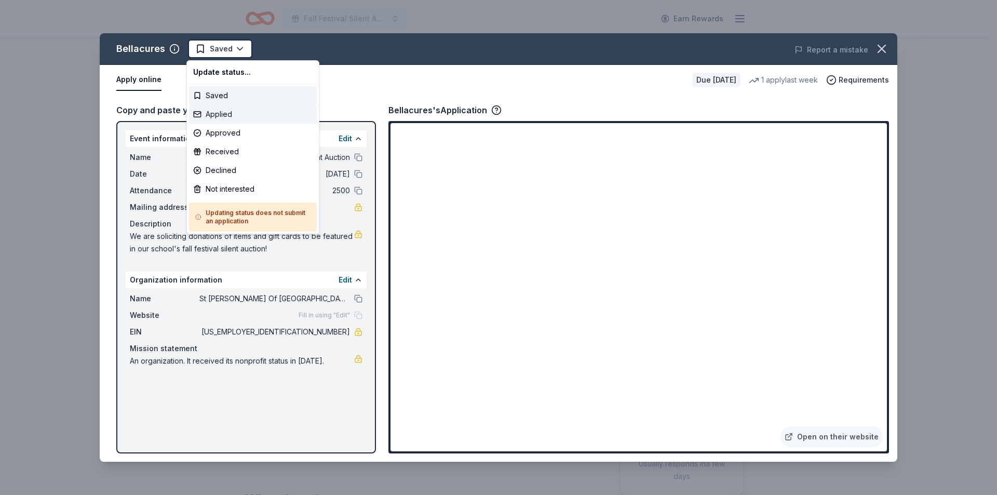
click at [243, 113] on div "Applied" at bounding box center [253, 114] width 128 height 19
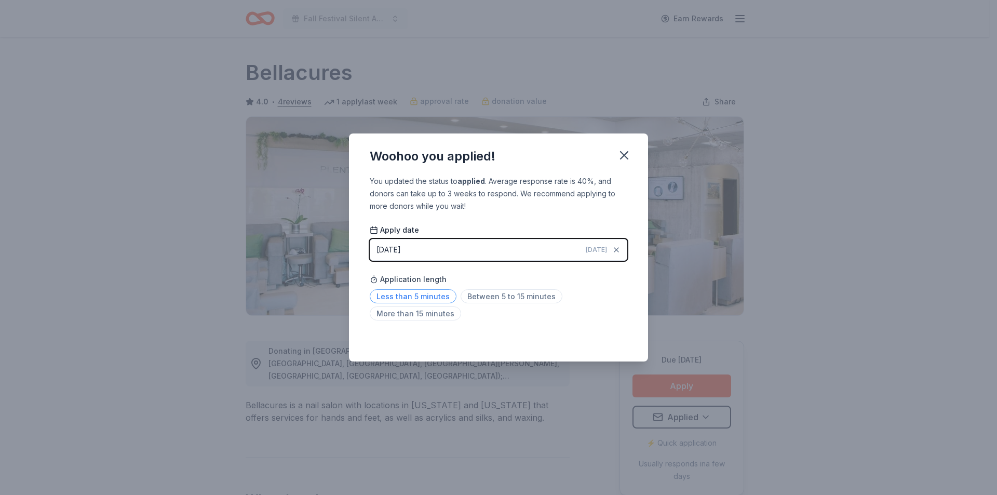
click at [426, 298] on span "Less than 5 minutes" at bounding box center [413, 296] width 87 height 14
click at [622, 159] on icon "button" at bounding box center [624, 155] width 15 height 15
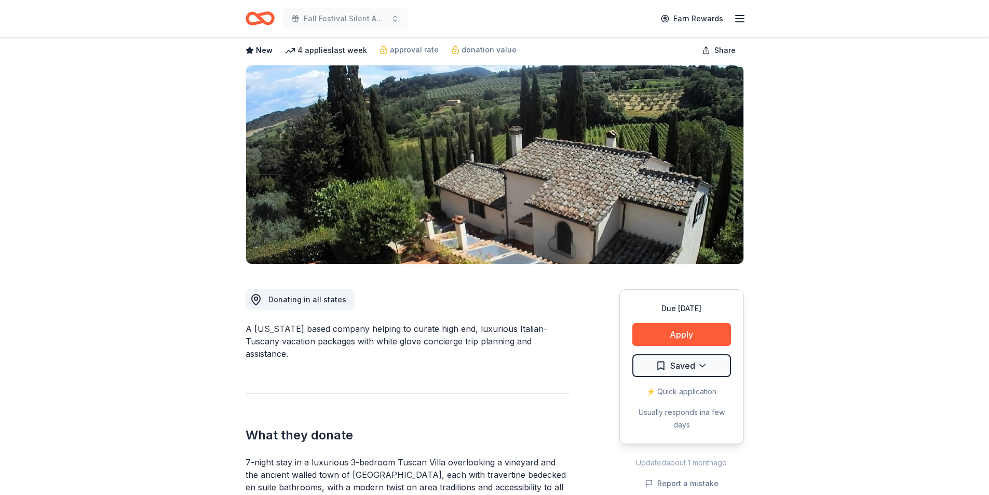
scroll to position [52, 0]
click at [716, 335] on button "Apply" at bounding box center [682, 334] width 99 height 23
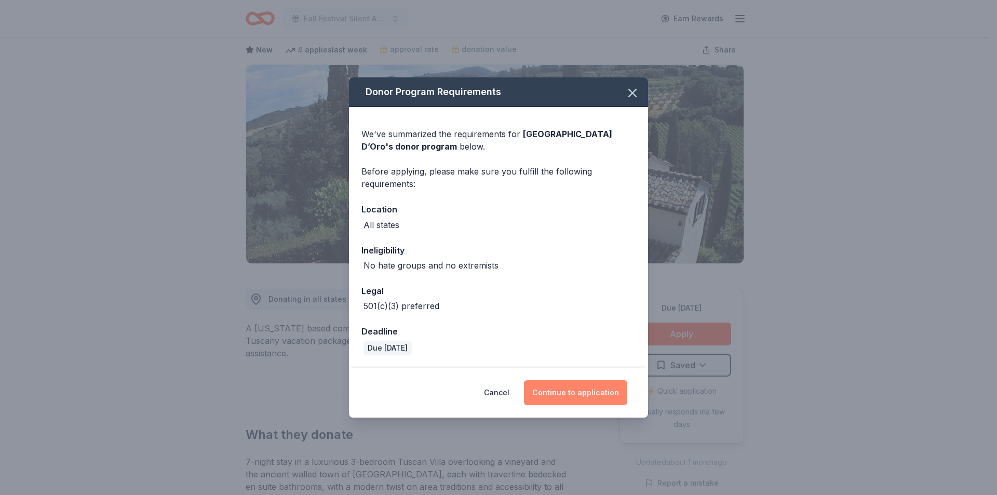
click at [591, 398] on button "Continue to application" at bounding box center [575, 392] width 103 height 25
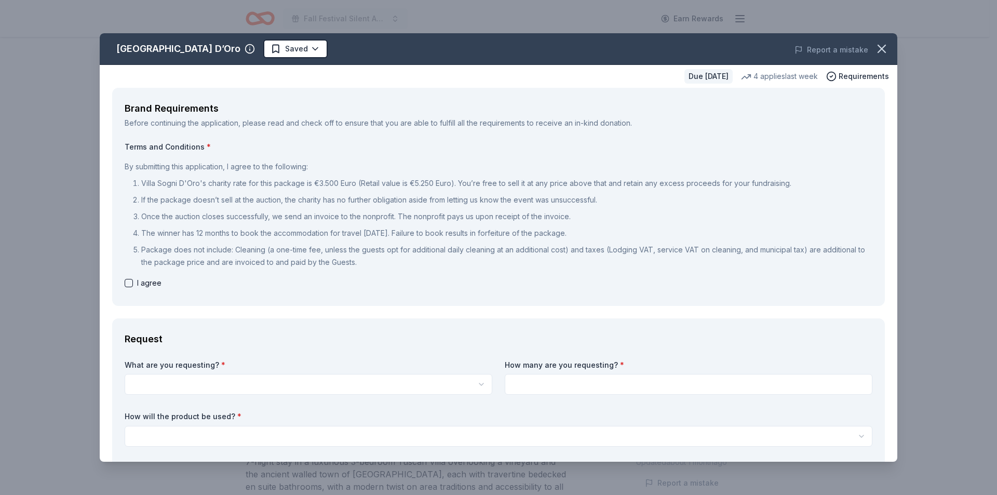
click at [914, 320] on div "Villa Sogni D’Oro Saved Report a mistake Due in 49 days 4 applies last week Req…" at bounding box center [498, 247] width 997 height 495
click at [862, 45] on div "Report a mistake" at bounding box center [742, 49] width 311 height 29
click at [878, 47] on icon "button" at bounding box center [881, 48] width 7 height 7
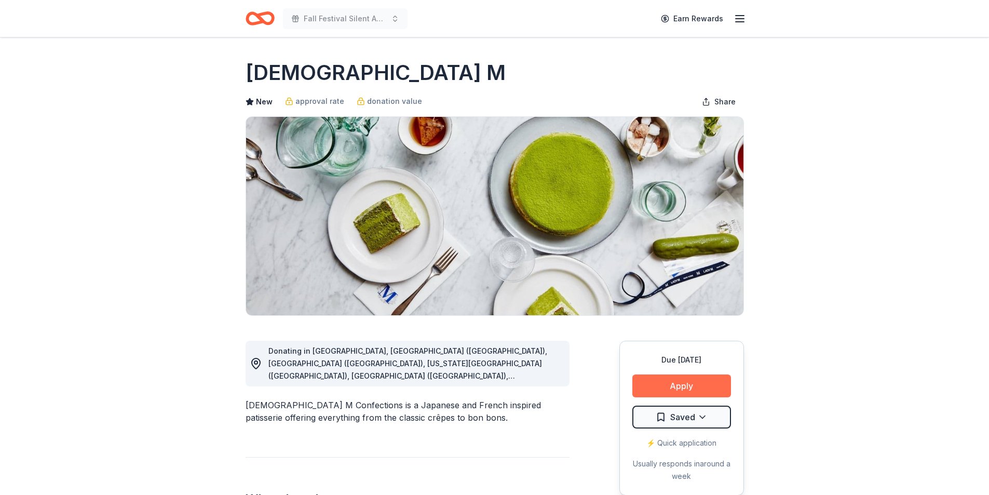
click at [687, 394] on button "Apply" at bounding box center [682, 385] width 99 height 23
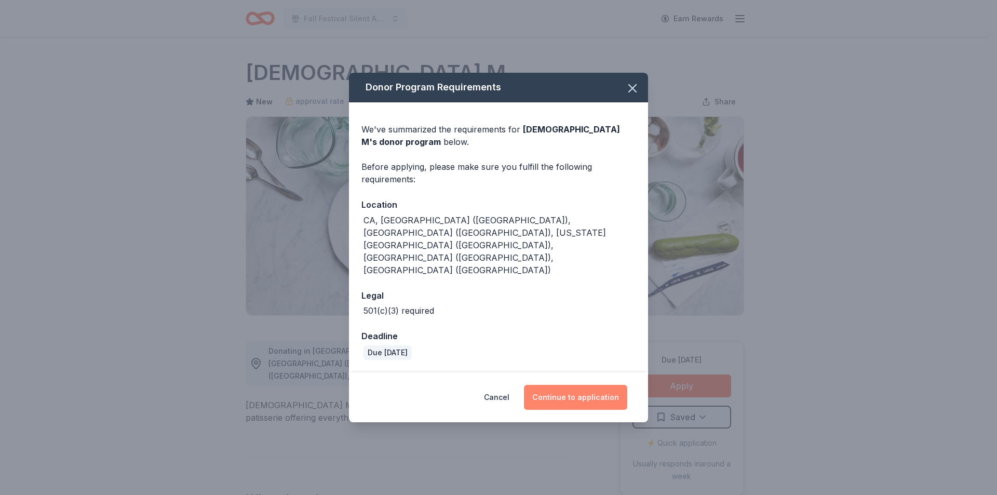
click at [587, 385] on button "Continue to application" at bounding box center [575, 397] width 103 height 25
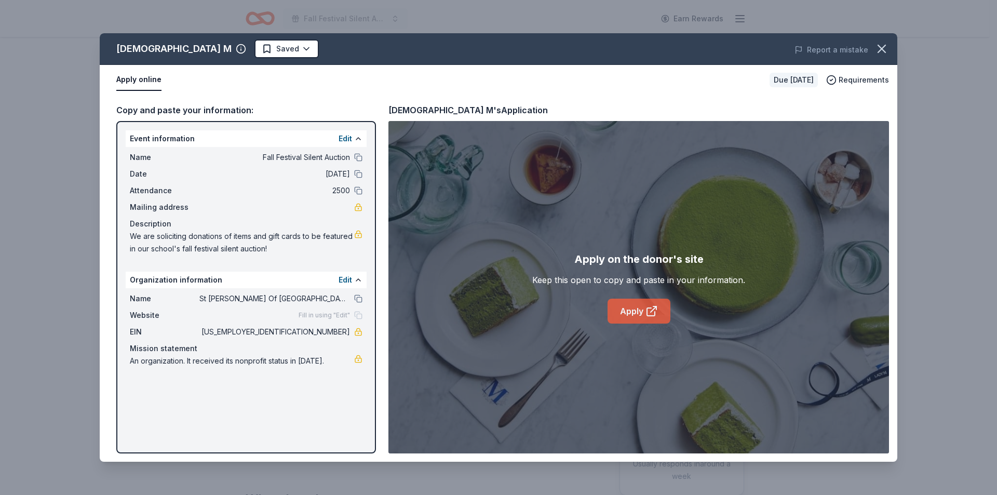
click at [644, 309] on link "Apply" at bounding box center [639, 311] width 63 height 25
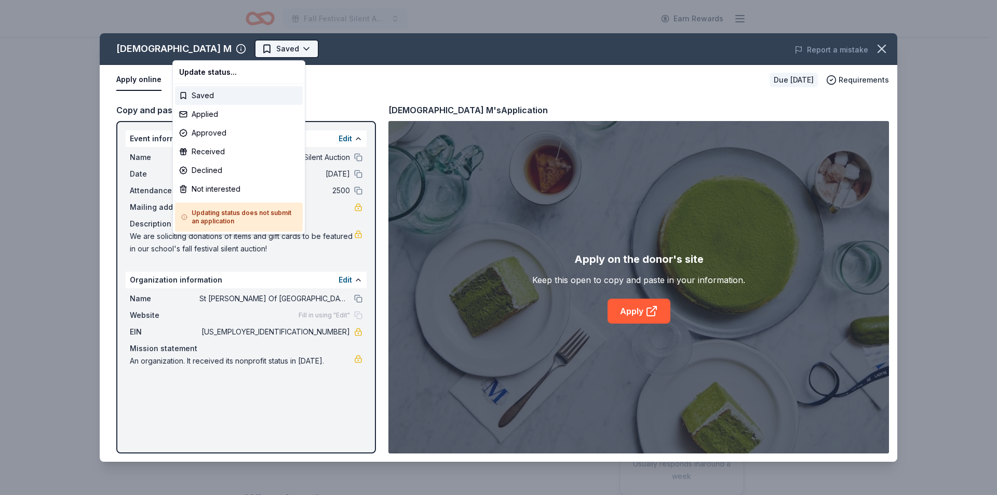
click at [227, 47] on html "Fall Festival Silent Auction Earn Rewards Due in 20 days Share Lady M New appro…" at bounding box center [498, 247] width 997 height 495
click at [218, 116] on div "Applied" at bounding box center [239, 114] width 128 height 19
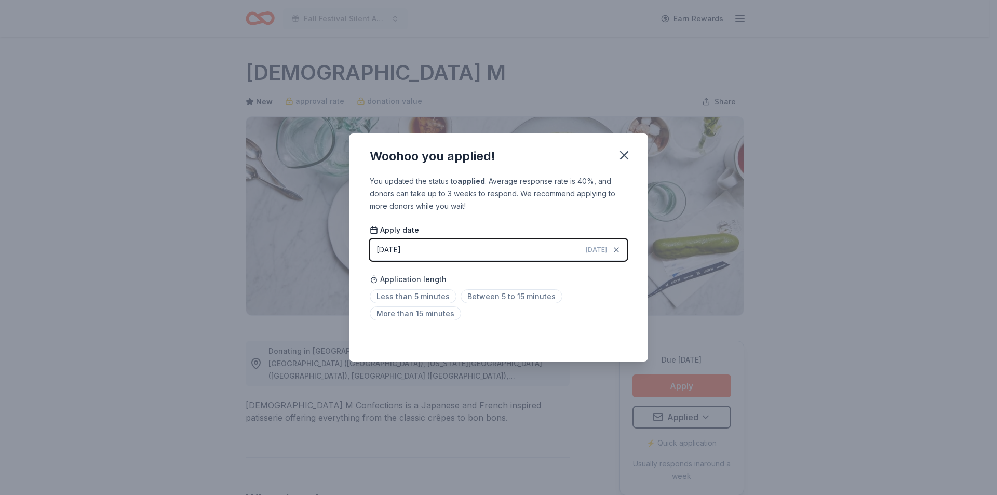
click at [425, 287] on div "Application length Less than 5 minutes Between 5 to 15 minutes More than 15 min…" at bounding box center [499, 296] width 258 height 55
click at [427, 293] on span "Less than 5 minutes" at bounding box center [413, 296] width 87 height 14
click at [621, 162] on icon "button" at bounding box center [624, 155] width 15 height 15
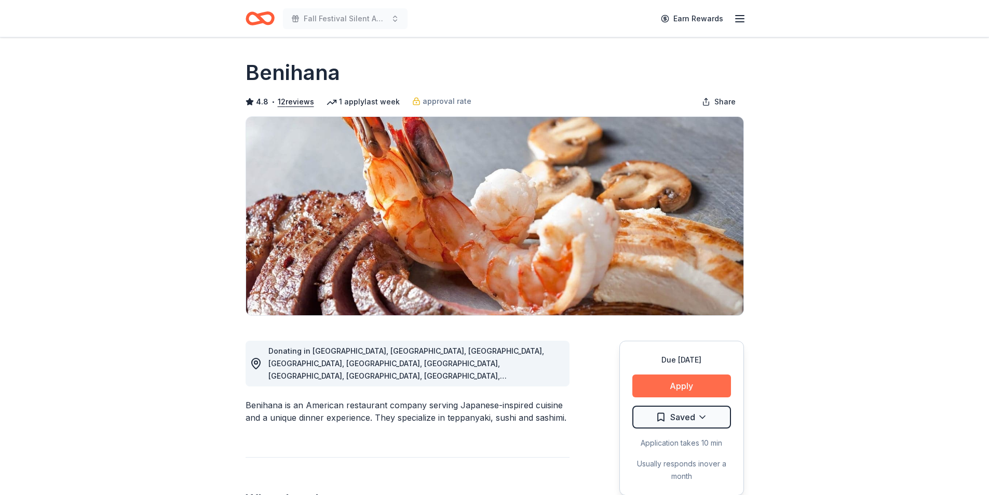
click at [716, 378] on button "Apply" at bounding box center [682, 385] width 99 height 23
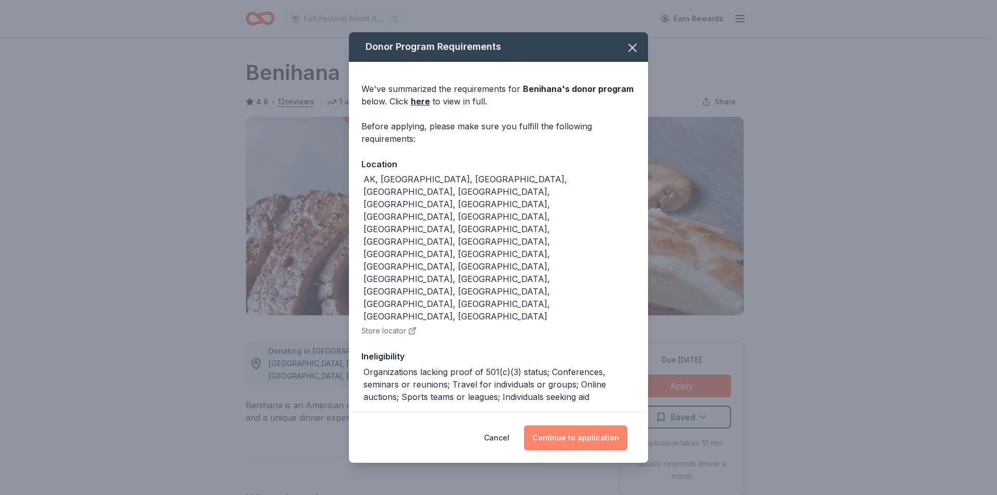
click at [567, 425] on button "Continue to application" at bounding box center [575, 437] width 103 height 25
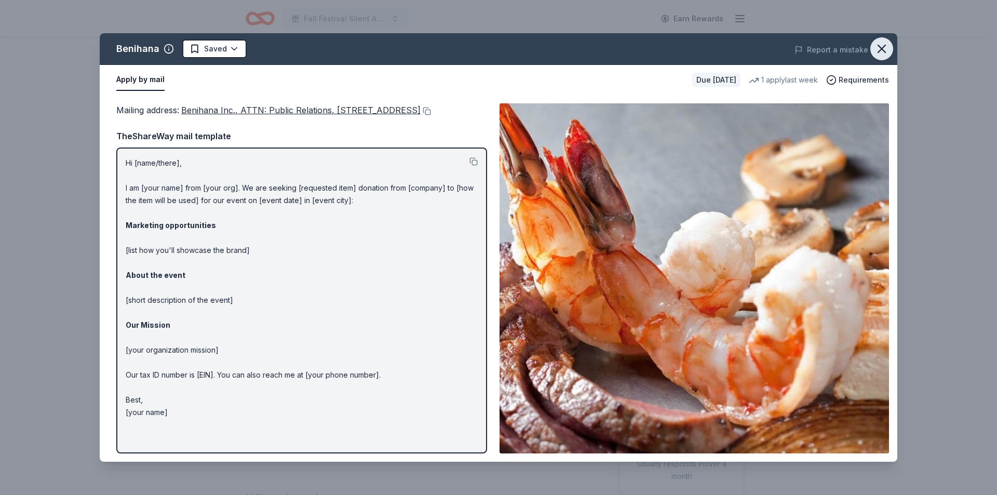
click at [877, 48] on icon "button" at bounding box center [882, 49] width 15 height 15
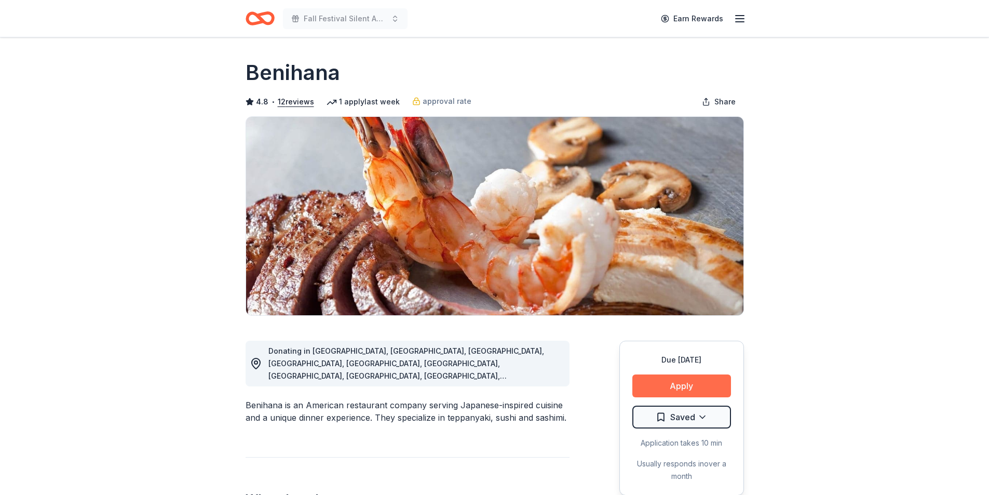
click at [672, 391] on button "Apply" at bounding box center [682, 385] width 99 height 23
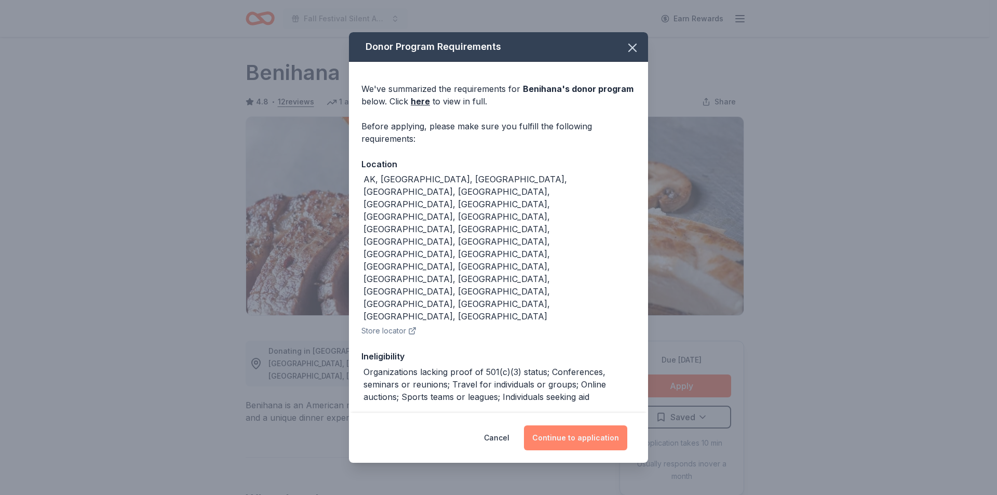
click at [587, 425] on button "Continue to application" at bounding box center [575, 437] width 103 height 25
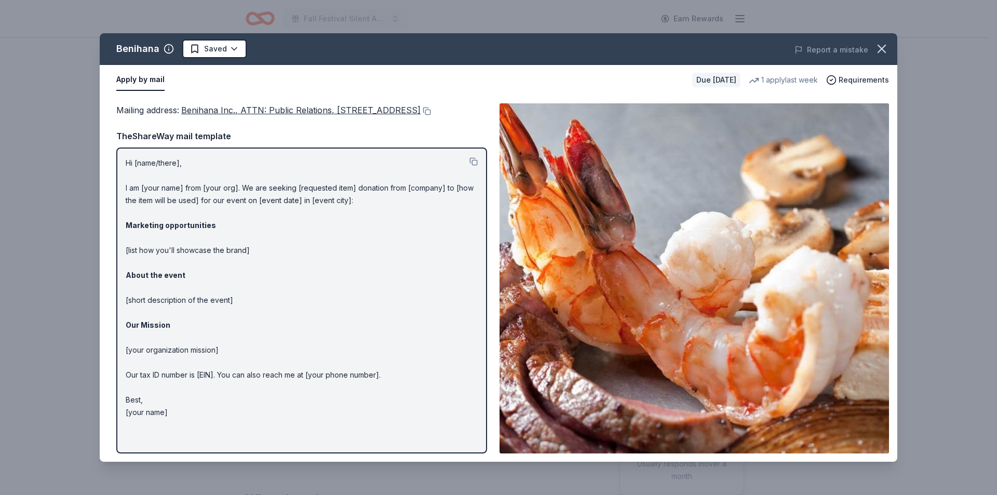
click at [198, 183] on p "Hi [name/there], I am [your name] from [your org]. We are seeking [requested it…" at bounding box center [302, 288] width 352 height 262
click at [888, 50] on icon "button" at bounding box center [882, 49] width 15 height 15
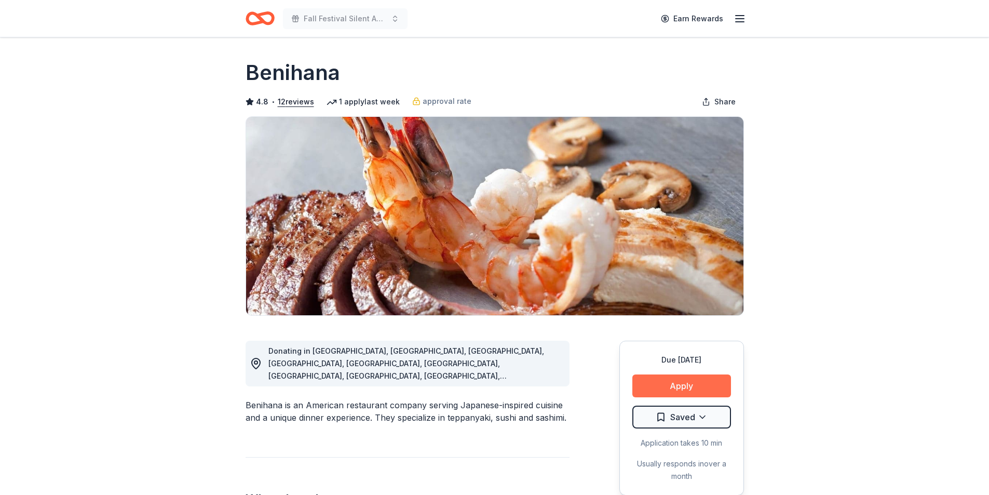
click at [685, 385] on button "Apply" at bounding box center [682, 385] width 99 height 23
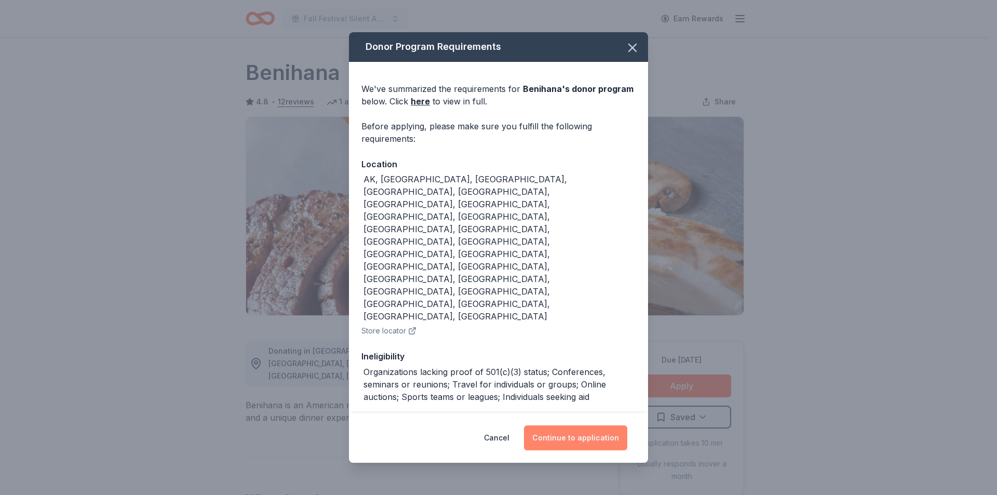
click at [580, 425] on button "Continue to application" at bounding box center [575, 437] width 103 height 25
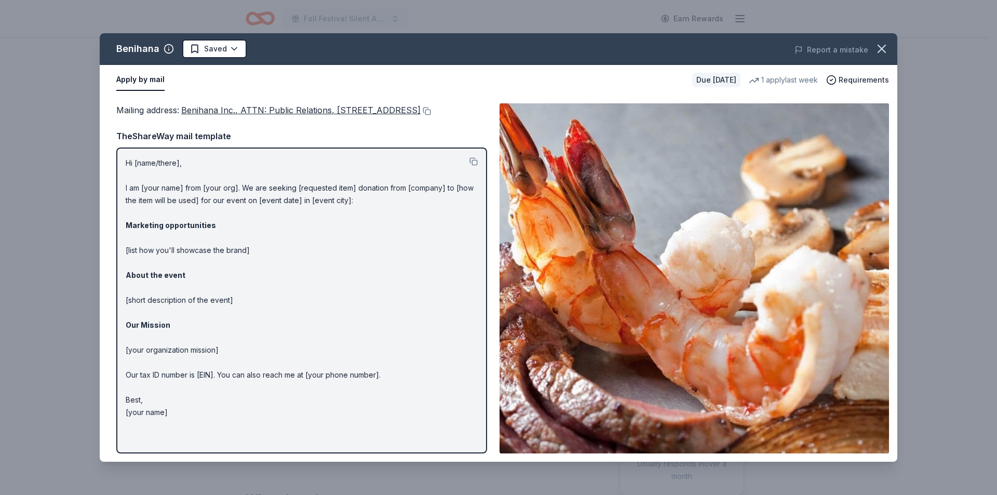
click at [155, 172] on p "Hi [name/there], I am [your name] from [your org]. We are seeking [requested it…" at bounding box center [302, 288] width 352 height 262
click at [176, 177] on p "Hi [name/there], I am [your name] from [your org]. We are seeking [requested it…" at bounding box center [302, 288] width 352 height 262
click at [184, 183] on p "Hi [name/there], I am [your name] from [your org]. We are seeking [requested it…" at bounding box center [302, 288] width 352 height 262
click at [473, 166] on button at bounding box center [474, 161] width 8 height 8
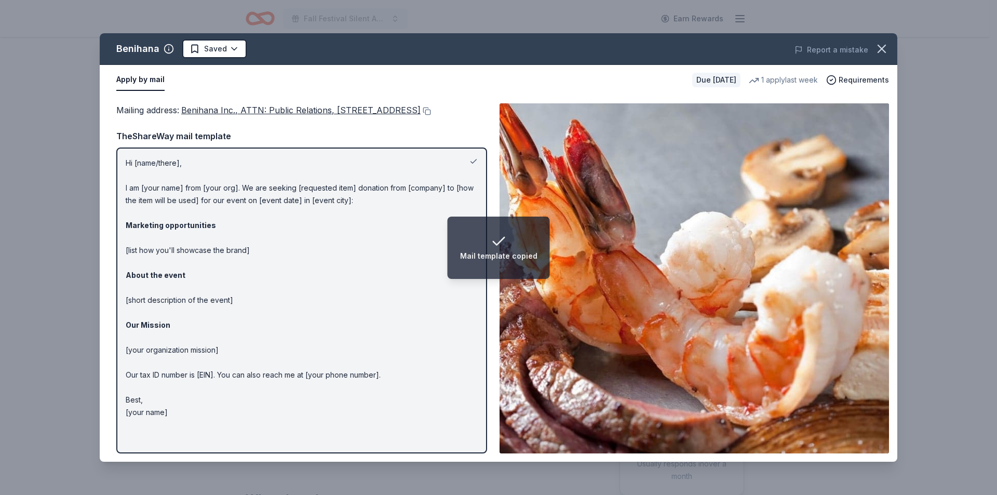
click at [473, 166] on button at bounding box center [474, 161] width 8 height 8
drag, startPoint x: 173, startPoint y: 318, endPoint x: 188, endPoint y: 313, distance: 15.6
click at [171, 318] on p "Hi [name/there], I am [your name] from [your org]. We are seeking [requested it…" at bounding box center [302, 288] width 352 height 262
click at [209, 311] on p "Hi [name/there], I am [your name] from [your org]. We are seeking [requested it…" at bounding box center [302, 288] width 352 height 262
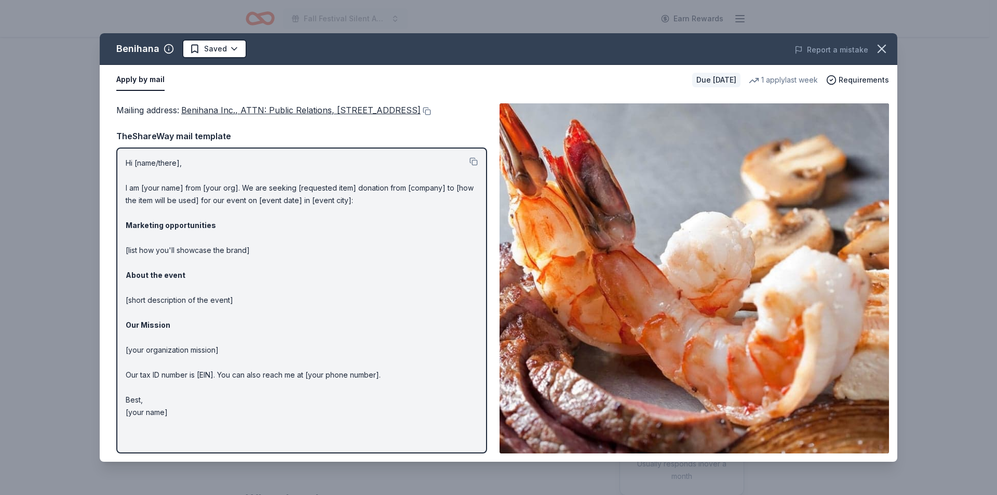
click at [229, 109] on span "Benihana Inc., ATTN: Public Relations, 21500 Biscayne Blvd., STE 900, Aventura,…" at bounding box center [300, 110] width 239 height 10
click at [421, 111] on span "Benihana Inc., ATTN: Public Relations, 21500 Biscayne Blvd., STE 900, Aventura,…" at bounding box center [300, 110] width 239 height 10
click at [876, 51] on icon "button" at bounding box center [882, 49] width 15 height 15
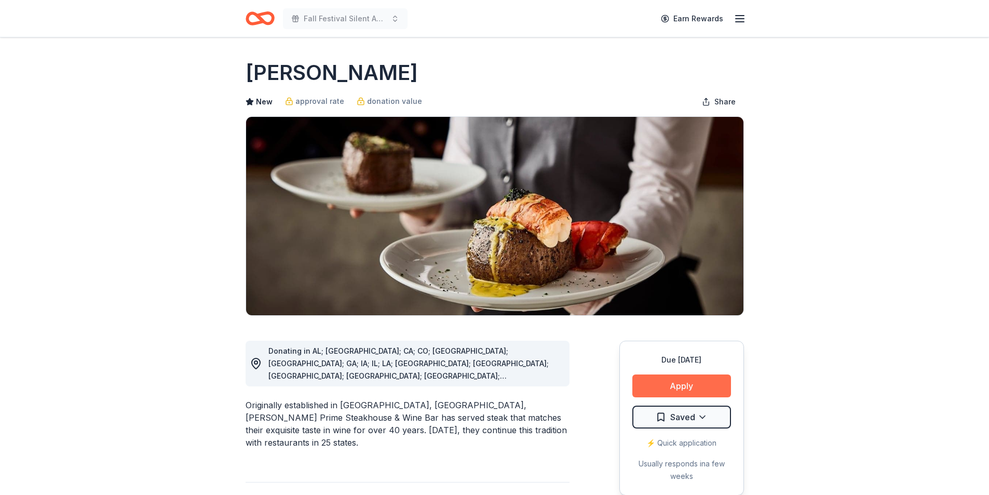
click at [701, 386] on button "Apply" at bounding box center [682, 385] width 99 height 23
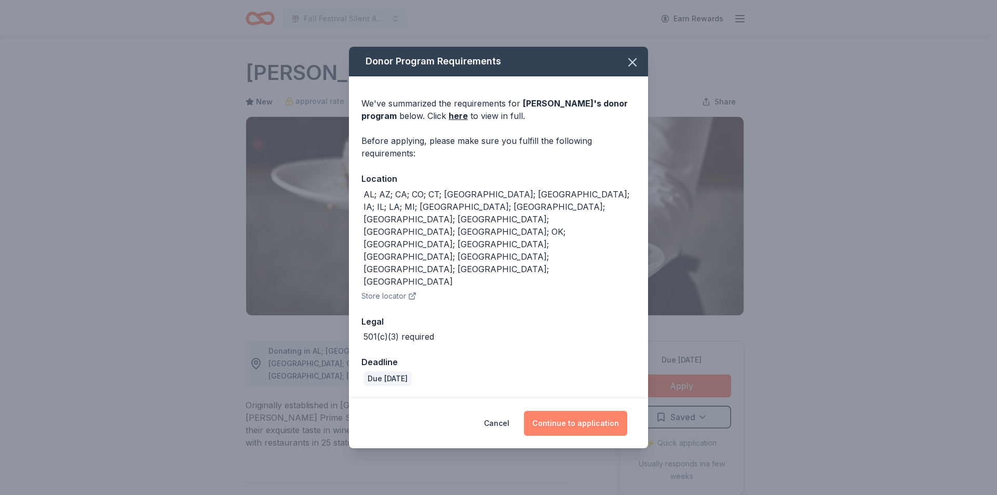
click at [585, 411] on button "Continue to application" at bounding box center [575, 423] width 103 height 25
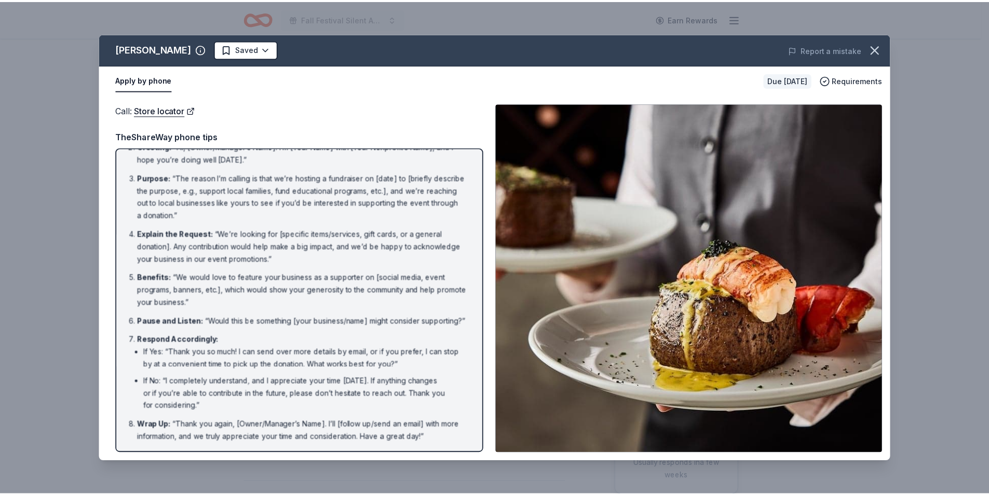
scroll to position [60, 0]
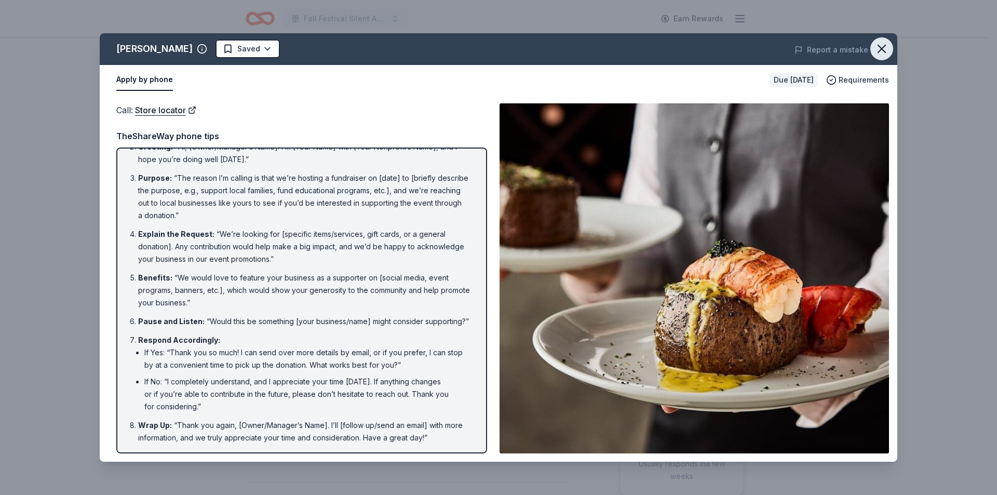
click at [891, 45] on button "button" at bounding box center [882, 48] width 23 height 23
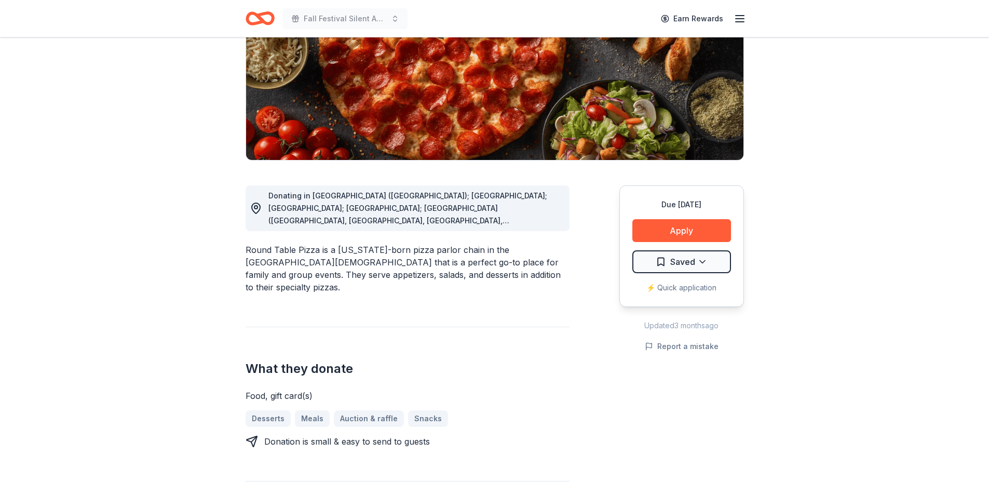
scroll to position [156, 0]
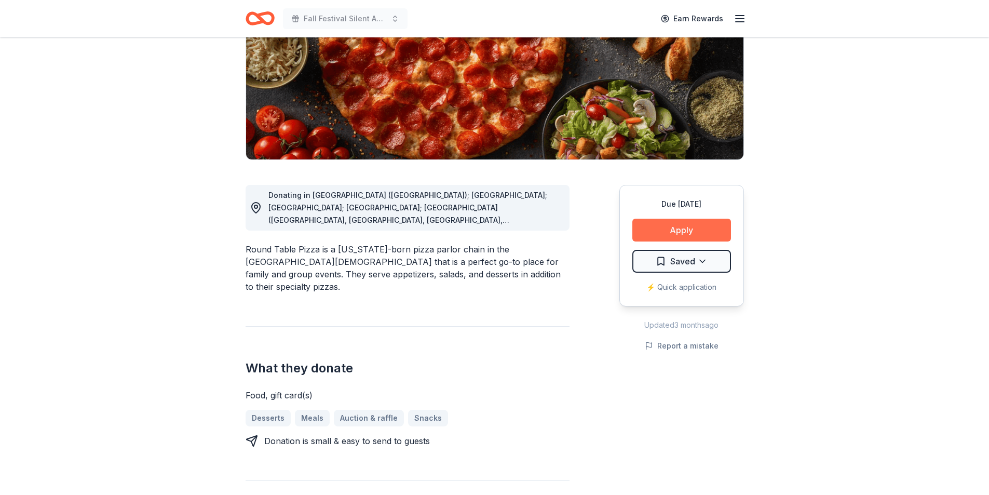
click at [667, 226] on button "Apply" at bounding box center [682, 230] width 99 height 23
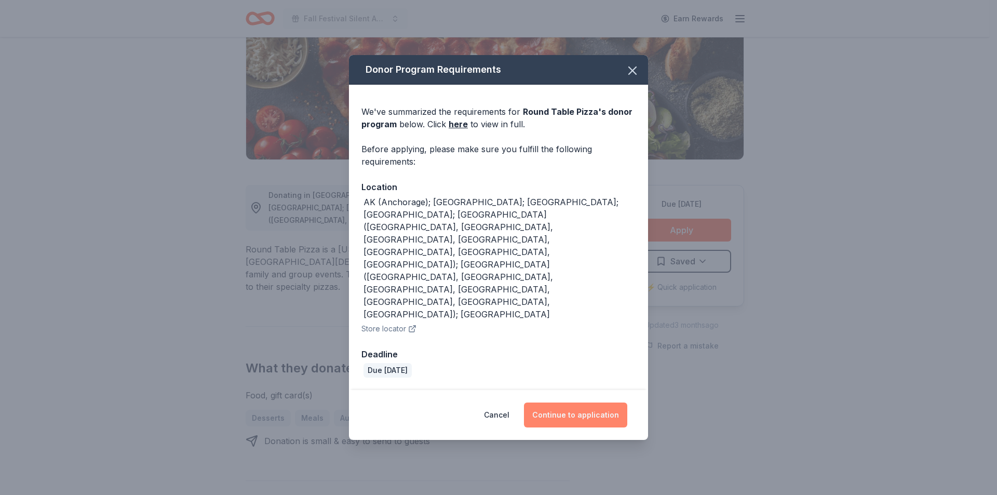
click at [604, 403] on button "Continue to application" at bounding box center [575, 415] width 103 height 25
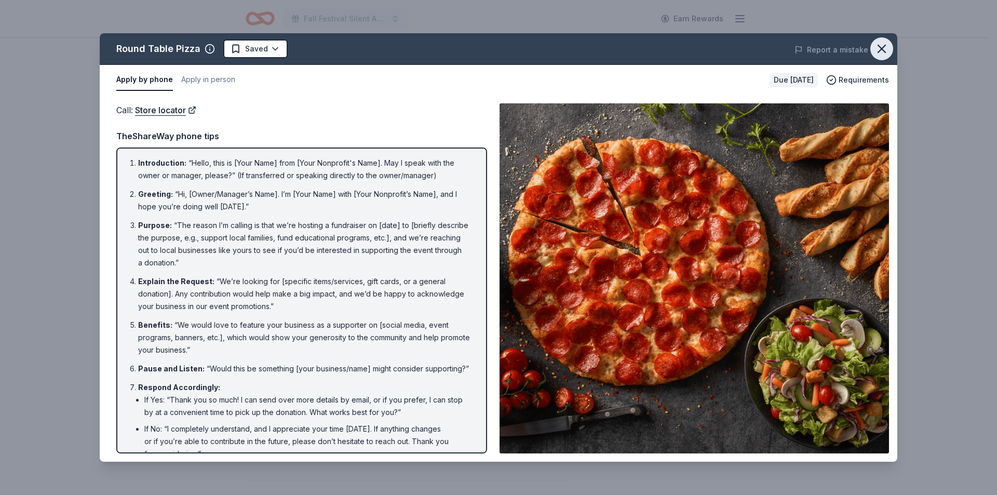
click at [881, 45] on icon "button" at bounding box center [882, 49] width 15 height 15
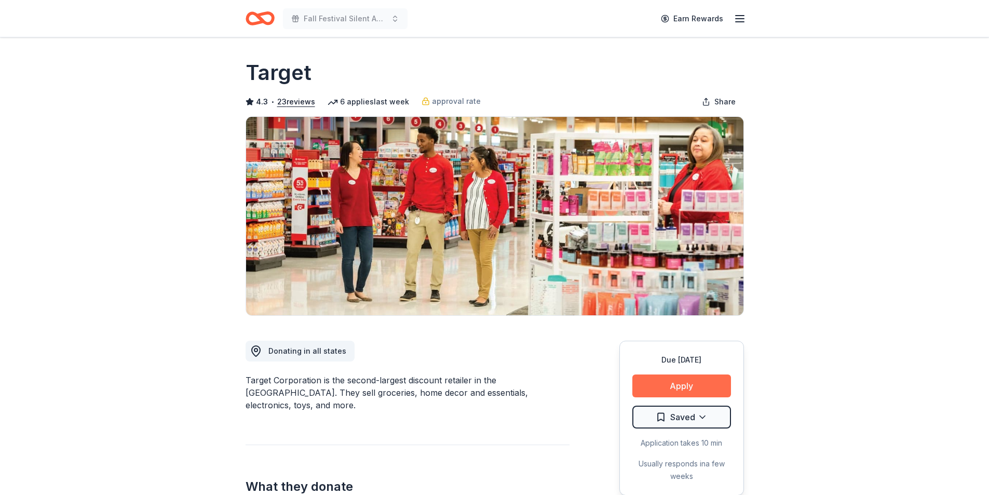
click at [705, 381] on button "Apply" at bounding box center [682, 385] width 99 height 23
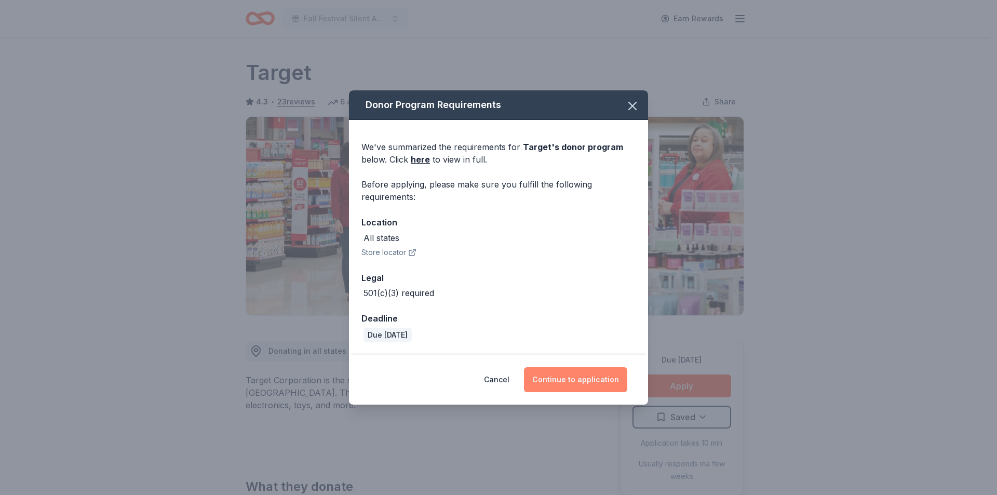
click at [558, 379] on button "Continue to application" at bounding box center [575, 379] width 103 height 25
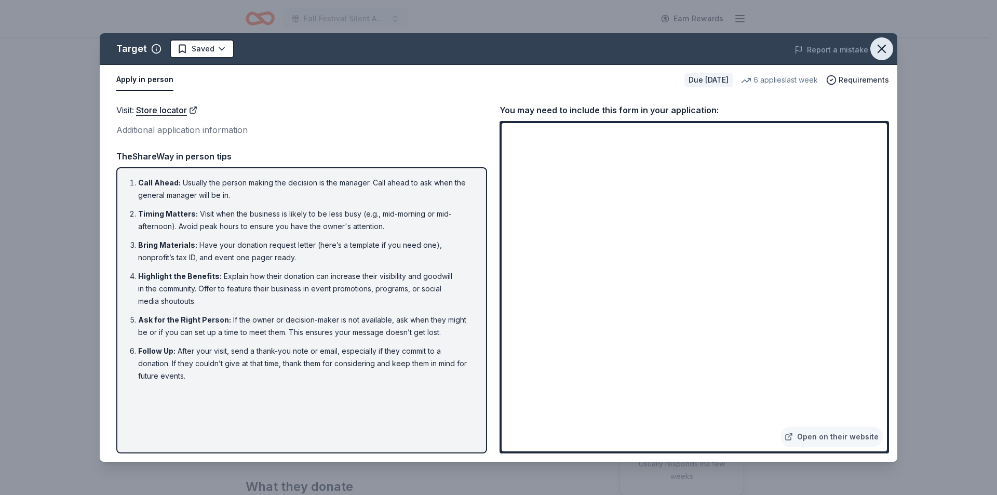
click at [876, 46] on icon "button" at bounding box center [882, 49] width 15 height 15
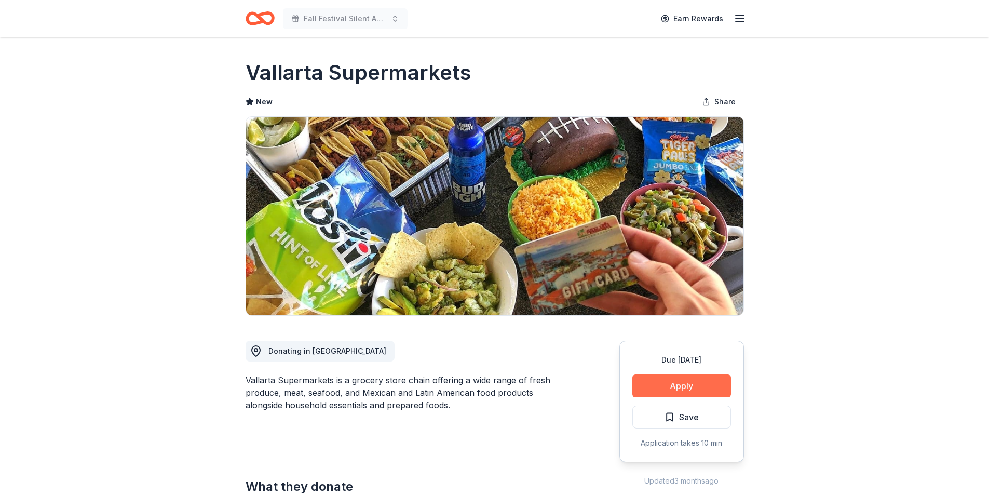
click at [698, 396] on button "Apply" at bounding box center [682, 385] width 99 height 23
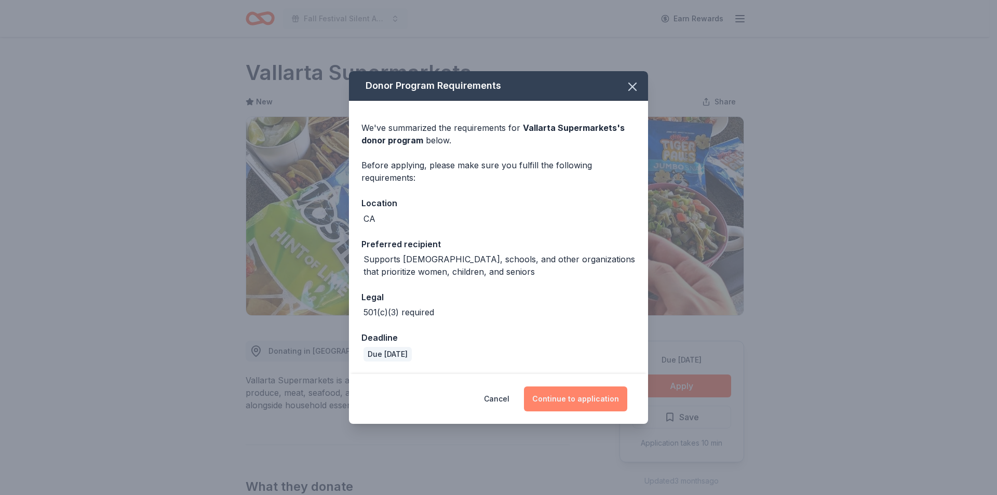
click at [585, 397] on button "Continue to application" at bounding box center [575, 398] width 103 height 25
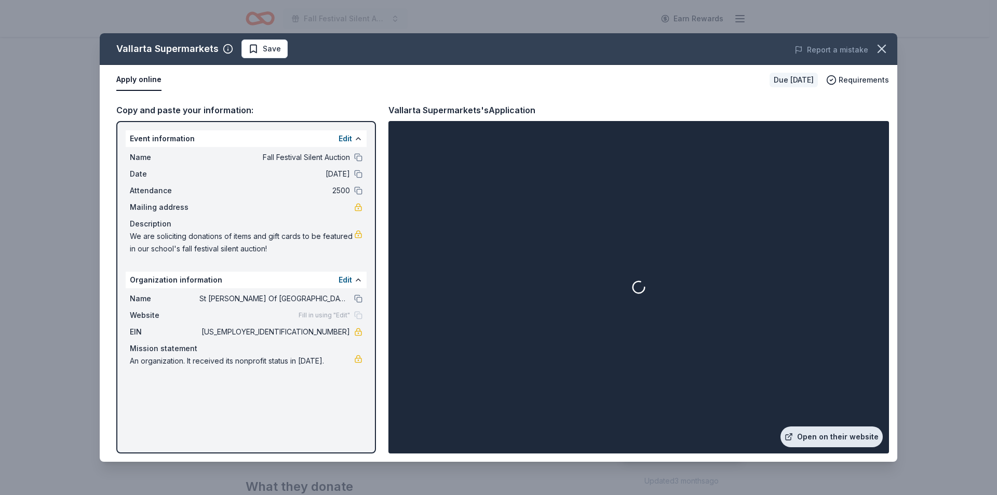
click at [836, 435] on link "Open on their website" at bounding box center [832, 436] width 102 height 21
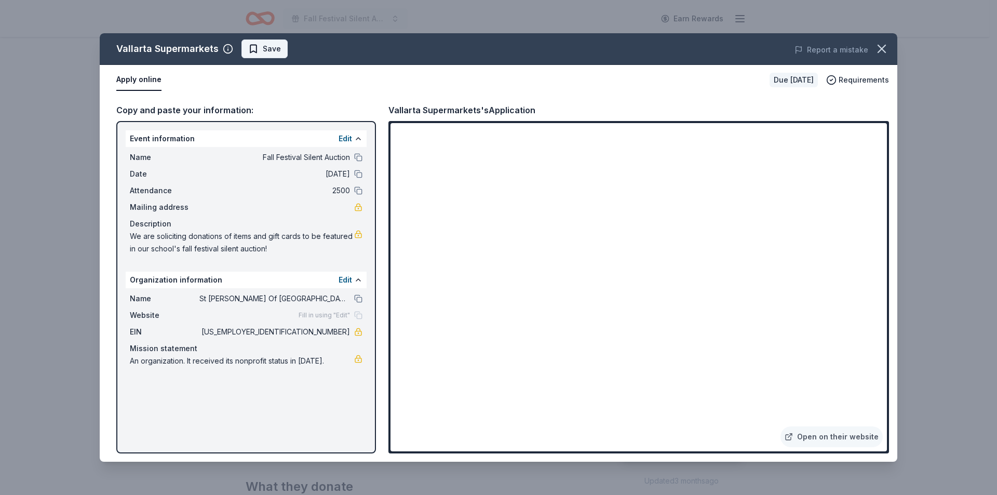
click at [263, 53] on span "Save" at bounding box center [272, 49] width 18 height 12
click at [289, 48] on html "Fall Festival Silent Auction Earn Rewards Due in 22 days Share Vallarta Superma…" at bounding box center [498, 247] width 997 height 495
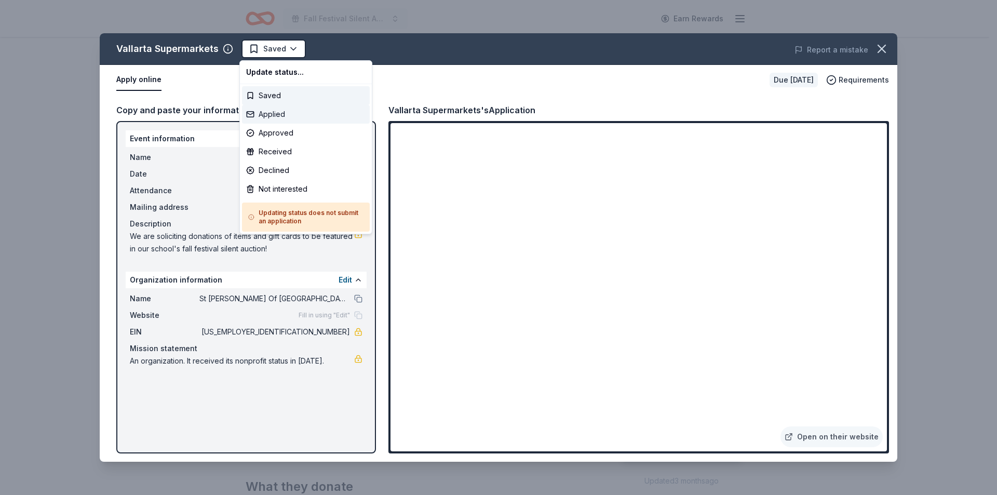
click at [274, 116] on div "Applied" at bounding box center [306, 114] width 128 height 19
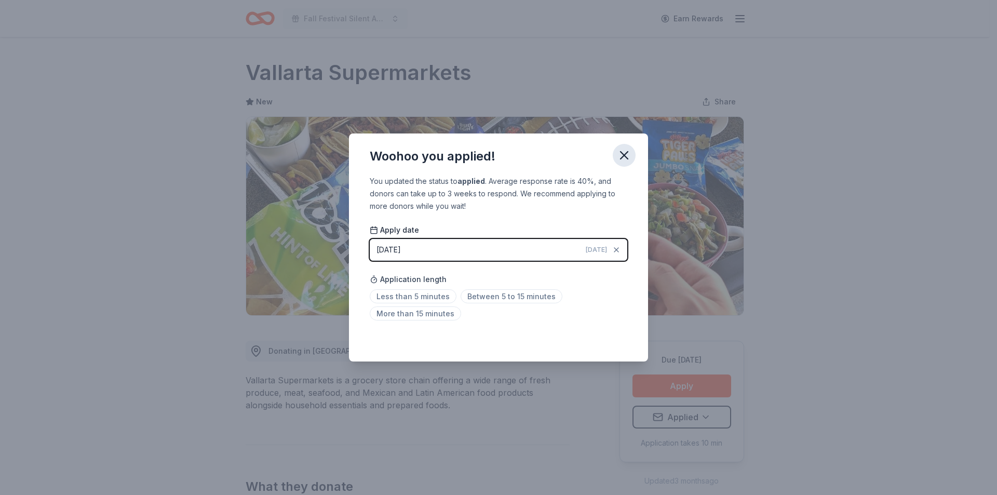
click at [618, 159] on icon "button" at bounding box center [624, 155] width 15 height 15
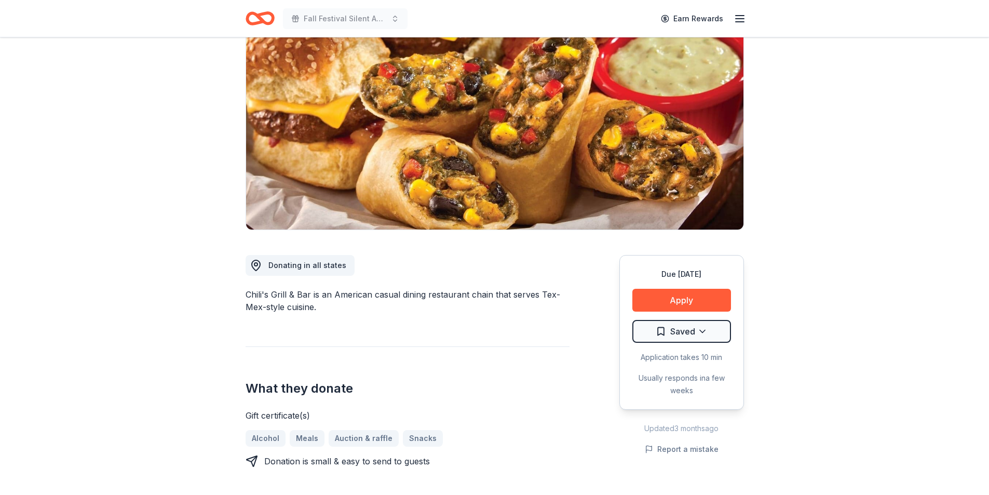
scroll to position [104, 0]
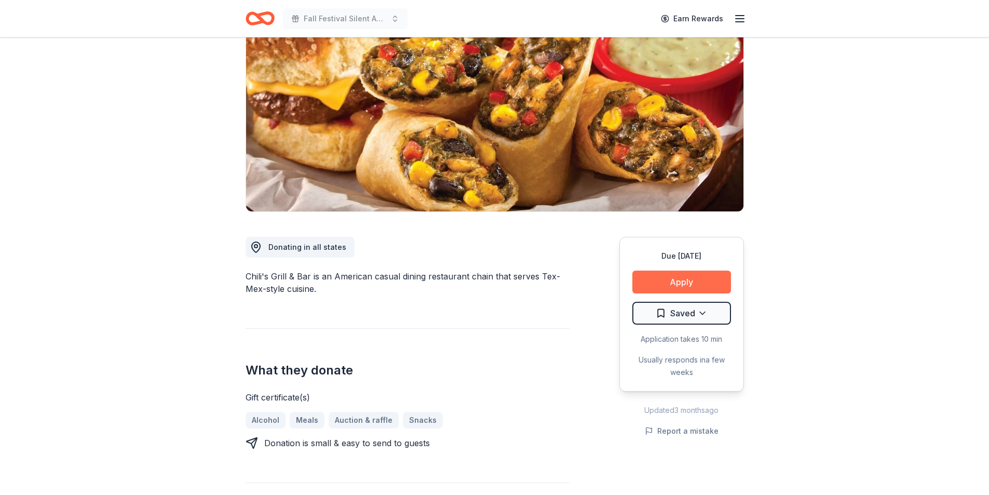
click at [669, 286] on button "Apply" at bounding box center [682, 282] width 99 height 23
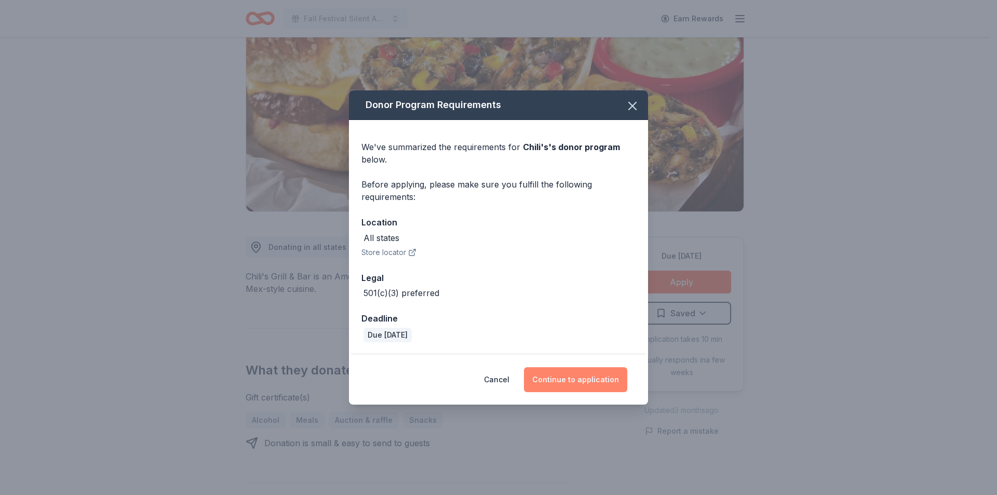
click at [565, 378] on button "Continue to application" at bounding box center [575, 379] width 103 height 25
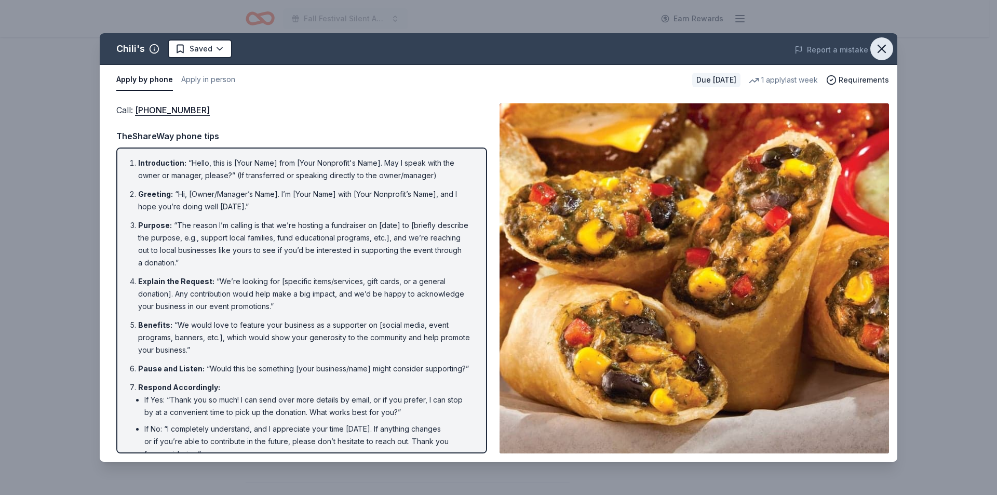
click at [874, 48] on button "button" at bounding box center [882, 48] width 23 height 23
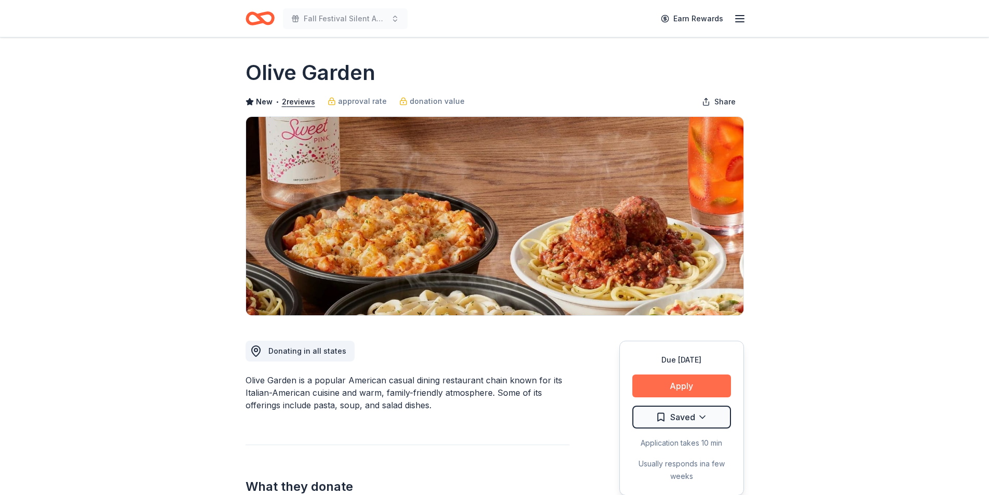
click at [704, 385] on button "Apply" at bounding box center [682, 385] width 99 height 23
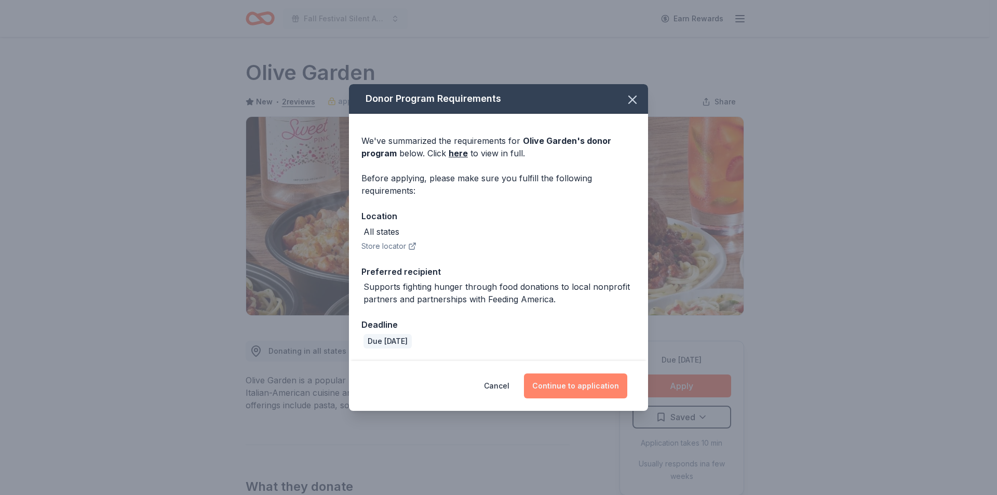
click at [571, 391] on button "Continue to application" at bounding box center [575, 385] width 103 height 25
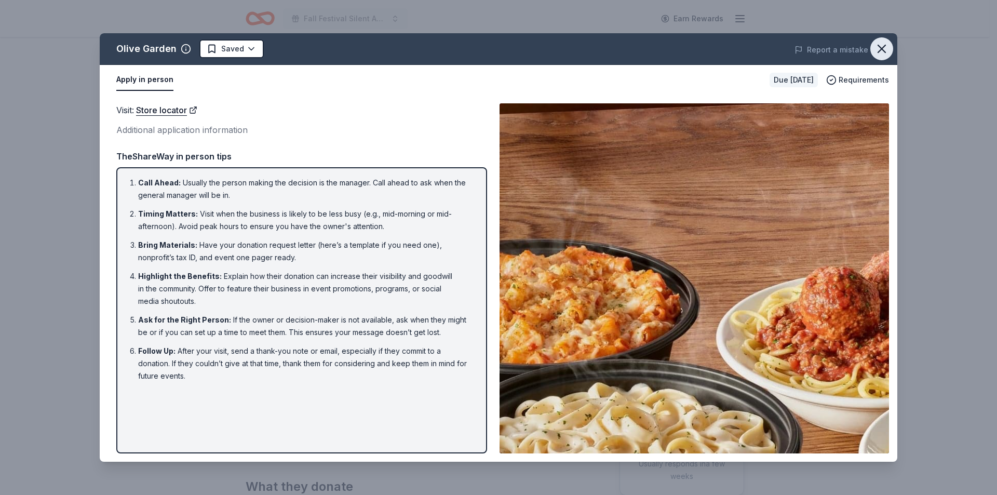
click at [883, 47] on icon "button" at bounding box center [882, 49] width 15 height 15
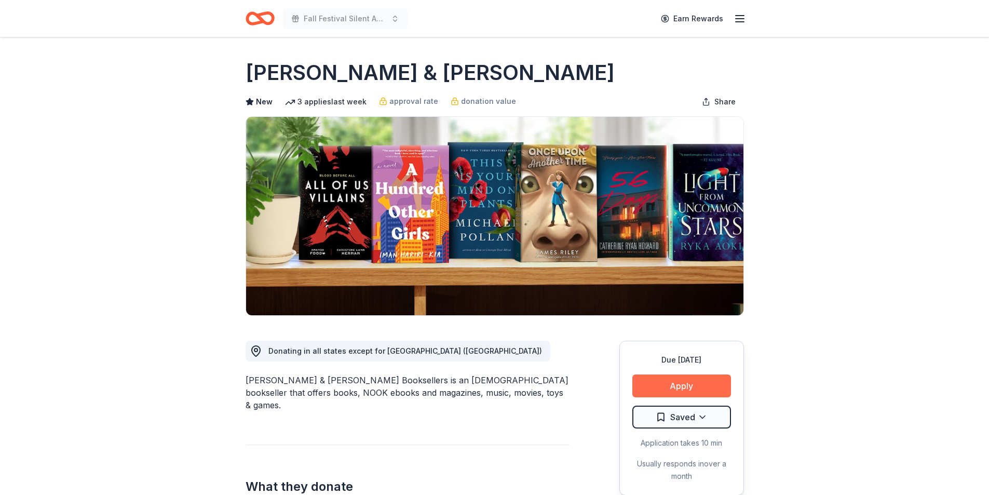
click at [676, 378] on button "Apply" at bounding box center [682, 385] width 99 height 23
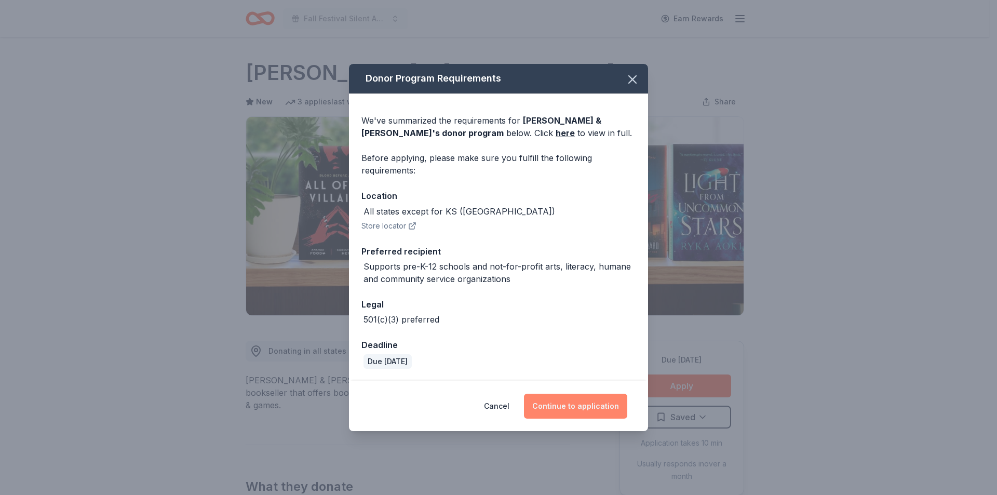
click at [563, 408] on button "Continue to application" at bounding box center [575, 406] width 103 height 25
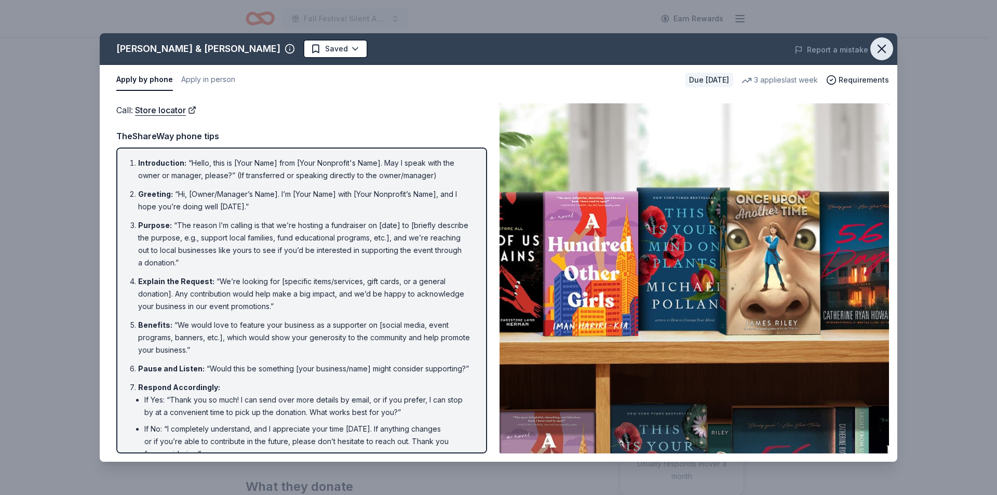
click at [888, 44] on icon "button" at bounding box center [882, 49] width 15 height 15
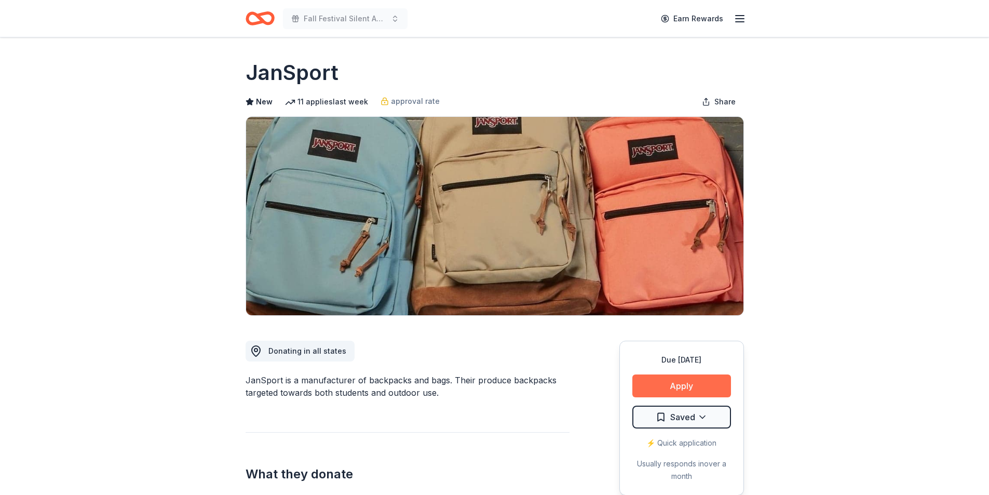
click at [685, 377] on button "Apply" at bounding box center [682, 385] width 99 height 23
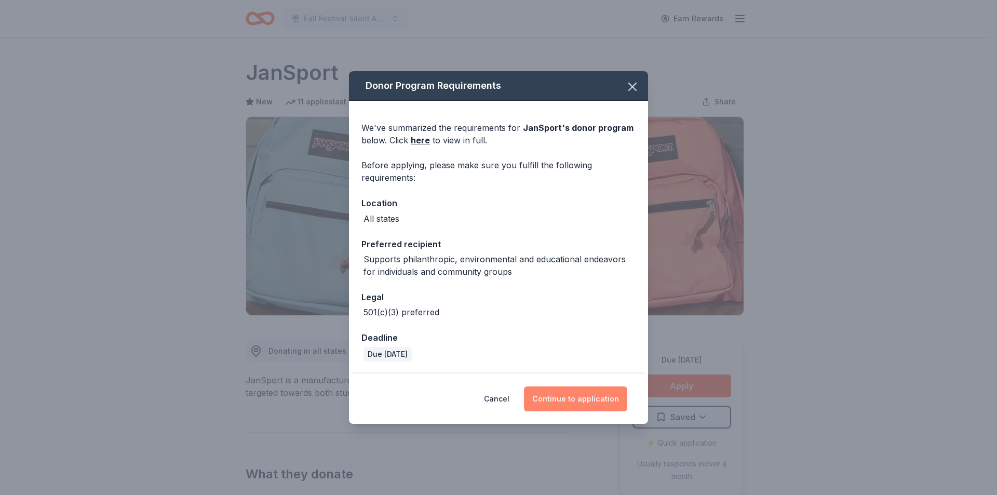
click at [587, 400] on button "Continue to application" at bounding box center [575, 398] width 103 height 25
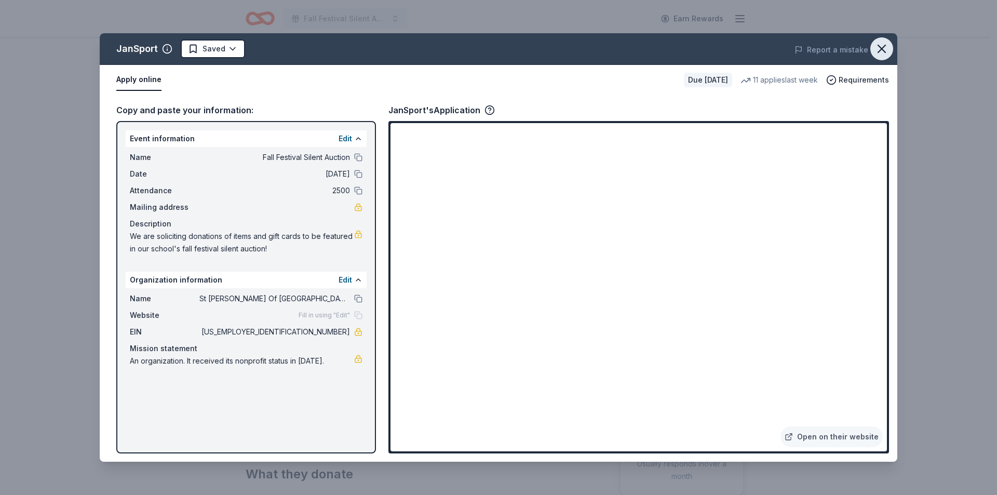
click at [885, 47] on icon "button" at bounding box center [881, 48] width 7 height 7
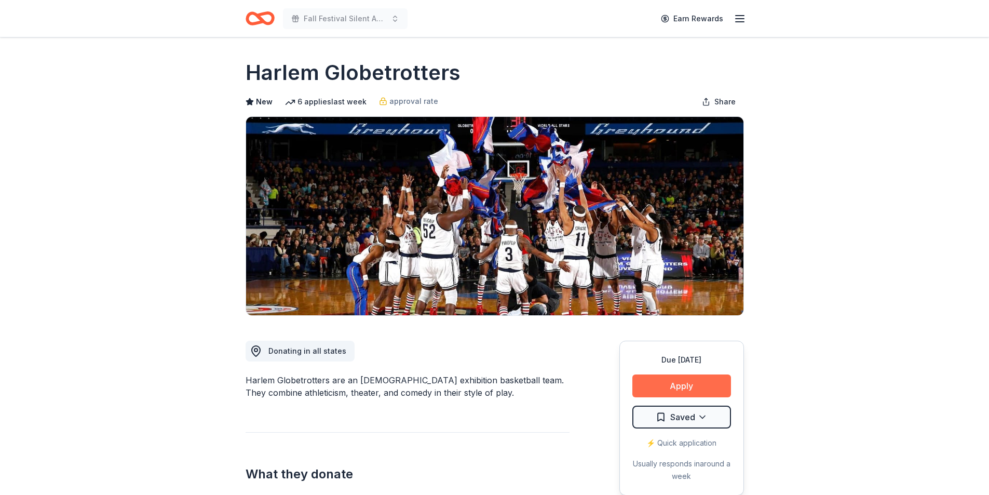
click at [692, 386] on button "Apply" at bounding box center [682, 385] width 99 height 23
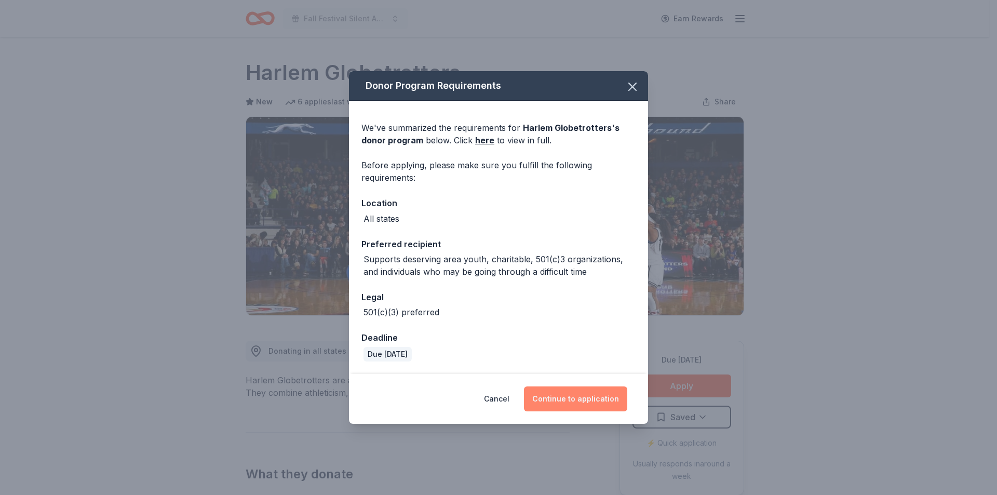
click at [563, 398] on button "Continue to application" at bounding box center [575, 398] width 103 height 25
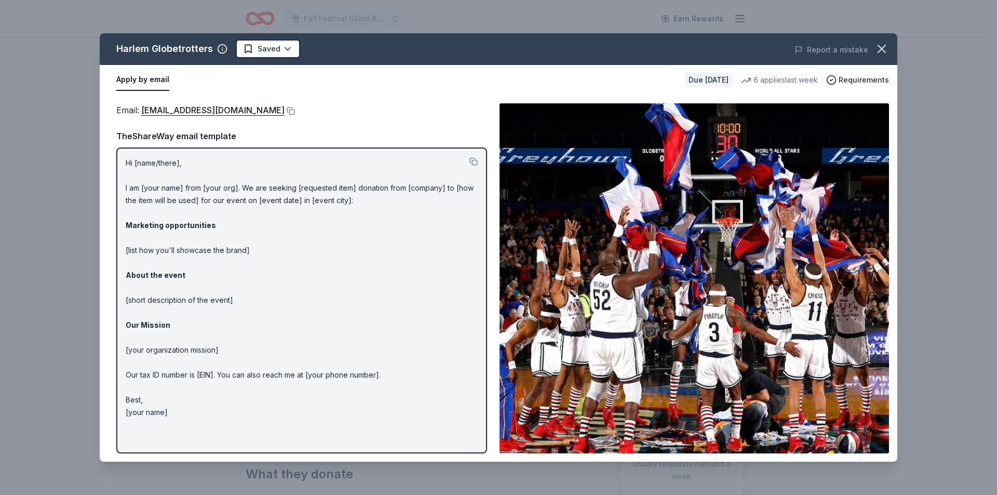
click at [151, 82] on button "Apply by email" at bounding box center [142, 80] width 53 height 22
drag, startPoint x: 237, startPoint y: 110, endPoint x: 186, endPoint y: 115, distance: 51.2
click at [186, 115] on link "info@harlemglobetrotters.com" at bounding box center [212, 110] width 143 height 14
click at [276, 48] on html "Fall Festival Silent Auction Earn Rewards Due in 20 days Share Harlem Globetrot…" at bounding box center [498, 247] width 997 height 495
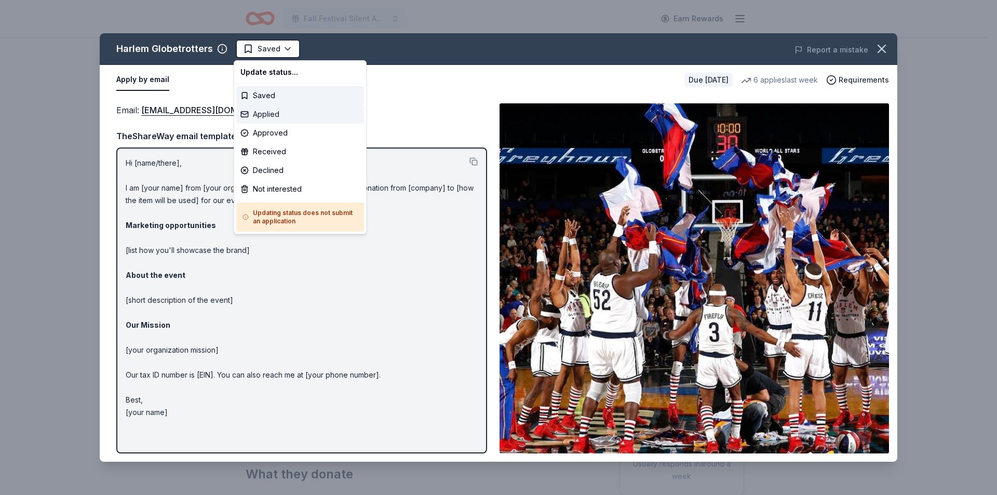
click at [279, 118] on div "Applied" at bounding box center [300, 114] width 128 height 19
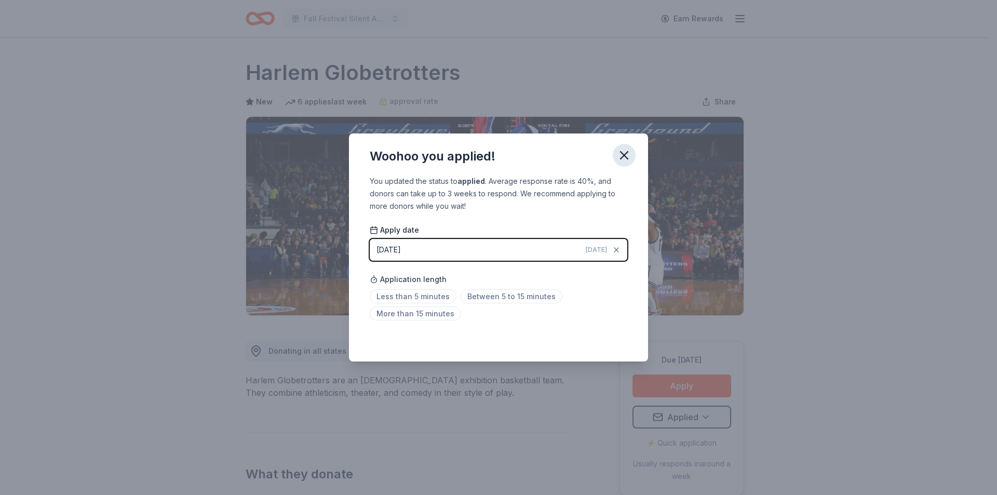
click at [622, 153] on icon "button" at bounding box center [624, 155] width 7 height 7
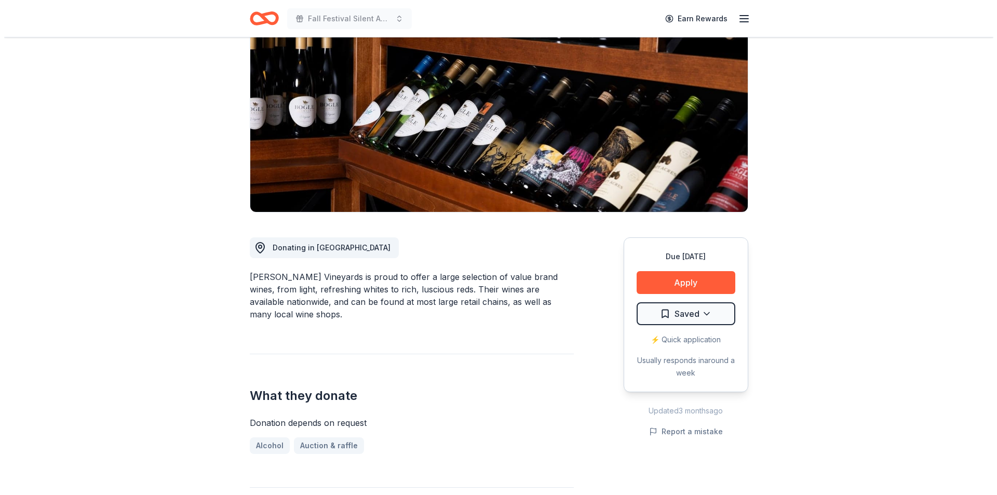
scroll to position [104, 0]
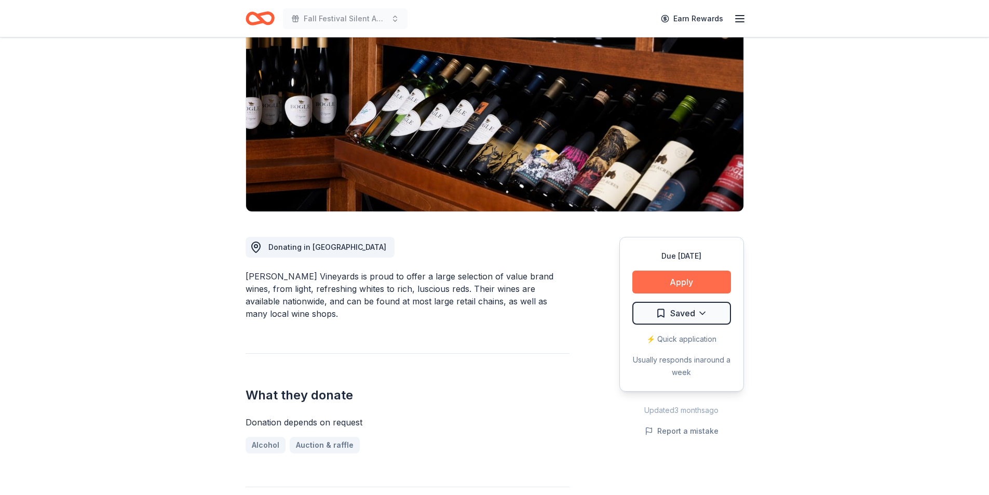
click at [684, 280] on button "Apply" at bounding box center [682, 282] width 99 height 23
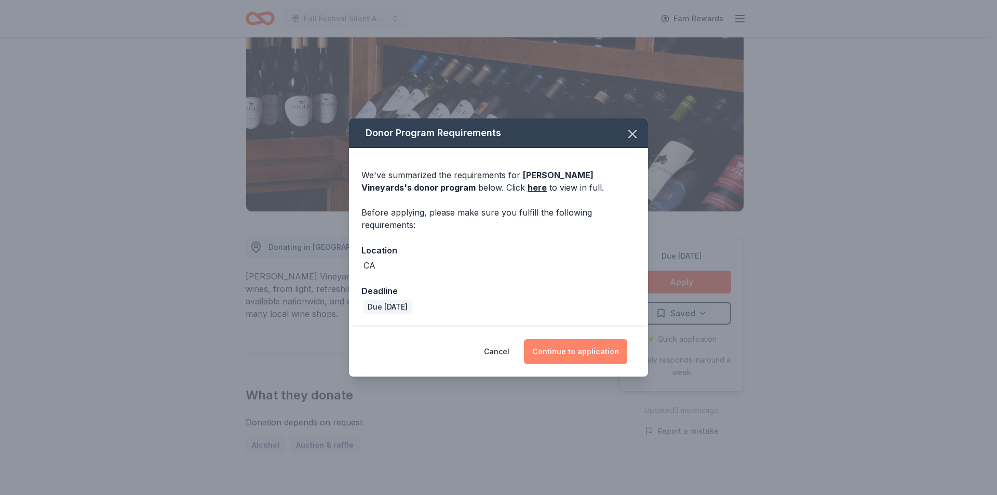
click at [602, 349] on button "Continue to application" at bounding box center [575, 351] width 103 height 25
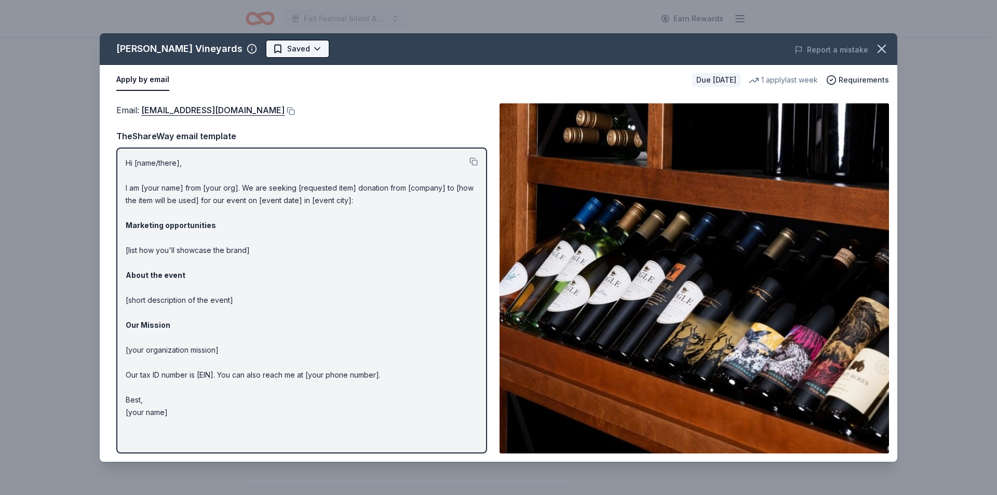
click at [261, 48] on html "Fall Festival Silent Auction Earn Rewards Due in 20 days Share Bogle Vineyards …" at bounding box center [498, 143] width 997 height 495
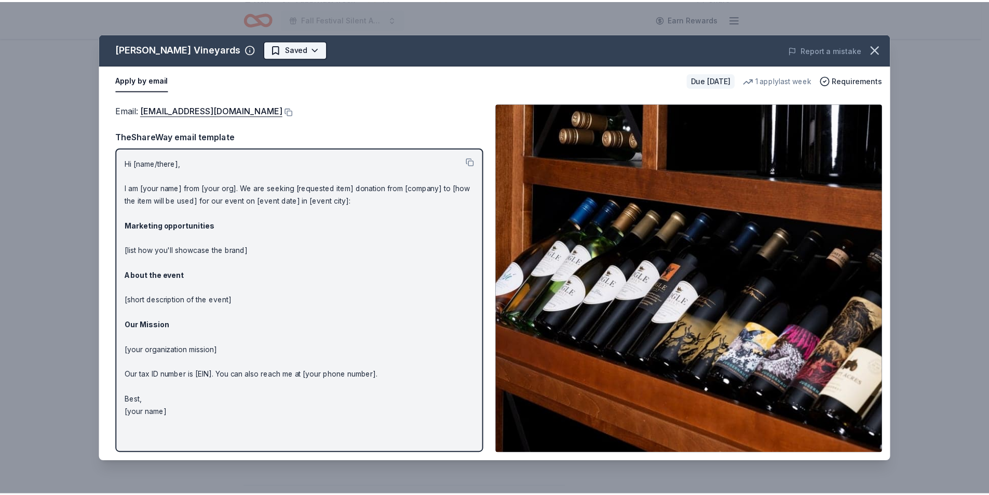
scroll to position [0, 0]
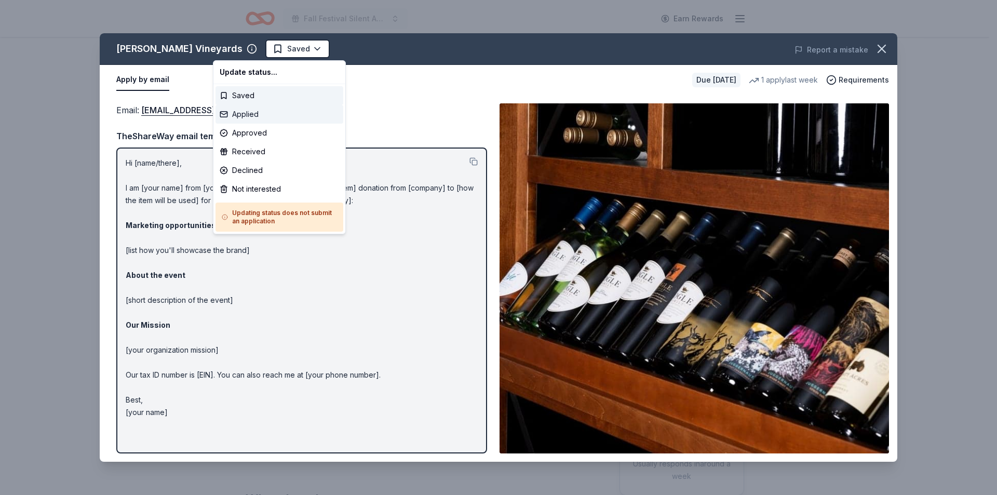
click at [243, 116] on div "Applied" at bounding box center [280, 114] width 128 height 19
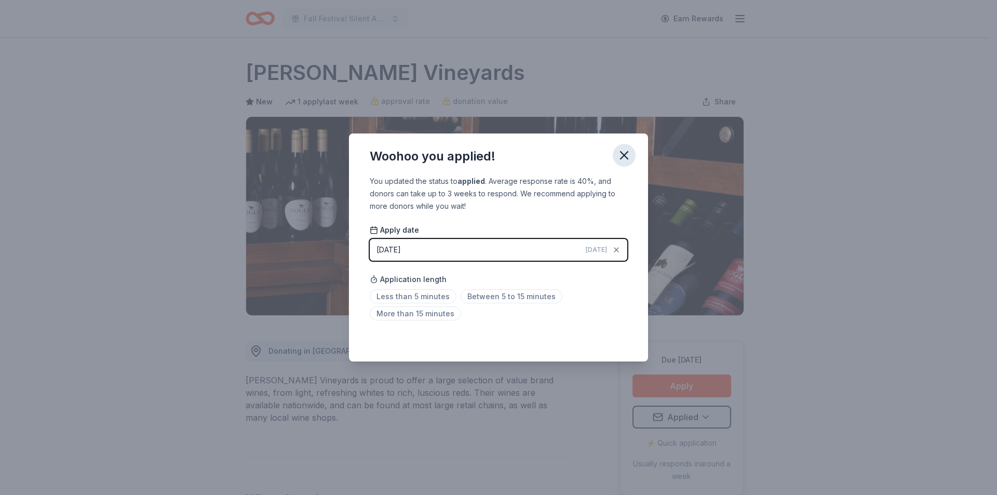
click at [621, 152] on icon "button" at bounding box center [624, 155] width 7 height 7
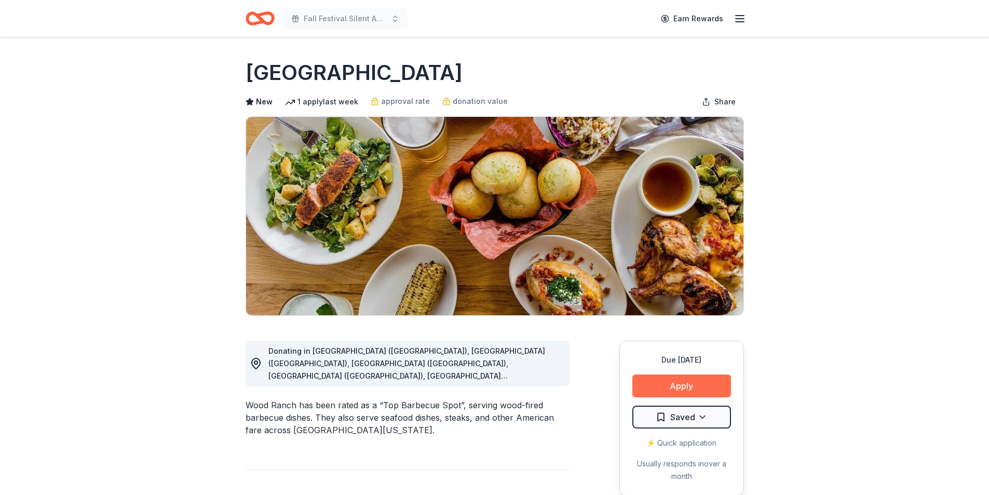
click at [706, 395] on button "Apply" at bounding box center [682, 385] width 99 height 23
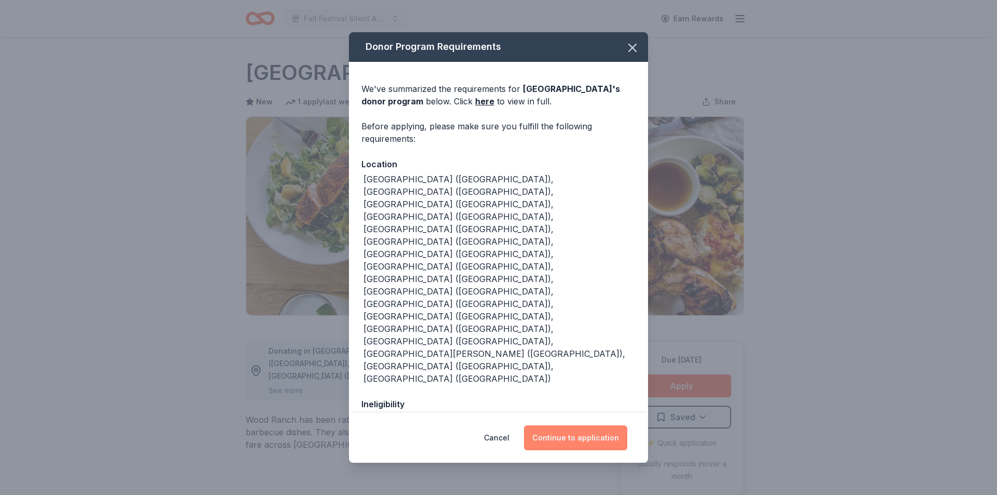
click at [599, 425] on button "Continue to application" at bounding box center [575, 437] width 103 height 25
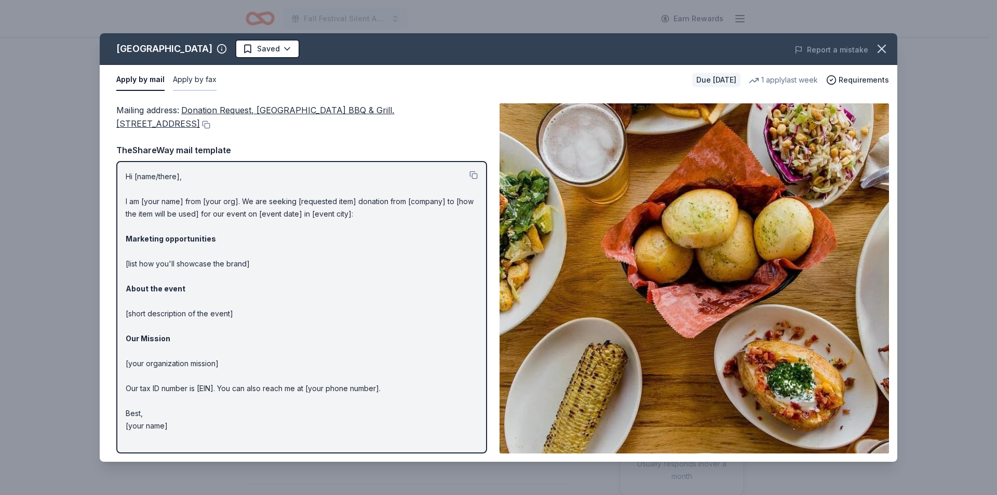
click at [196, 81] on button "Apply by fax" at bounding box center [195, 80] width 44 height 22
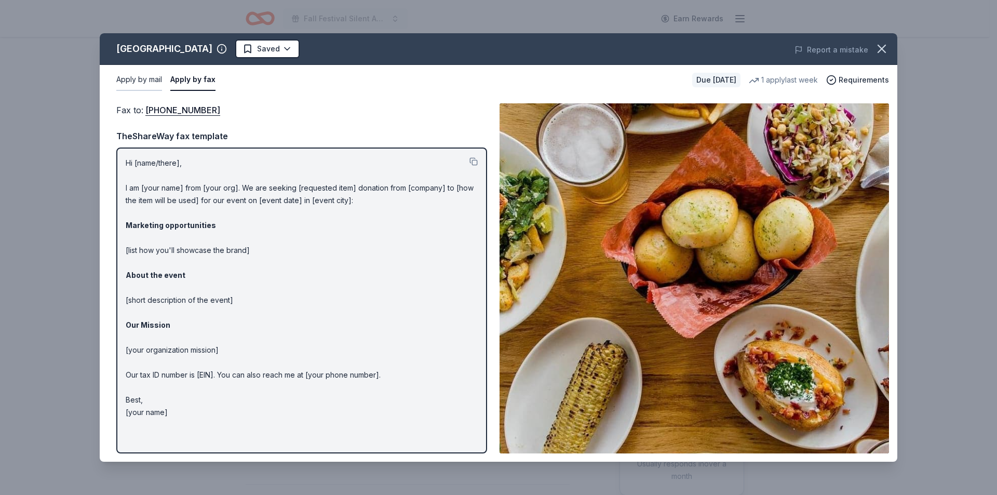
click at [144, 82] on button "Apply by mail" at bounding box center [139, 80] width 46 height 22
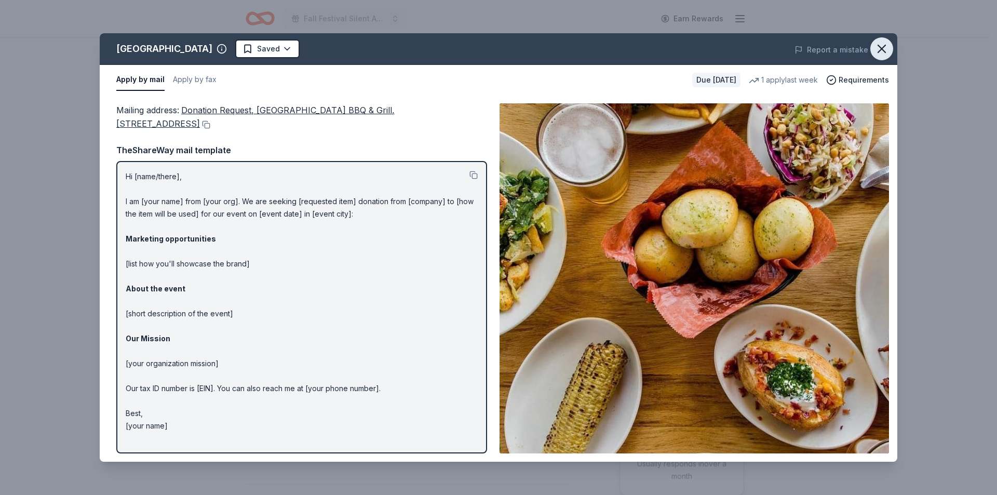
click at [888, 53] on button "button" at bounding box center [882, 48] width 23 height 23
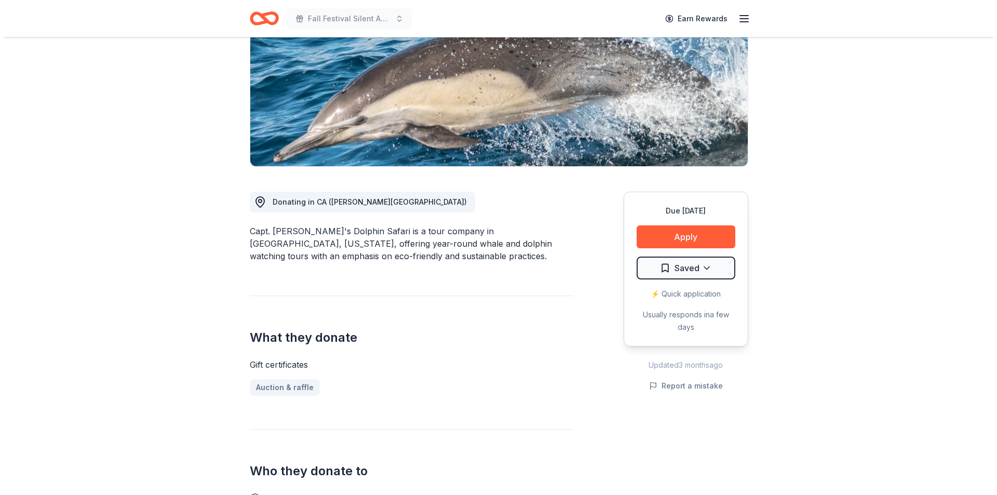
scroll to position [156, 0]
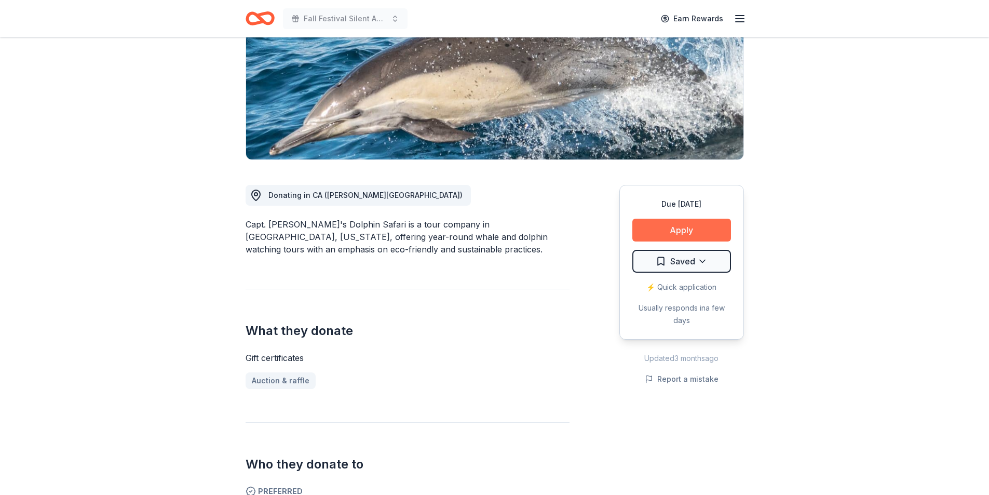
click at [661, 234] on button "Apply" at bounding box center [682, 230] width 99 height 23
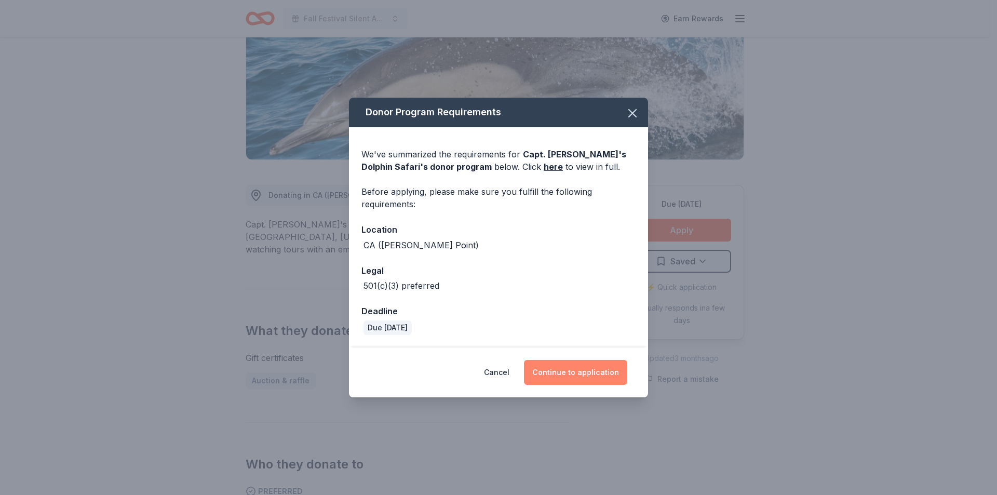
click at [569, 365] on button "Continue to application" at bounding box center [575, 372] width 103 height 25
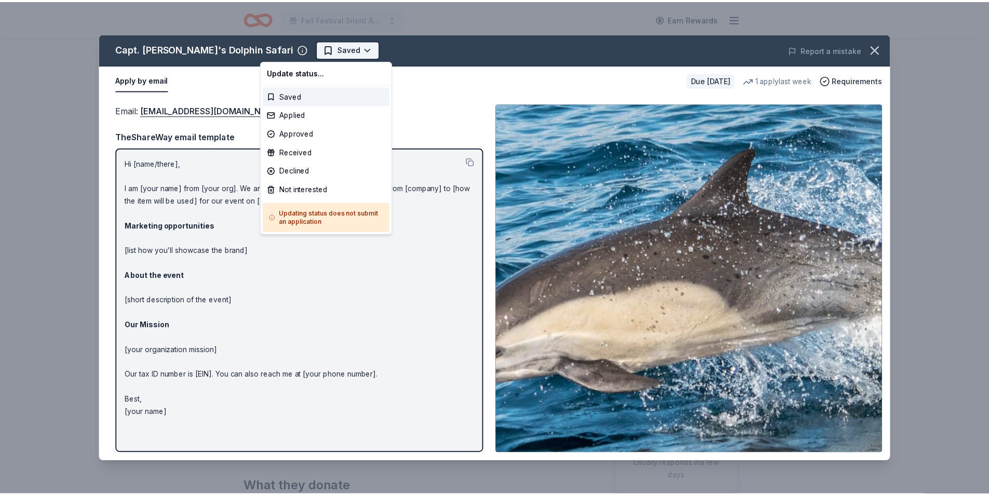
scroll to position [0, 0]
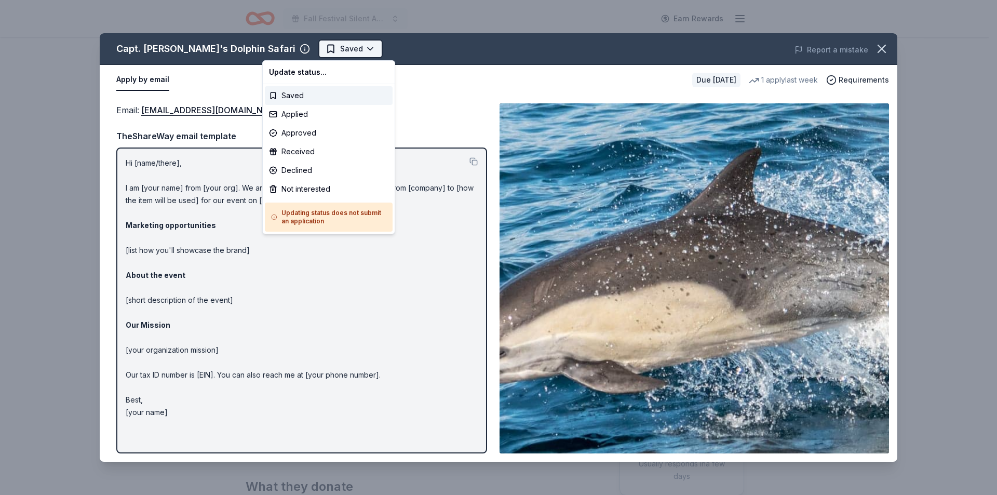
click at [308, 56] on html "Fall Festival Silent Auction Earn Rewards Due in 20 days Share Capt. Dave's Dol…" at bounding box center [498, 247] width 997 height 495
click at [287, 112] on div "Applied" at bounding box center [329, 114] width 128 height 19
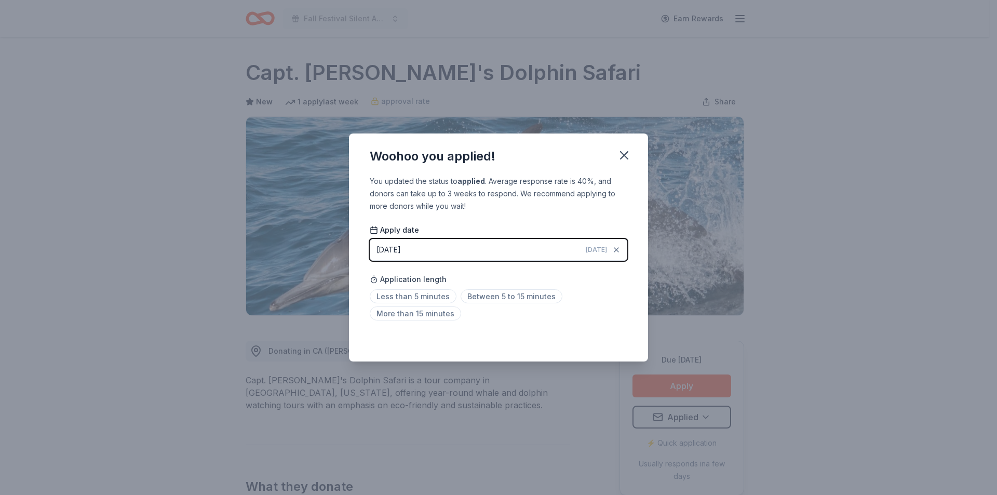
click at [614, 146] on div "Woohoo you applied!" at bounding box center [498, 154] width 299 height 42
click at [622, 157] on icon "button" at bounding box center [624, 155] width 7 height 7
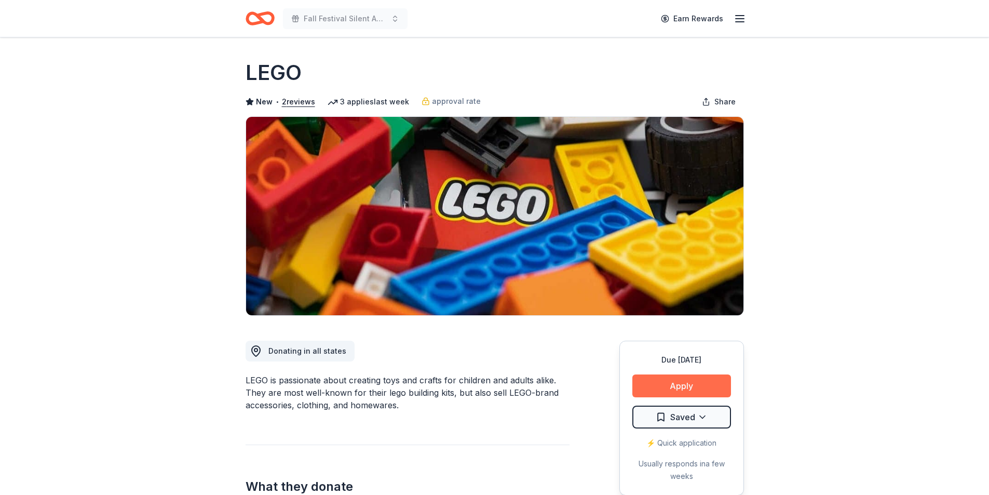
click at [703, 387] on button "Apply" at bounding box center [682, 385] width 99 height 23
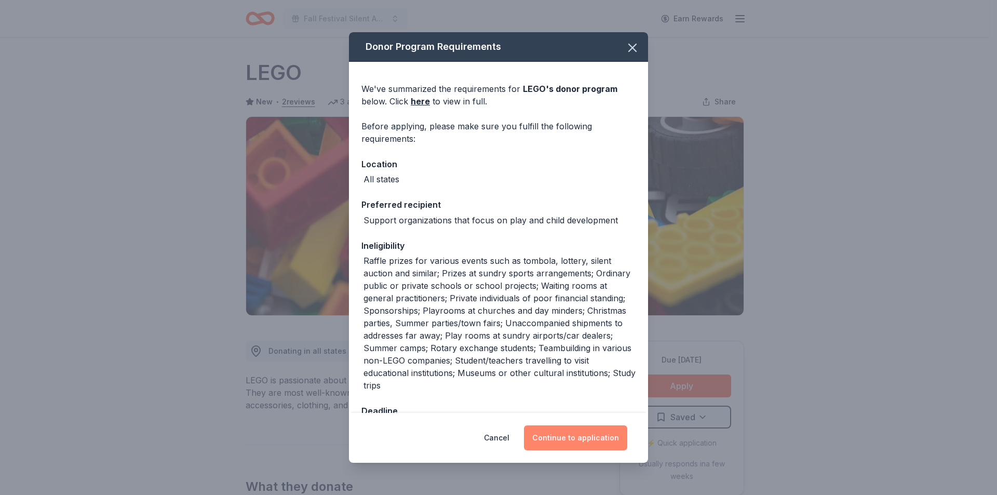
click at [567, 438] on button "Continue to application" at bounding box center [575, 437] width 103 height 25
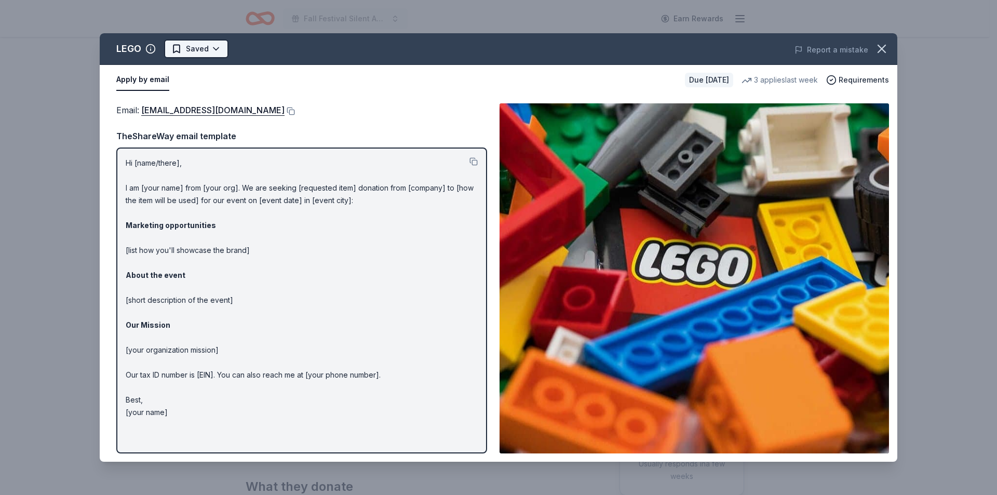
click at [210, 49] on html "Fall Festival Silent Auction Earn Rewards Due in 20 days Share LEGO New • 2 rev…" at bounding box center [498, 247] width 997 height 495
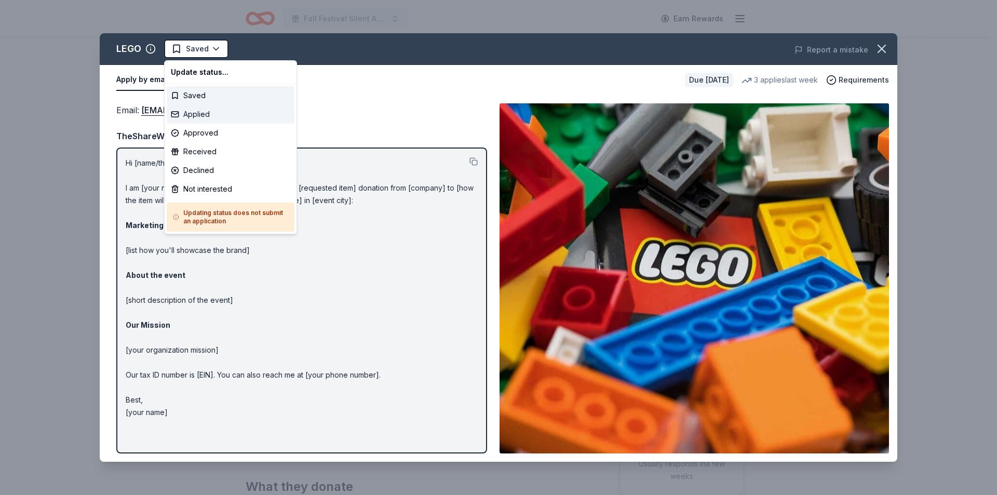
click at [198, 113] on div "Applied" at bounding box center [231, 114] width 128 height 19
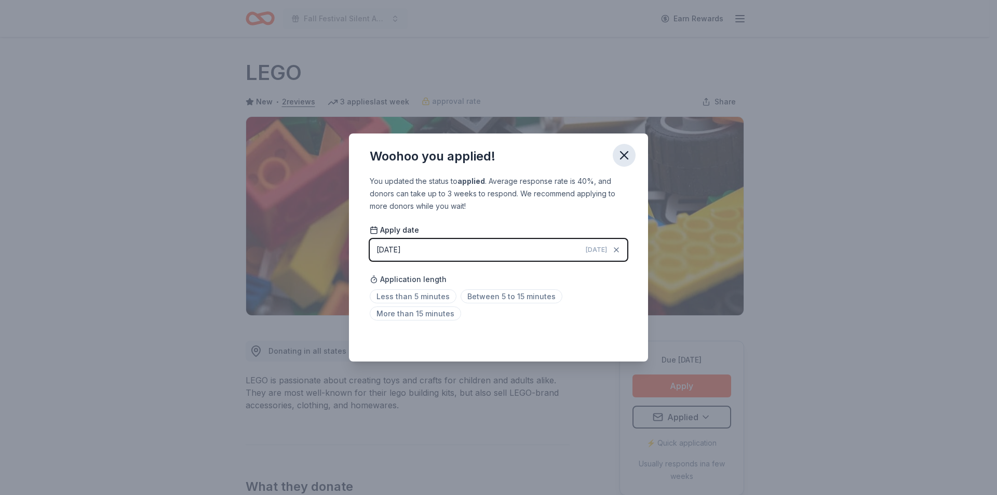
click at [626, 156] on icon "button" at bounding box center [624, 155] width 7 height 7
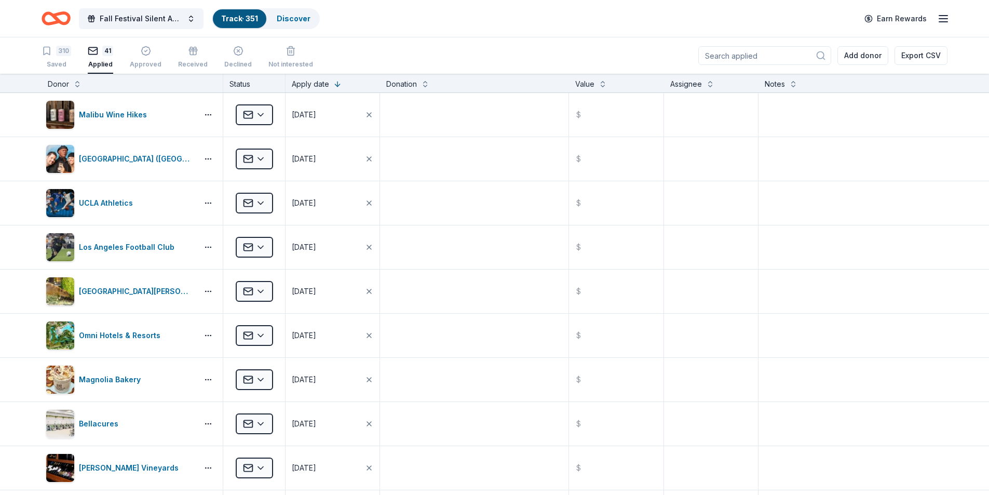
click at [101, 63] on div "Applied" at bounding box center [100, 64] width 25 height 8
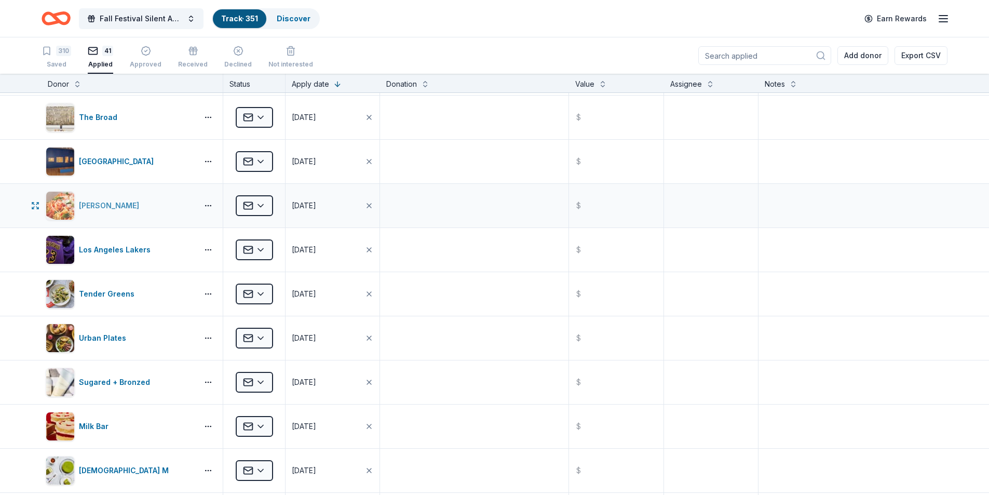
scroll to position [831, 0]
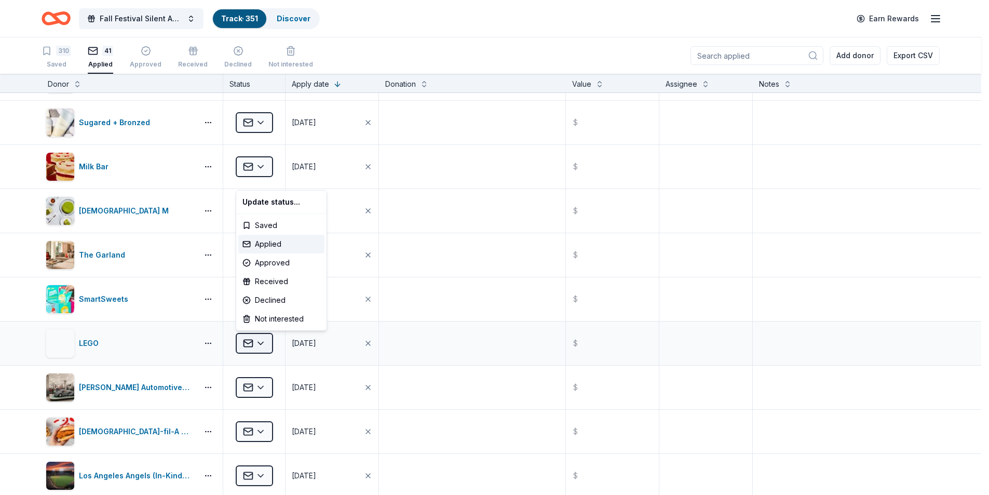
click at [266, 340] on html "Fall Festival Silent Auction Track · 351 Discover Earn Rewards 310 Saved 41 App…" at bounding box center [494, 247] width 989 height 495
click at [266, 302] on div "Declined" at bounding box center [281, 300] width 86 height 19
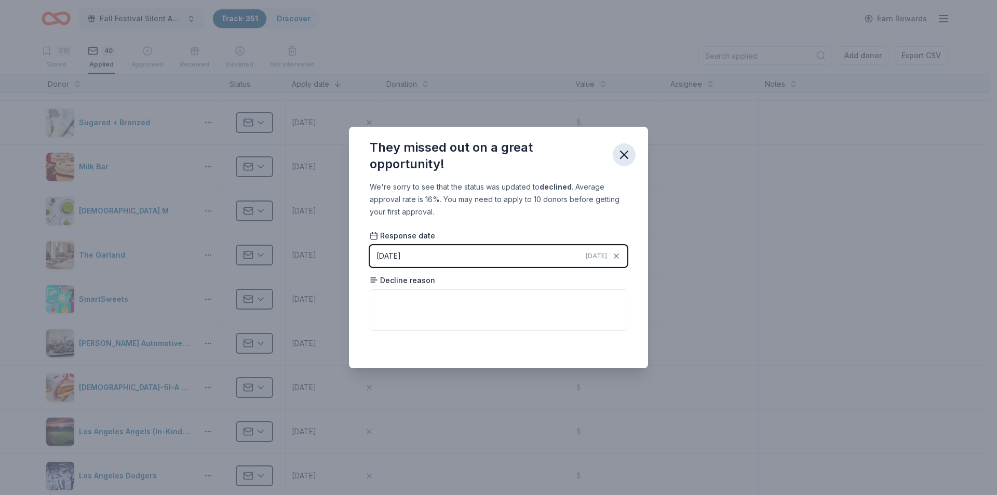
click at [631, 152] on icon "button" at bounding box center [624, 155] width 15 height 15
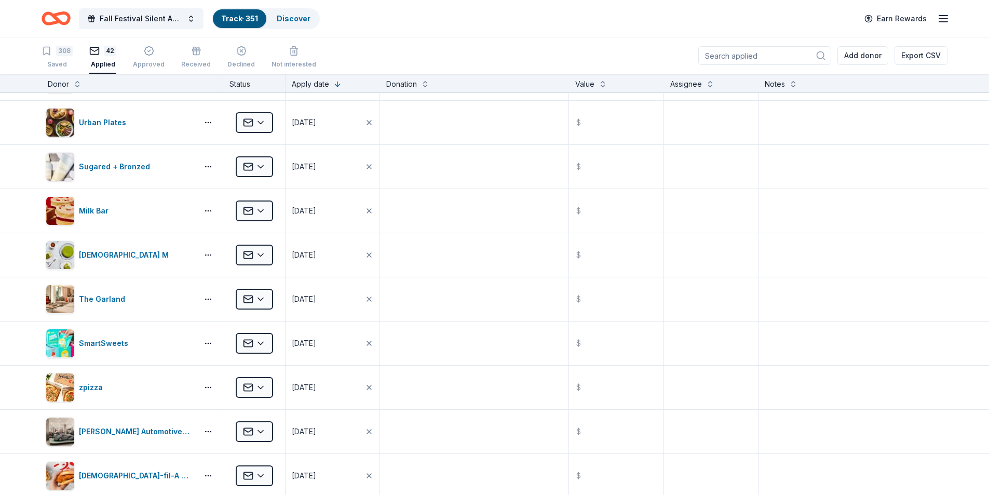
scroll to position [875, 0]
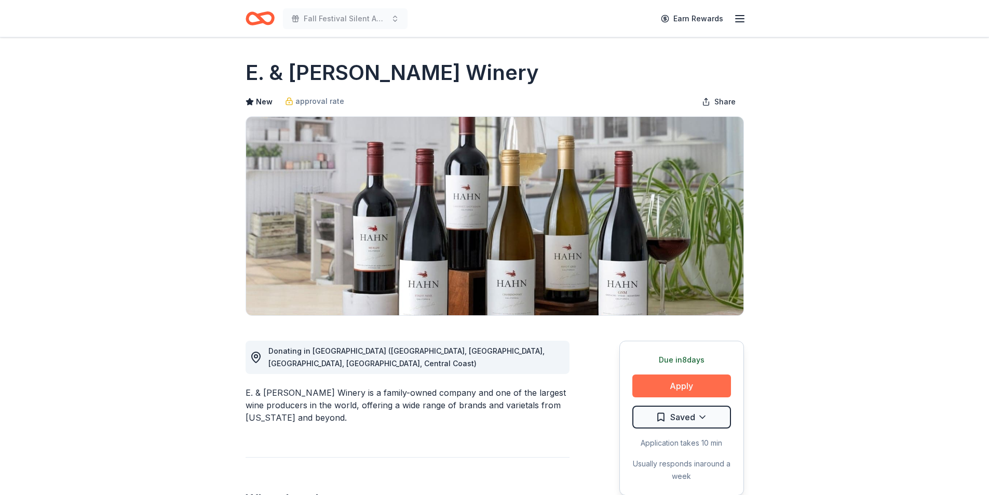
click at [689, 390] on button "Apply" at bounding box center [682, 385] width 99 height 23
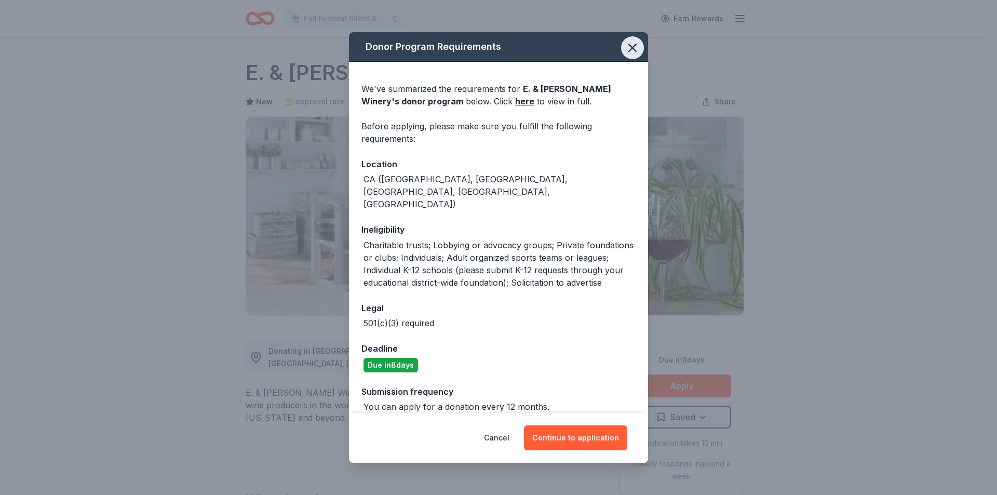
click at [634, 48] on icon "button" at bounding box center [632, 48] width 15 height 15
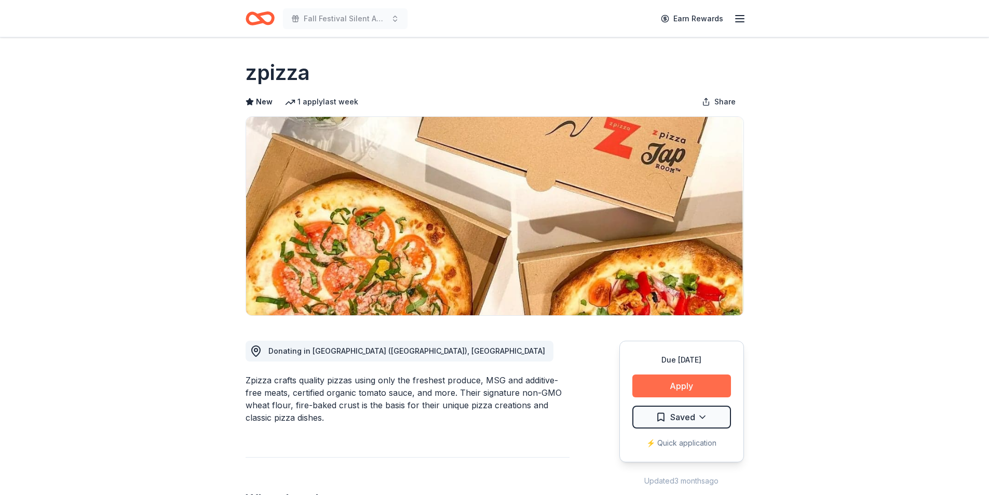
click at [703, 386] on button "Apply" at bounding box center [682, 385] width 99 height 23
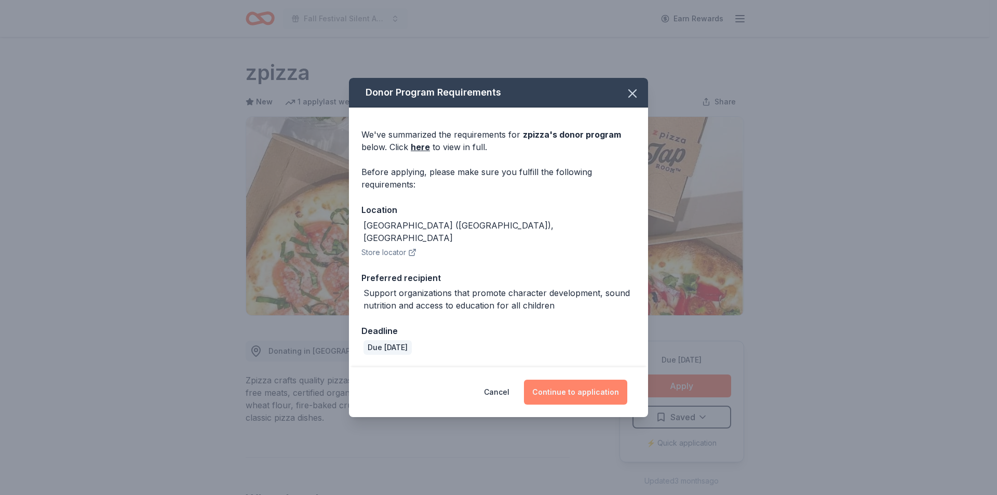
click at [597, 381] on button "Continue to application" at bounding box center [575, 392] width 103 height 25
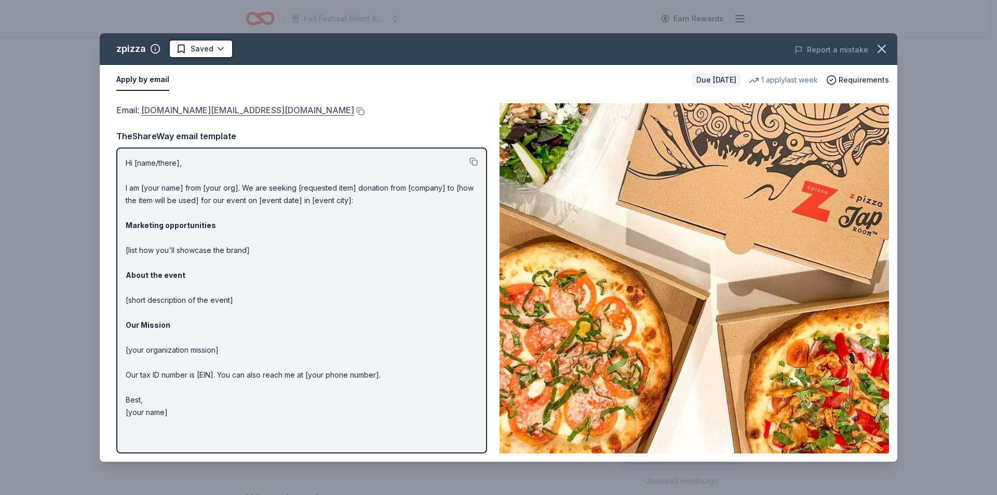
click at [197, 108] on link "marketing.support@zpizza.com" at bounding box center [247, 110] width 213 height 14
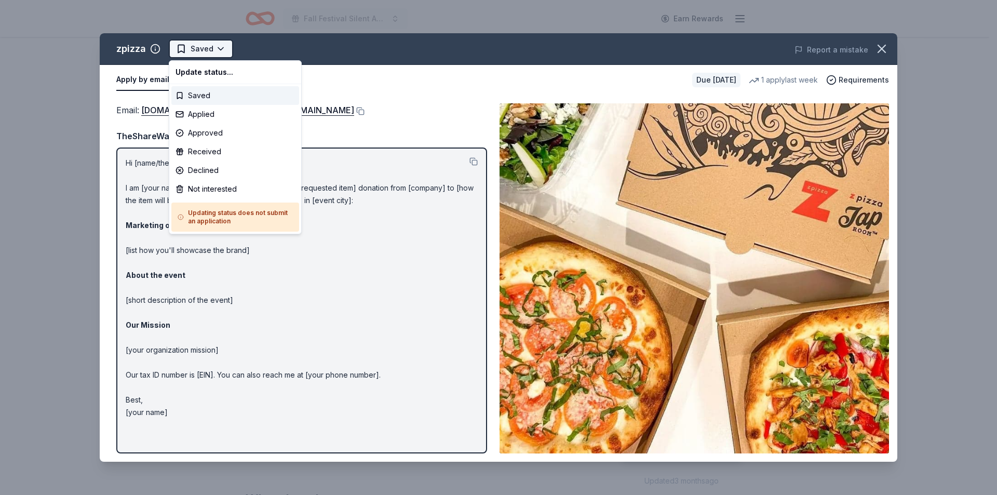
click at [216, 48] on html "Fall Festival Silent Auction Earn Rewards Due in 20 days Share zpizza New 1 app…" at bounding box center [498, 247] width 997 height 495
click at [203, 112] on div "Applied" at bounding box center [235, 114] width 128 height 19
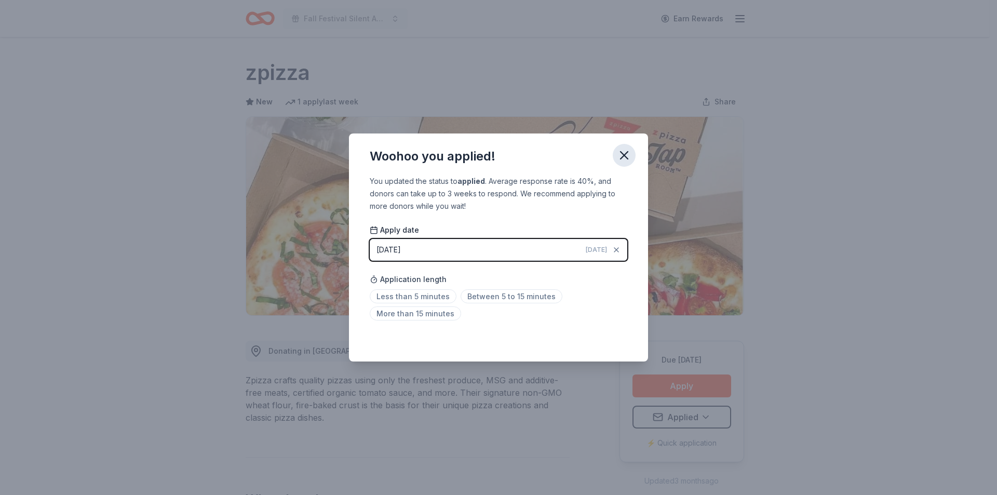
click at [628, 153] on icon "button" at bounding box center [624, 155] width 15 height 15
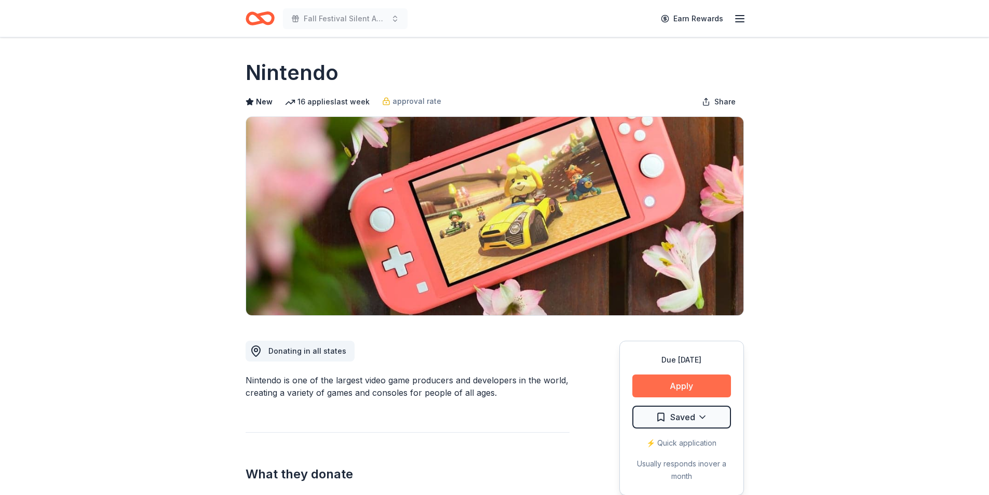
click at [680, 382] on button "Apply" at bounding box center [682, 385] width 99 height 23
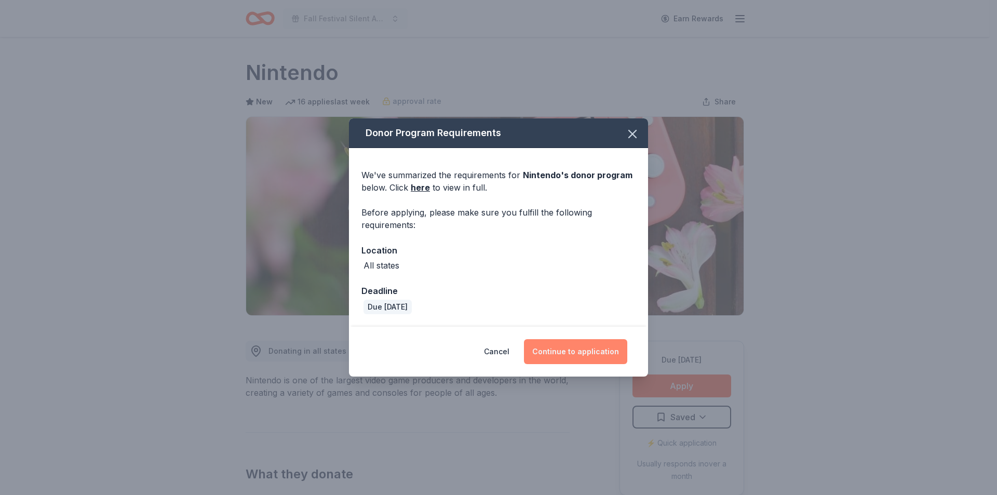
click at [556, 349] on button "Continue to application" at bounding box center [575, 351] width 103 height 25
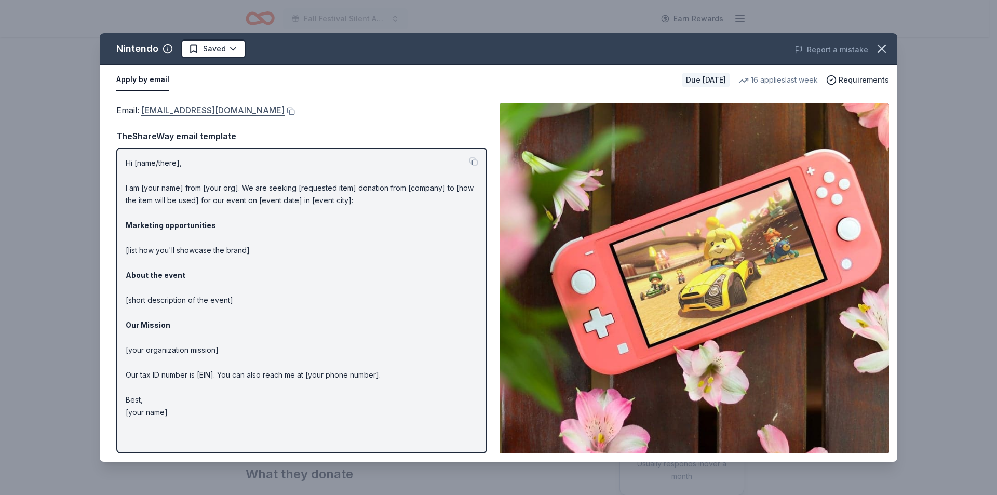
click at [253, 109] on link "[EMAIL_ADDRESS][DOMAIN_NAME]" at bounding box center [212, 110] width 143 height 14
click at [232, 55] on html "Fall Festival Silent Auction Earn Rewards Due in 20 days Share Nintendo New 16 …" at bounding box center [498, 247] width 997 height 495
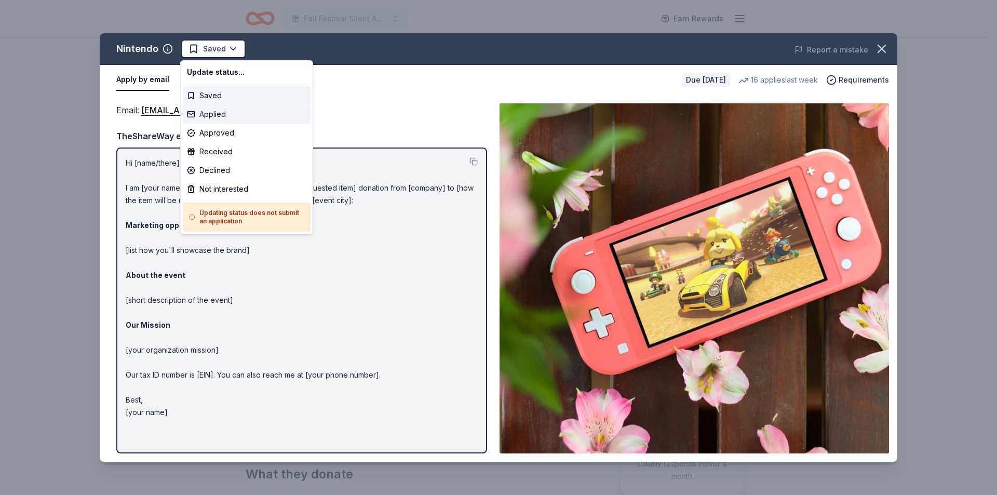
click at [218, 111] on div "Applied" at bounding box center [247, 114] width 128 height 19
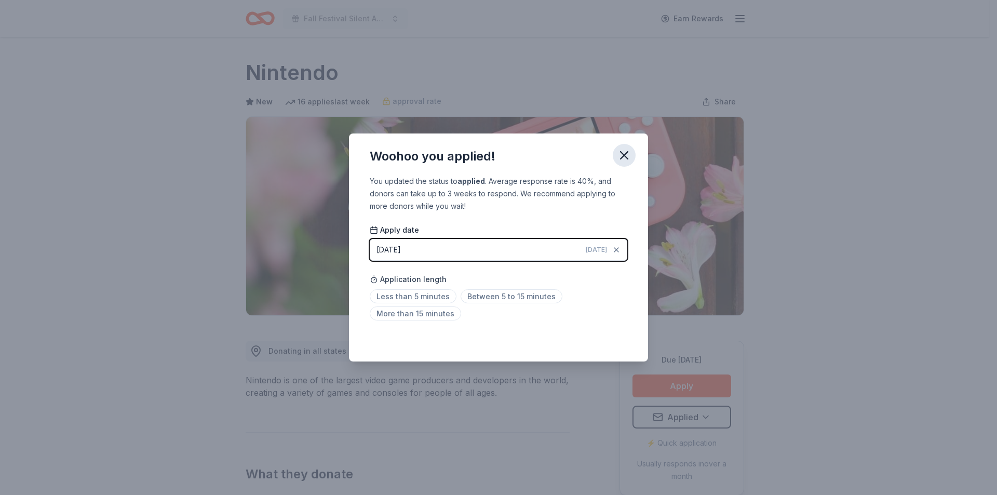
click at [623, 147] on button "button" at bounding box center [624, 155] width 23 height 23
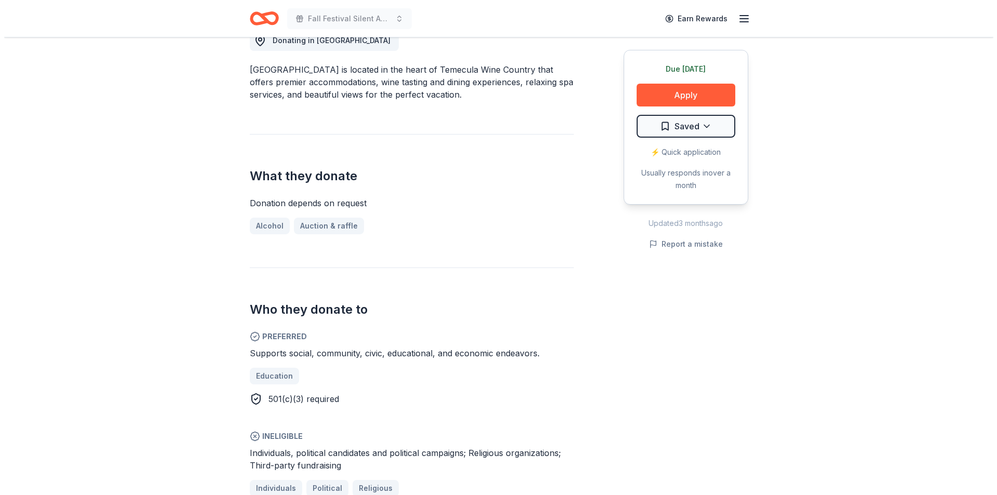
scroll to position [312, 0]
click at [673, 89] on button "Apply" at bounding box center [682, 95] width 99 height 23
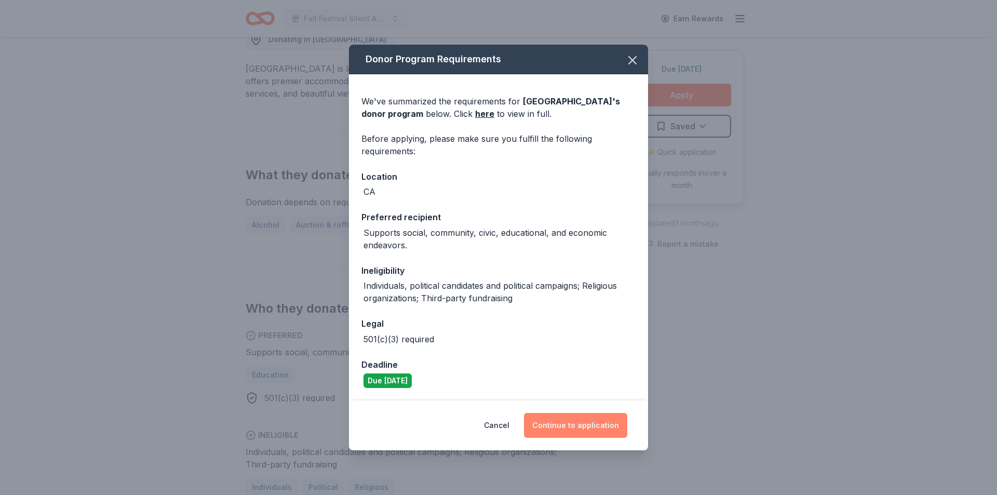
click at [588, 418] on button "Continue to application" at bounding box center [575, 425] width 103 height 25
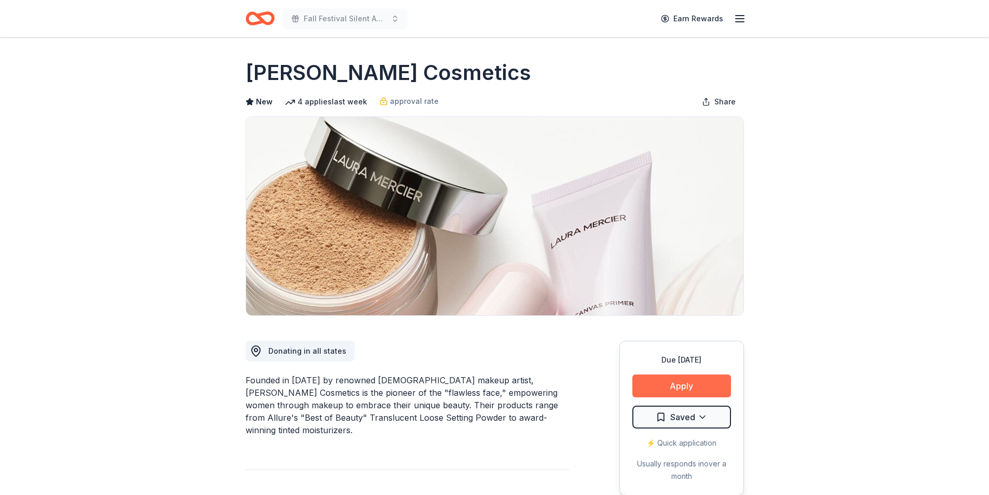
click at [664, 388] on button "Apply" at bounding box center [682, 385] width 99 height 23
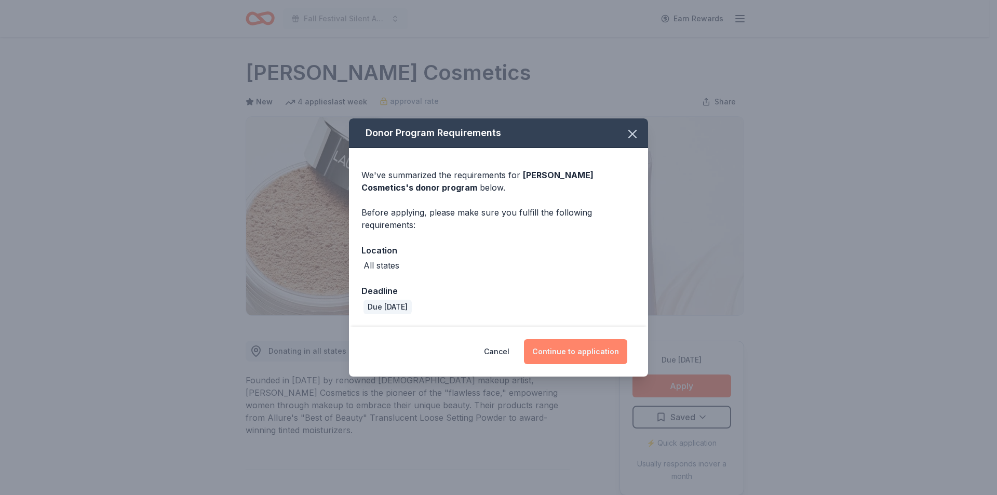
click at [567, 355] on button "Continue to application" at bounding box center [575, 351] width 103 height 25
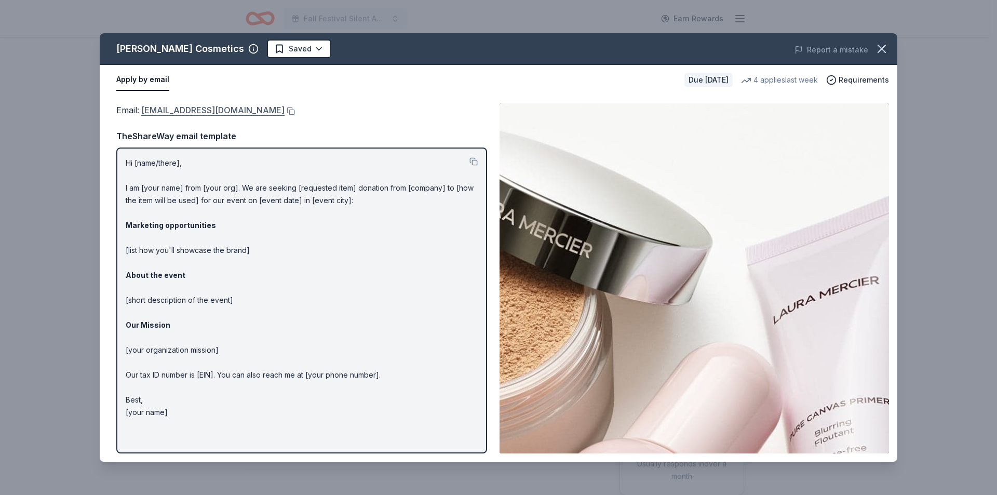
click at [172, 108] on link "contact_us@lauramercier.com" at bounding box center [212, 110] width 143 height 14
click at [288, 48] on html "Fall Festival Silent Auction Earn Rewards Due in 20 days Share Laura Mercier Co…" at bounding box center [498, 247] width 997 height 495
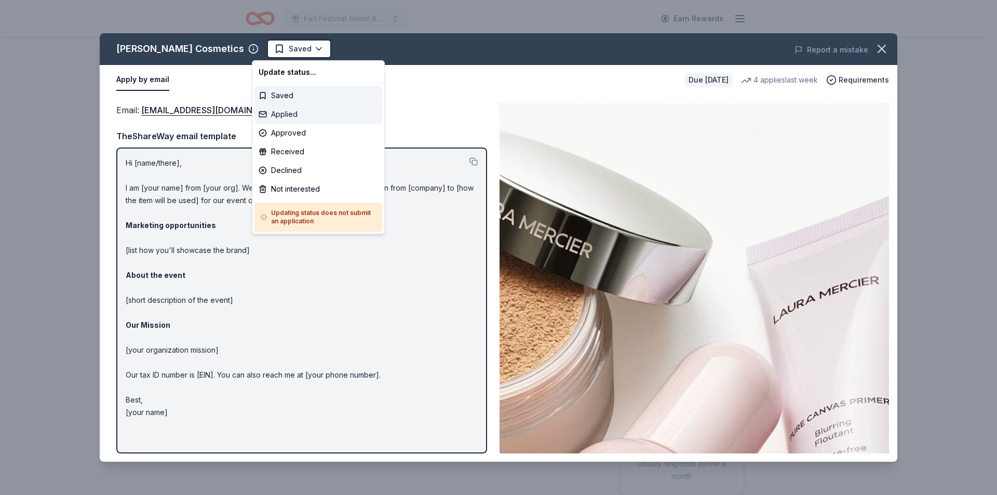
click at [297, 113] on div "Applied" at bounding box center [319, 114] width 128 height 19
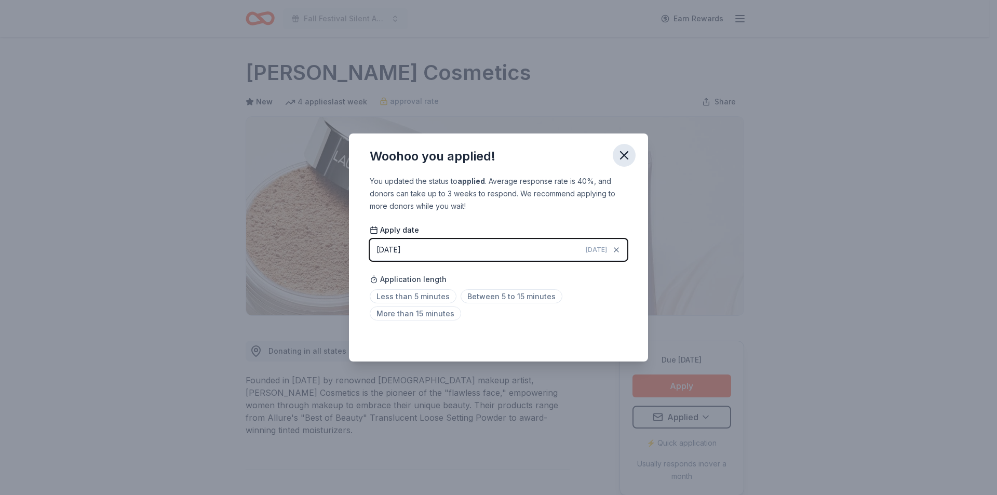
click at [619, 157] on icon "button" at bounding box center [624, 155] width 15 height 15
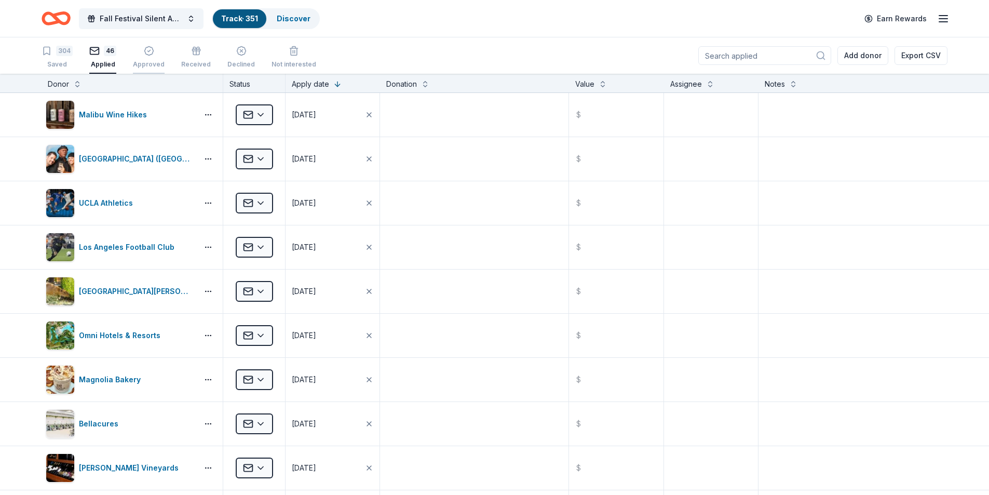
click at [149, 69] on button "Approved" at bounding box center [149, 58] width 32 height 32
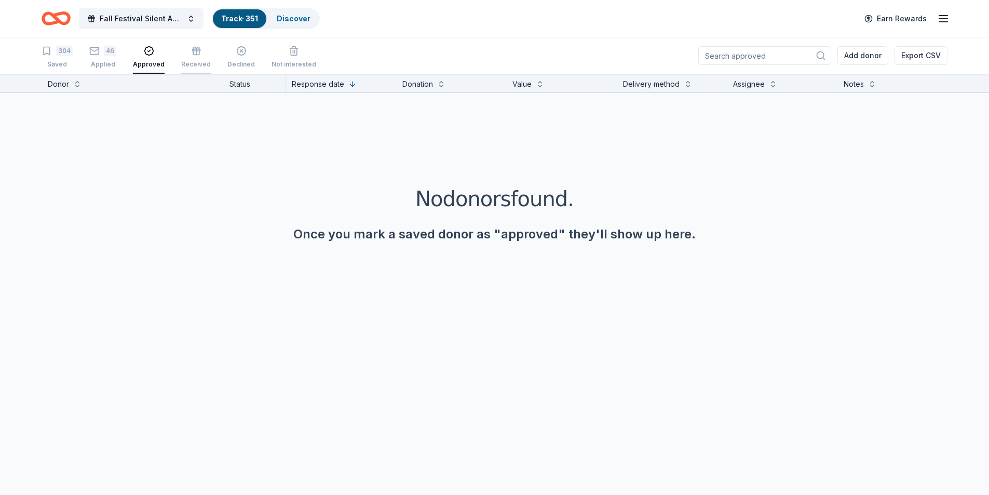
click at [184, 58] on div "Received" at bounding box center [196, 57] width 30 height 23
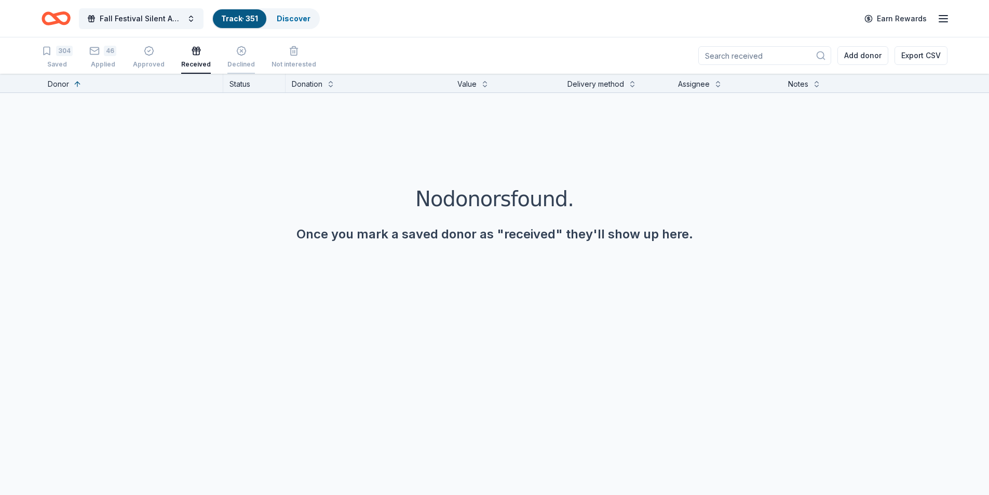
click at [227, 59] on div "Declined" at bounding box center [241, 57] width 28 height 23
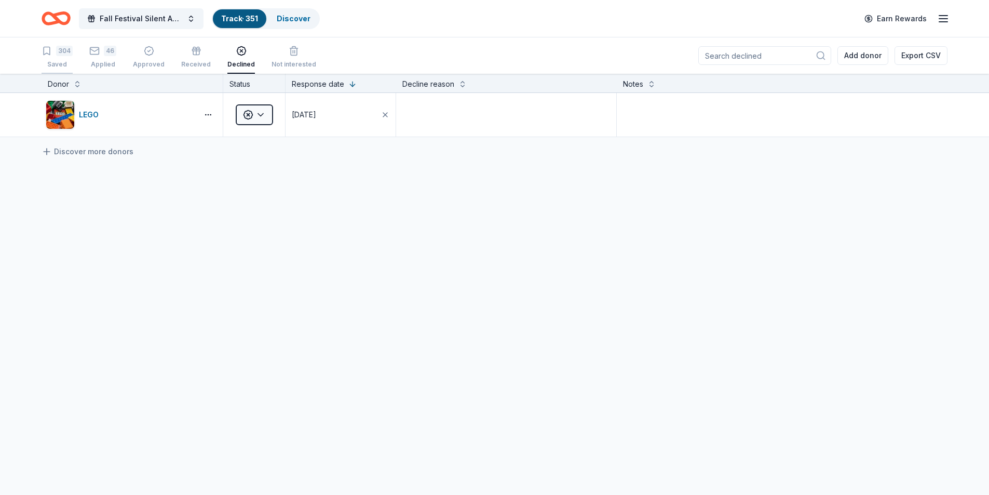
click at [62, 55] on div "304" at bounding box center [64, 51] width 17 height 10
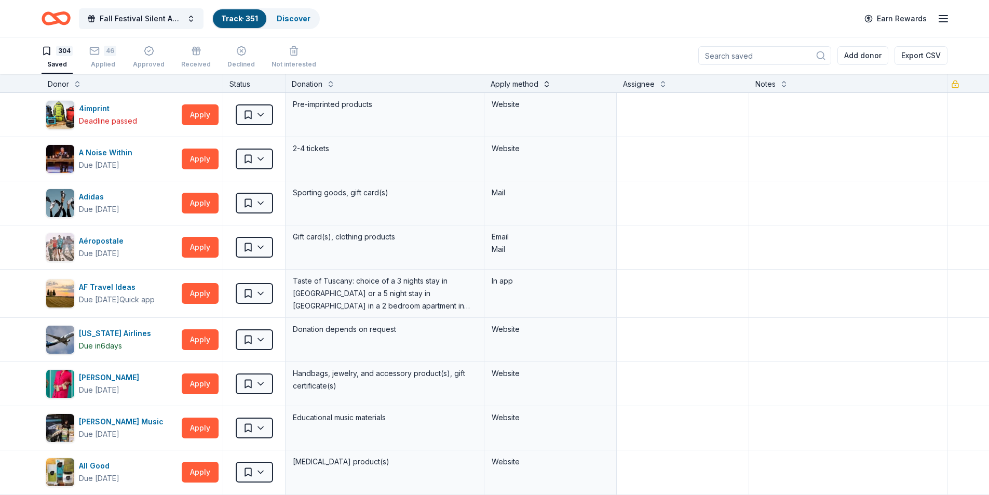
click at [545, 82] on button at bounding box center [547, 83] width 8 height 10
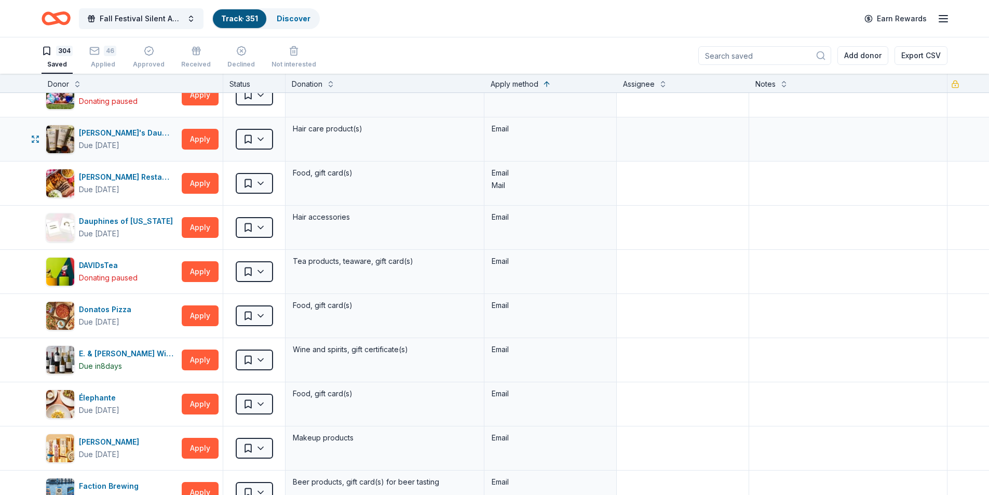
scroll to position [3012, 0]
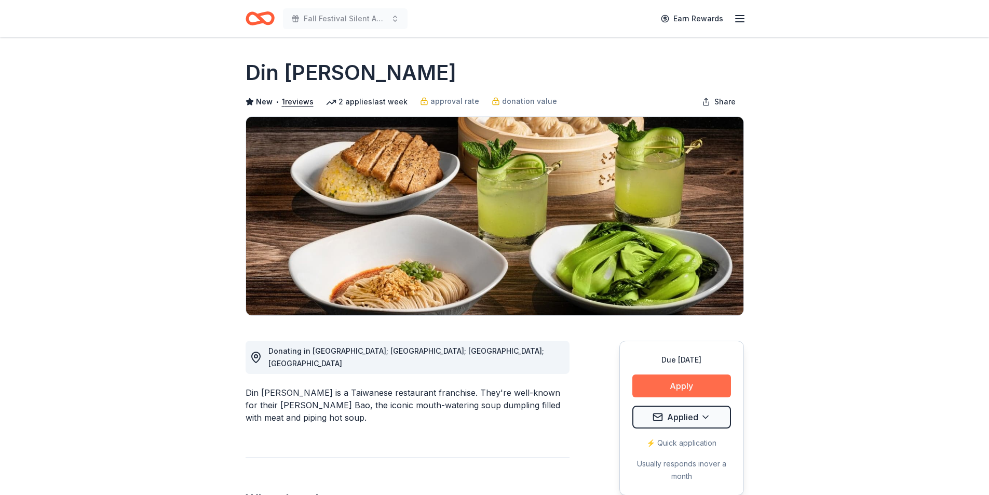
click at [694, 391] on button "Apply" at bounding box center [682, 385] width 99 height 23
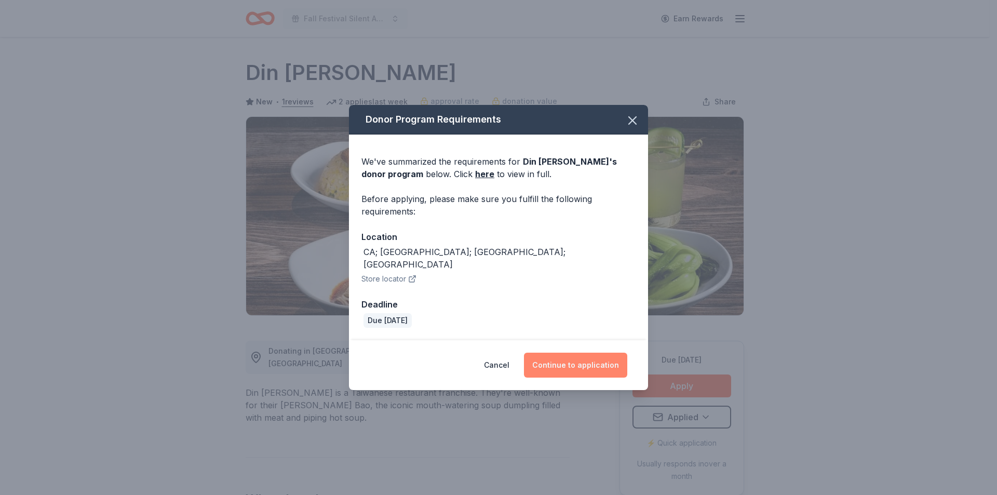
click at [582, 355] on button "Continue to application" at bounding box center [575, 365] width 103 height 25
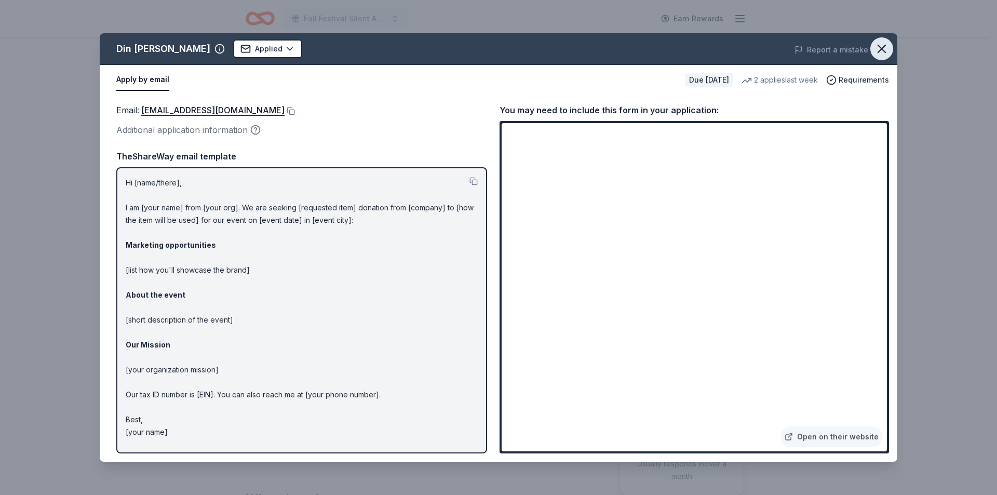
click at [880, 43] on icon "button" at bounding box center [882, 49] width 15 height 15
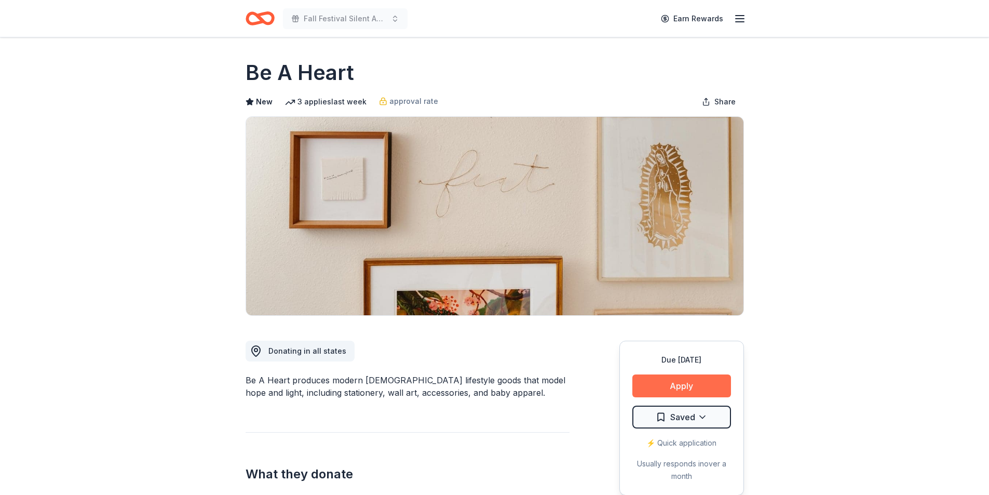
click at [691, 395] on button "Apply" at bounding box center [682, 385] width 99 height 23
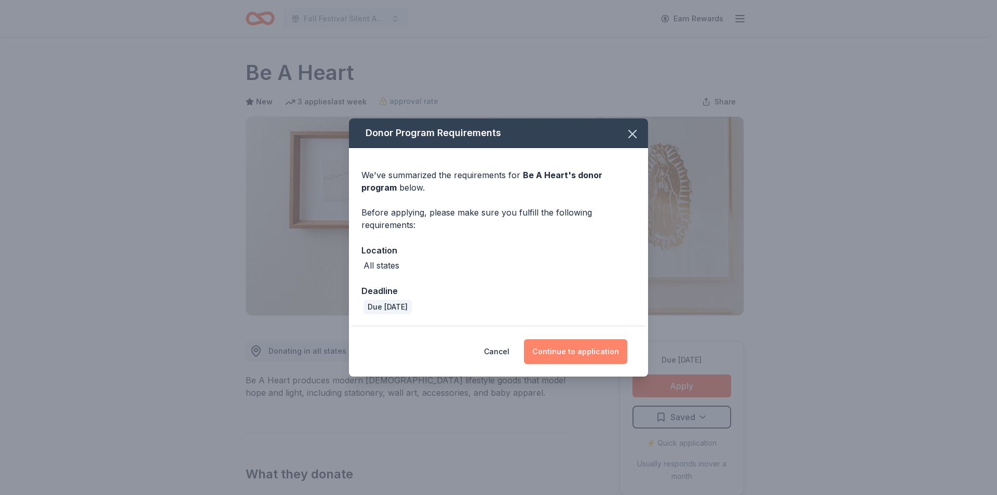
click at [540, 357] on button "Continue to application" at bounding box center [575, 351] width 103 height 25
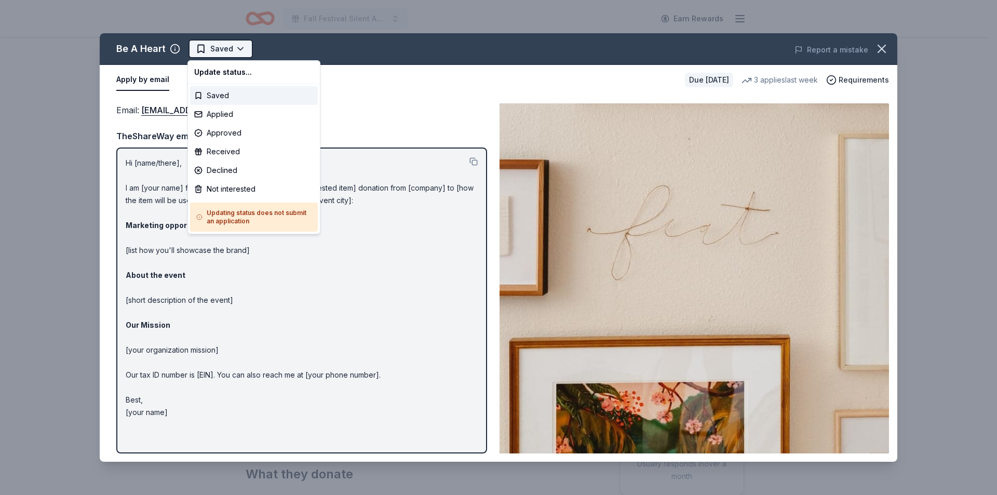
click at [239, 53] on html "Fall Festival Silent Auction Earn Rewards Due in 20 days Share Be A Heart New 3…" at bounding box center [498, 247] width 997 height 495
click at [236, 113] on div "Applied" at bounding box center [254, 114] width 128 height 19
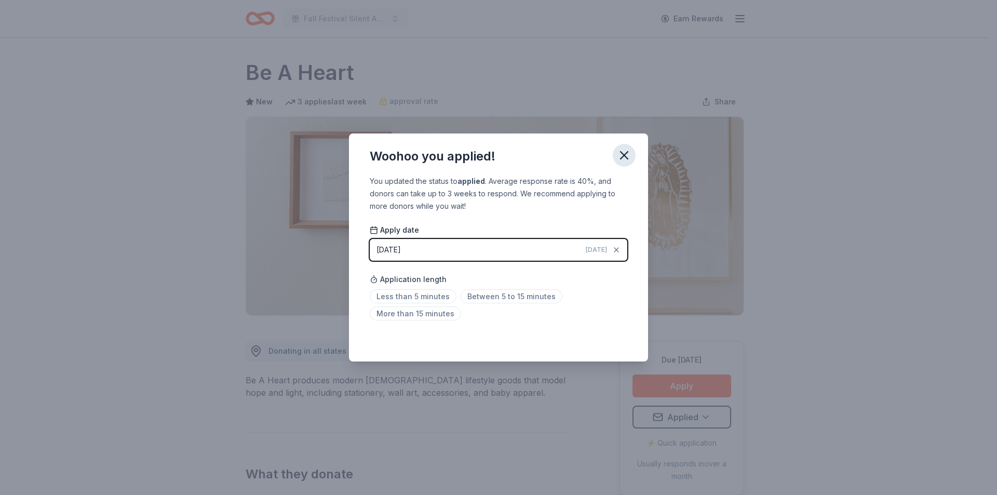
click at [627, 161] on icon "button" at bounding box center [624, 155] width 15 height 15
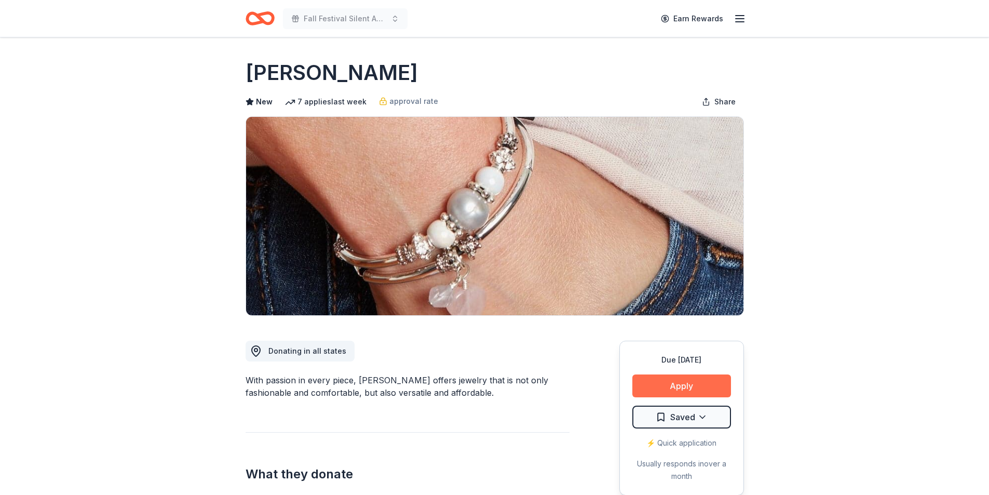
click at [661, 389] on button "Apply" at bounding box center [682, 385] width 99 height 23
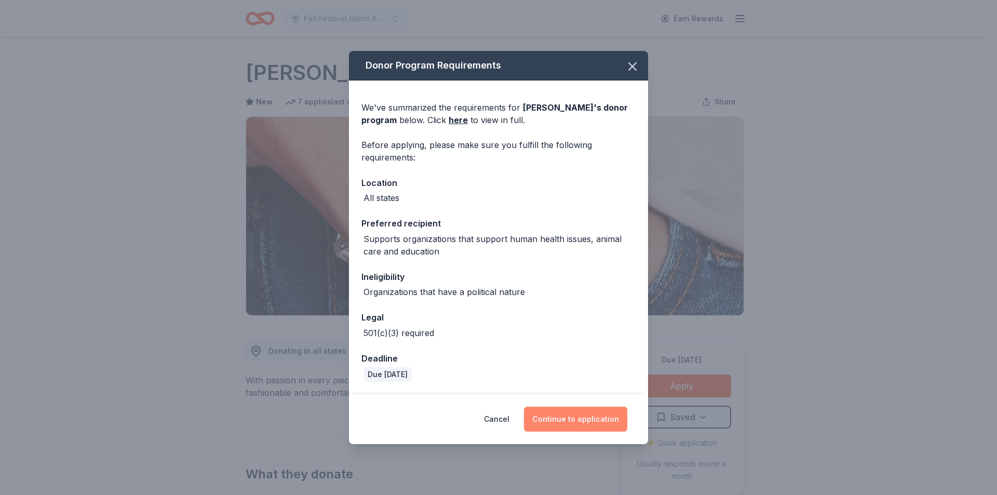
click at [591, 414] on button "Continue to application" at bounding box center [575, 419] width 103 height 25
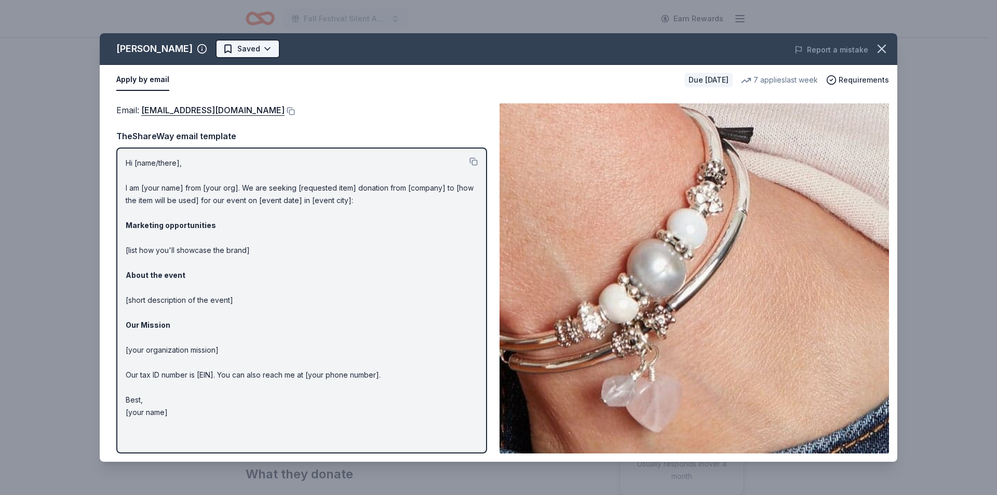
click at [237, 49] on html "Fall Festival Silent Auction Earn Rewards Due [DATE] Share [PERSON_NAME] New 7 …" at bounding box center [498, 247] width 997 height 495
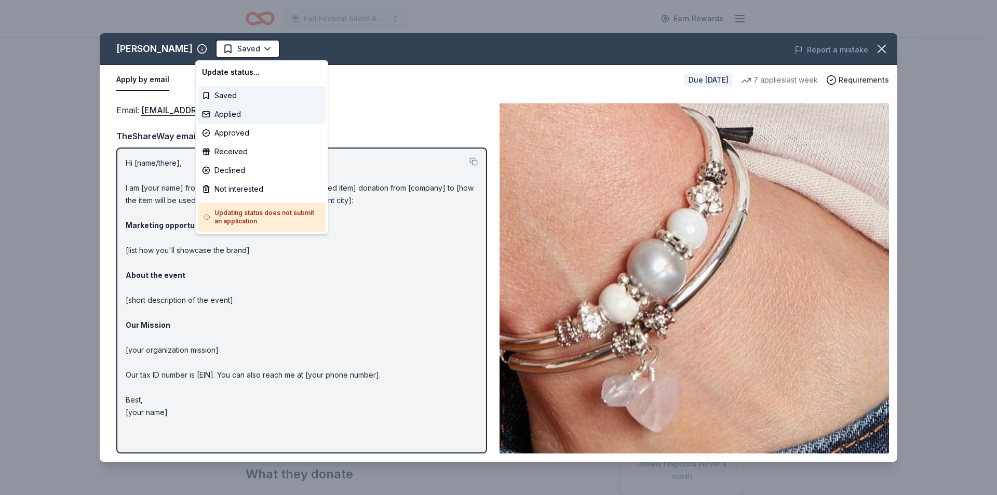
click at [235, 112] on div "Applied" at bounding box center [262, 114] width 128 height 19
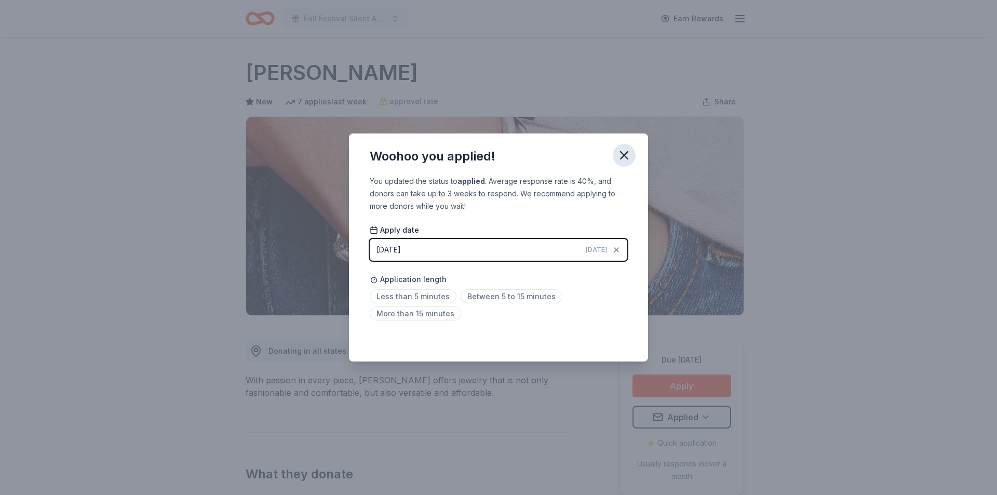
click at [626, 153] on icon "button" at bounding box center [624, 155] width 7 height 7
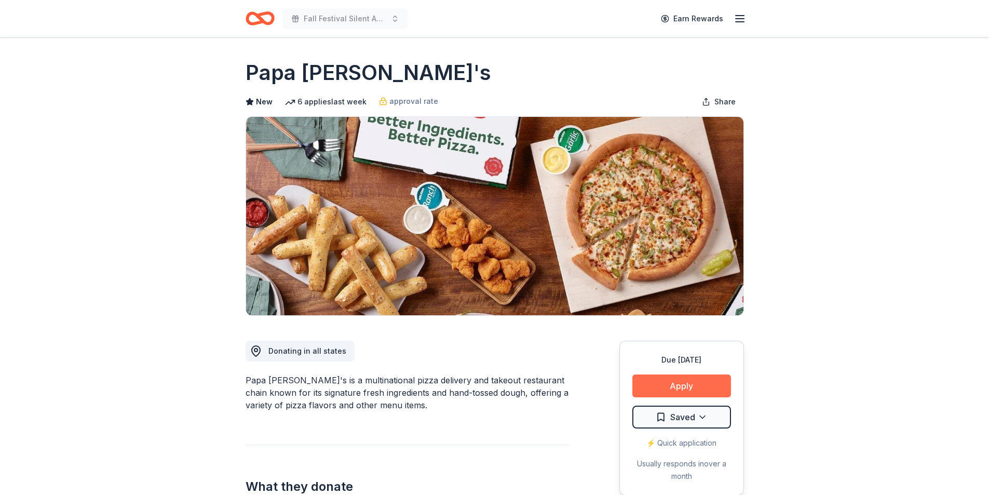
click at [693, 387] on button "Apply" at bounding box center [682, 385] width 99 height 23
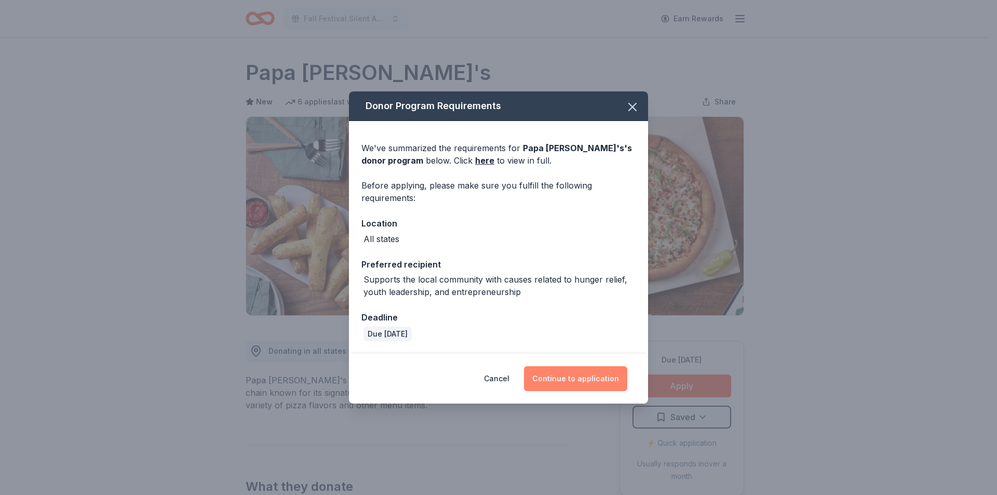
click at [544, 384] on button "Continue to application" at bounding box center [575, 378] width 103 height 25
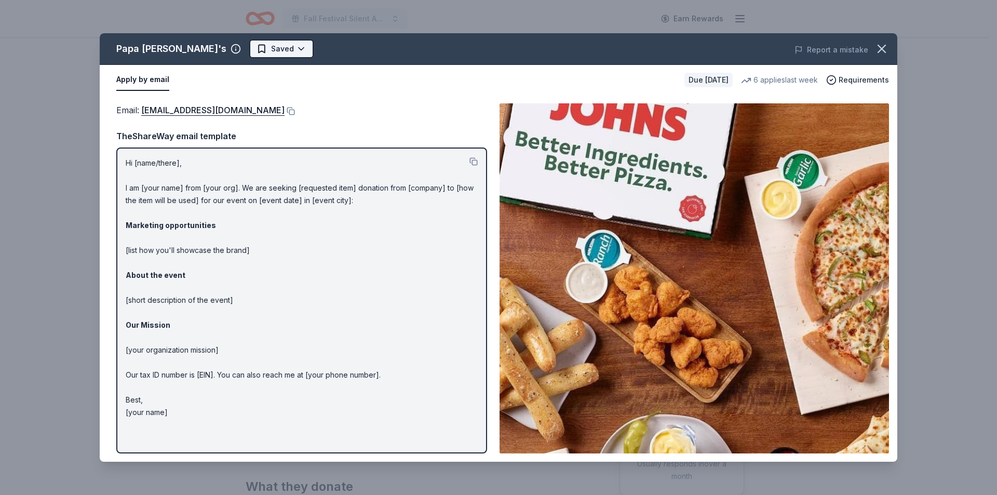
click at [248, 47] on html "Fall Festival Silent Auction Earn Rewards Due in 20 days Share Papa John's New …" at bounding box center [498, 247] width 997 height 495
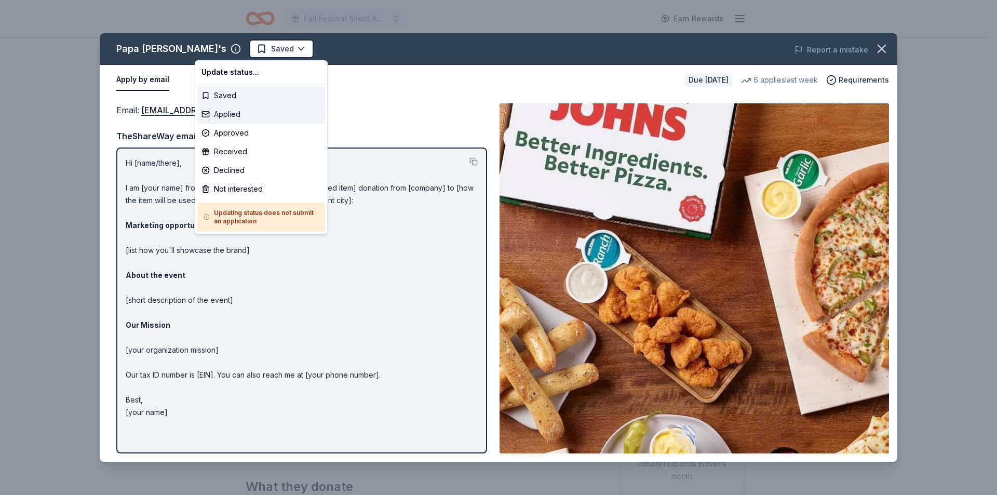
click at [237, 112] on div "Applied" at bounding box center [261, 114] width 128 height 19
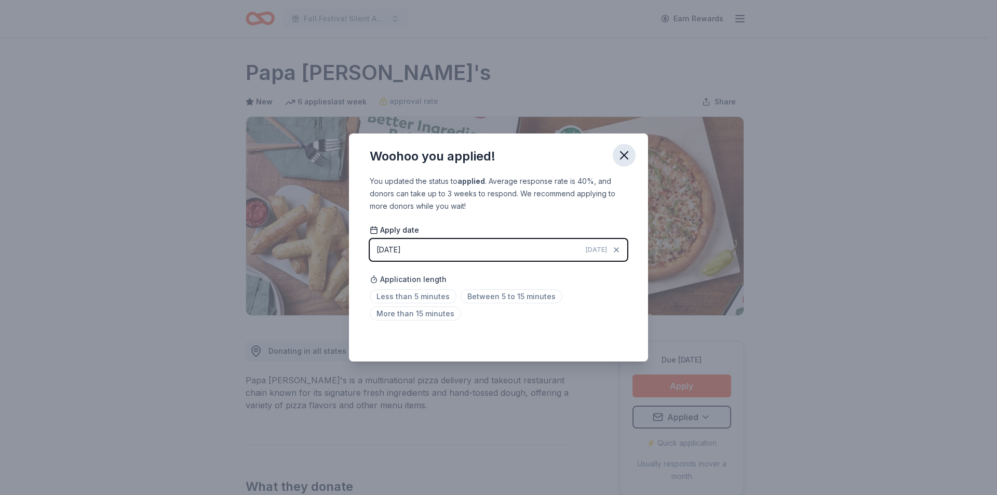
click at [622, 158] on icon "button" at bounding box center [624, 155] width 7 height 7
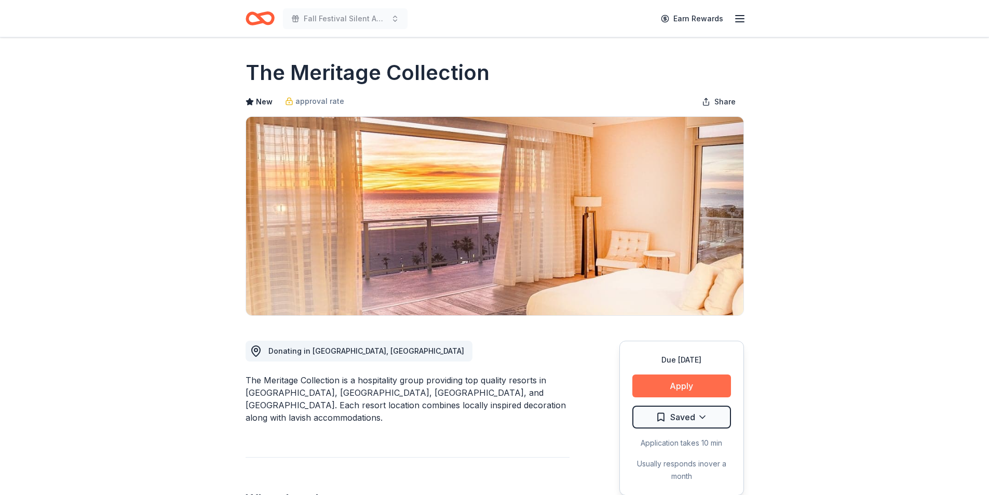
click at [691, 394] on button "Apply" at bounding box center [682, 385] width 99 height 23
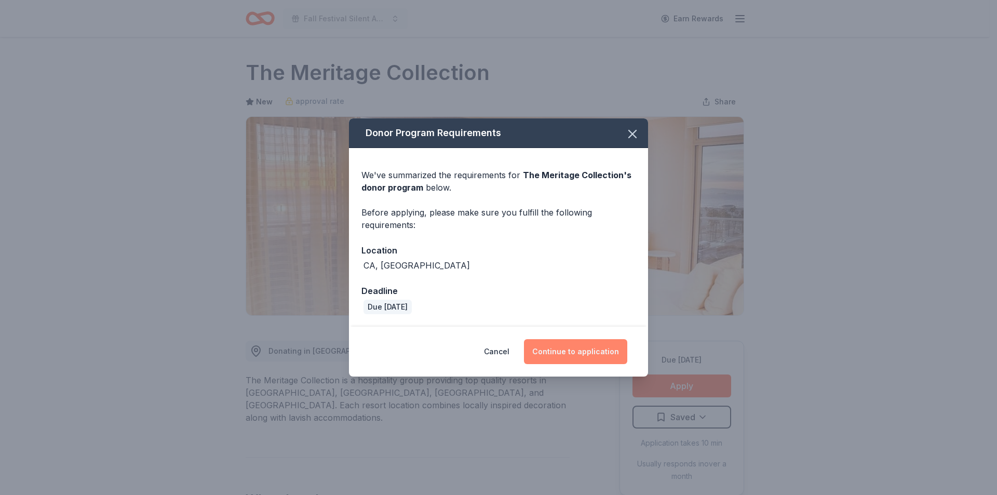
click at [580, 342] on button "Continue to application" at bounding box center [575, 351] width 103 height 25
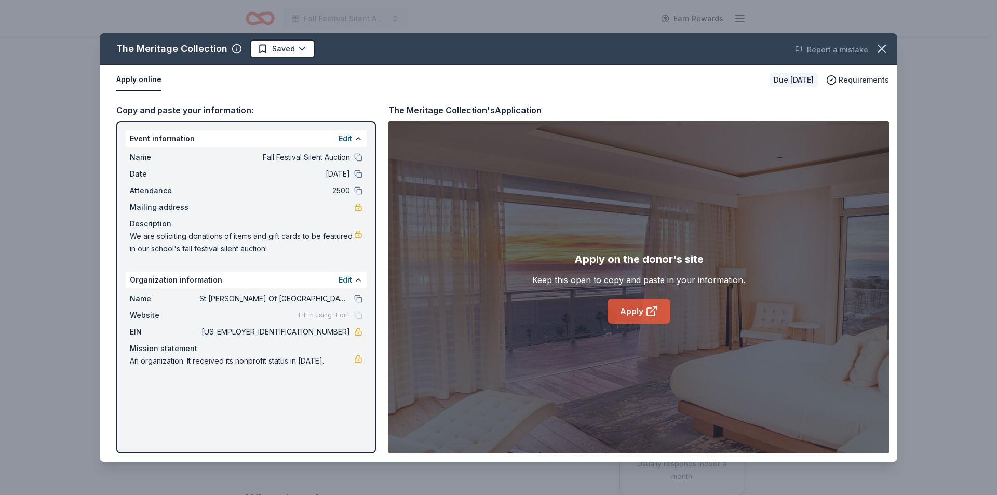
click at [631, 307] on link "Apply" at bounding box center [639, 311] width 63 height 25
